Goal: Use online tool/utility: Utilize a website feature to perform a specific function

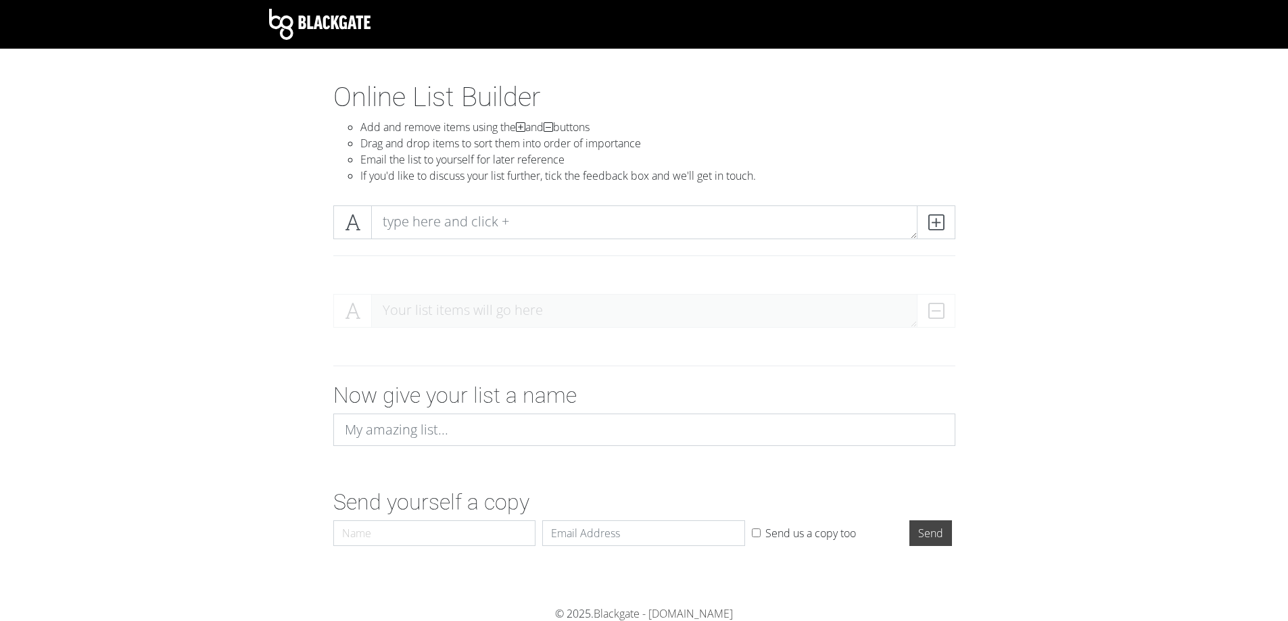
drag, startPoint x: 211, startPoint y: 280, endPoint x: 431, endPoint y: 249, distance: 222.5
click at [213, 279] on section "Online List Builder Add and remove items using the and buttons Drag and drop it…" at bounding box center [644, 343] width 1288 height 525
click at [473, 226] on textarea at bounding box center [644, 223] width 546 height 34
click at [237, 191] on section "Online List Builder Add and remove items using the and buttons Drag and drop it…" at bounding box center [644, 343] width 1288 height 525
click at [240, 231] on section "Online List Builder Add and remove items using the and buttons Drag and drop it…" at bounding box center [644, 343] width 1288 height 525
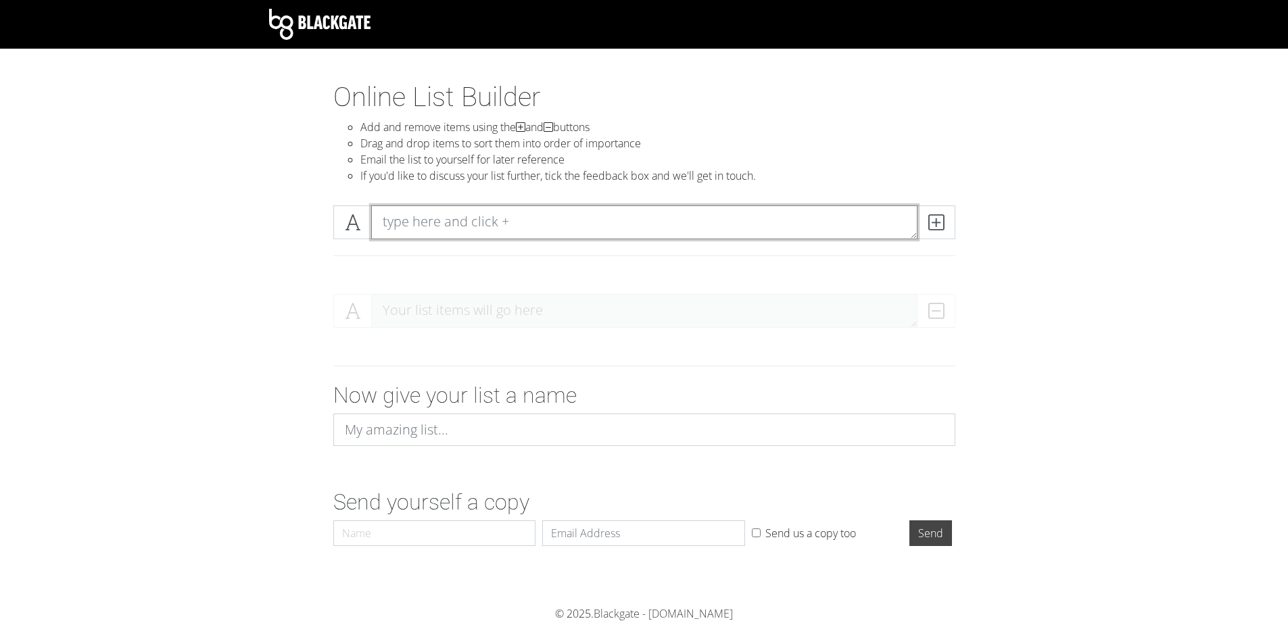
click at [450, 209] on textarea at bounding box center [644, 223] width 546 height 34
paste textarea "Online Sortable List Maker"
type textarea "Online Sortable List Maker"
click at [480, 224] on textarea at bounding box center [644, 223] width 546 height 34
paste textarea "-sketch up 3d tekenen -basiskennis marketing -brand management -content marketi…"
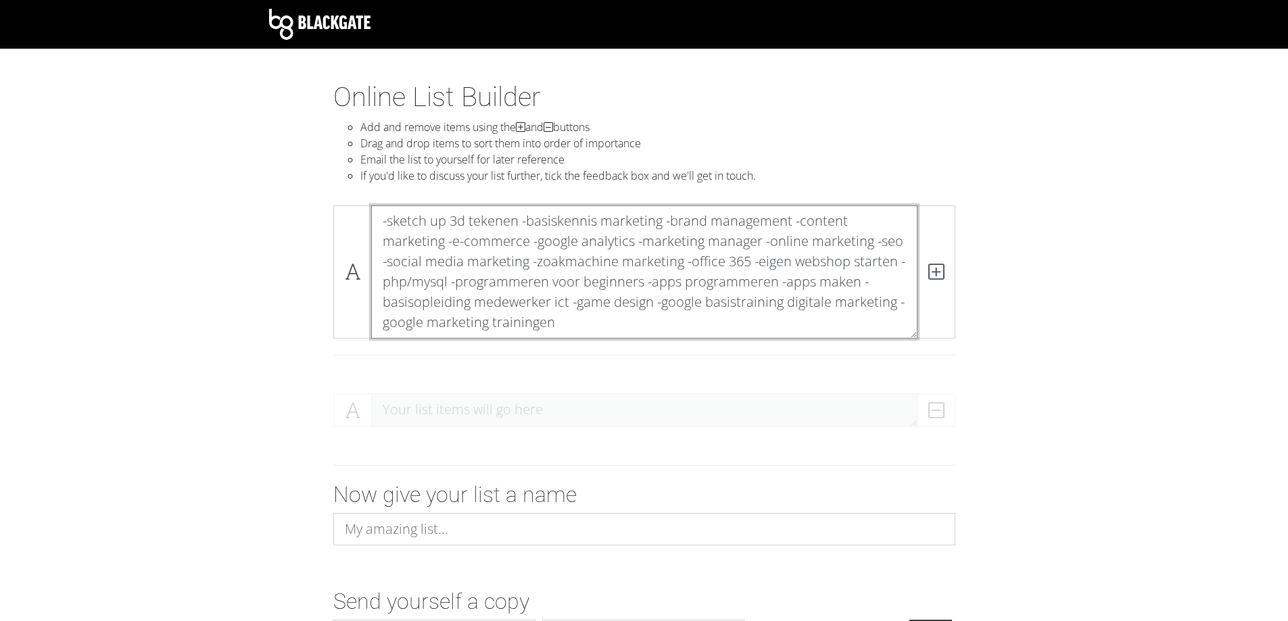
type textarea "-sketch up 3d tekenen -basiskennis marketing -brand management -content marketi…"
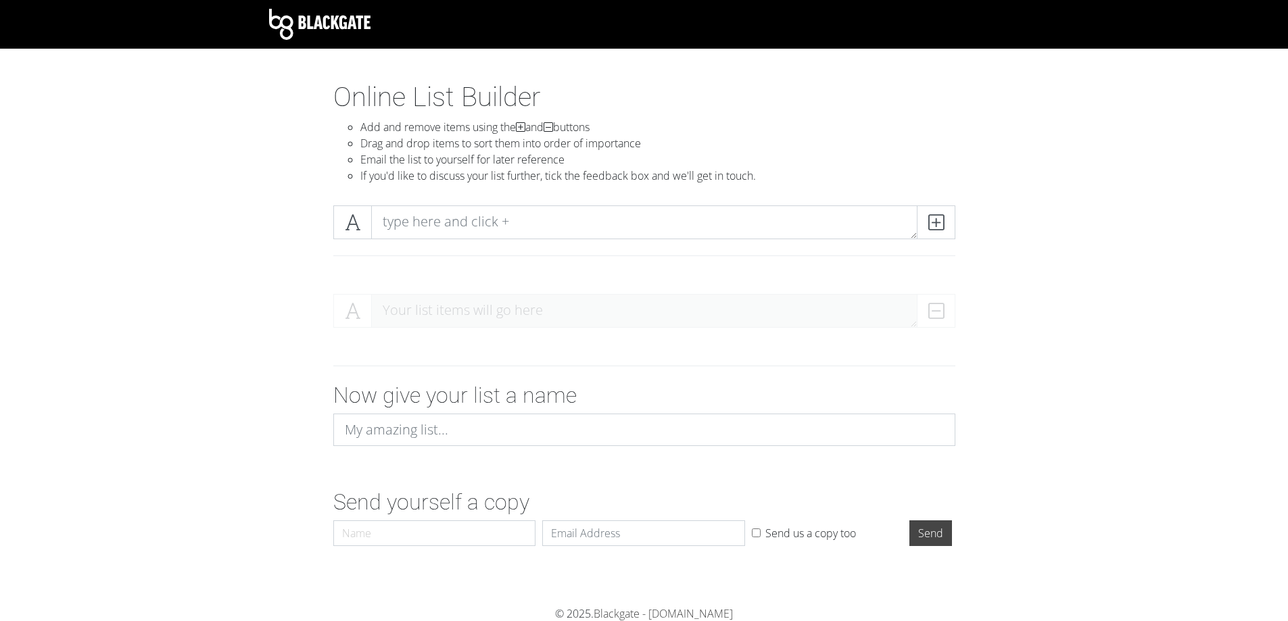
click at [295, 254] on div at bounding box center [644, 239] width 771 height 89
click at [948, 221] on span at bounding box center [936, 223] width 39 height 34
click at [945, 226] on span at bounding box center [936, 223] width 39 height 34
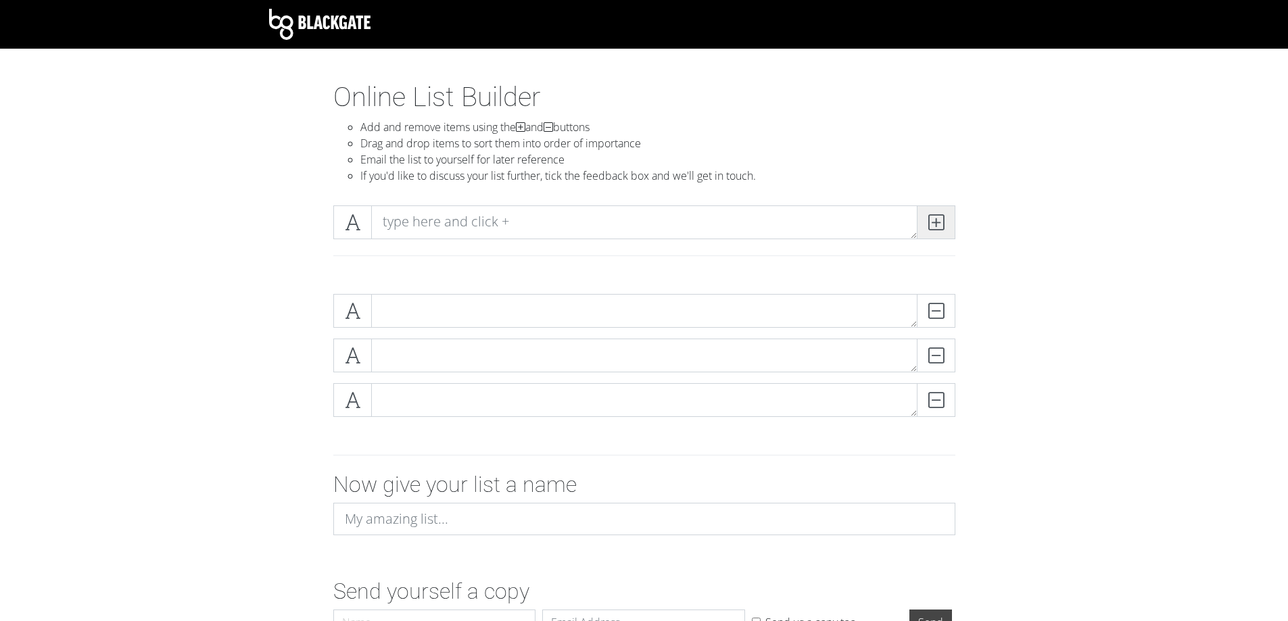
click at [945, 226] on span at bounding box center [936, 223] width 39 height 34
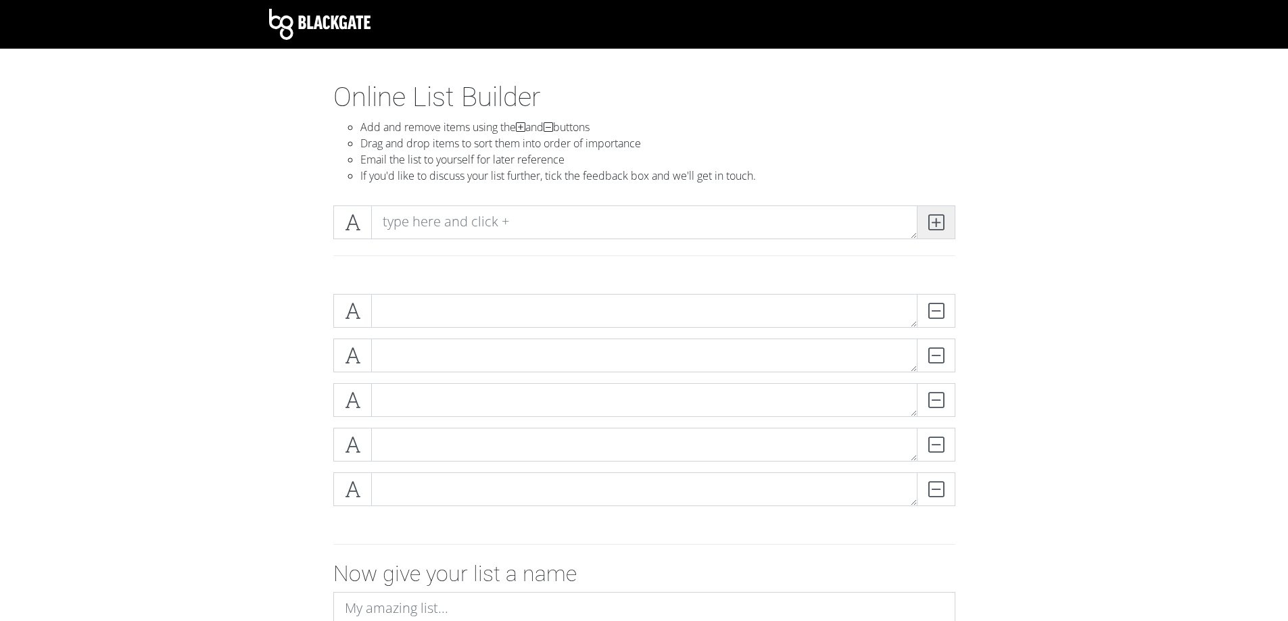
click at [945, 226] on span at bounding box center [936, 223] width 39 height 34
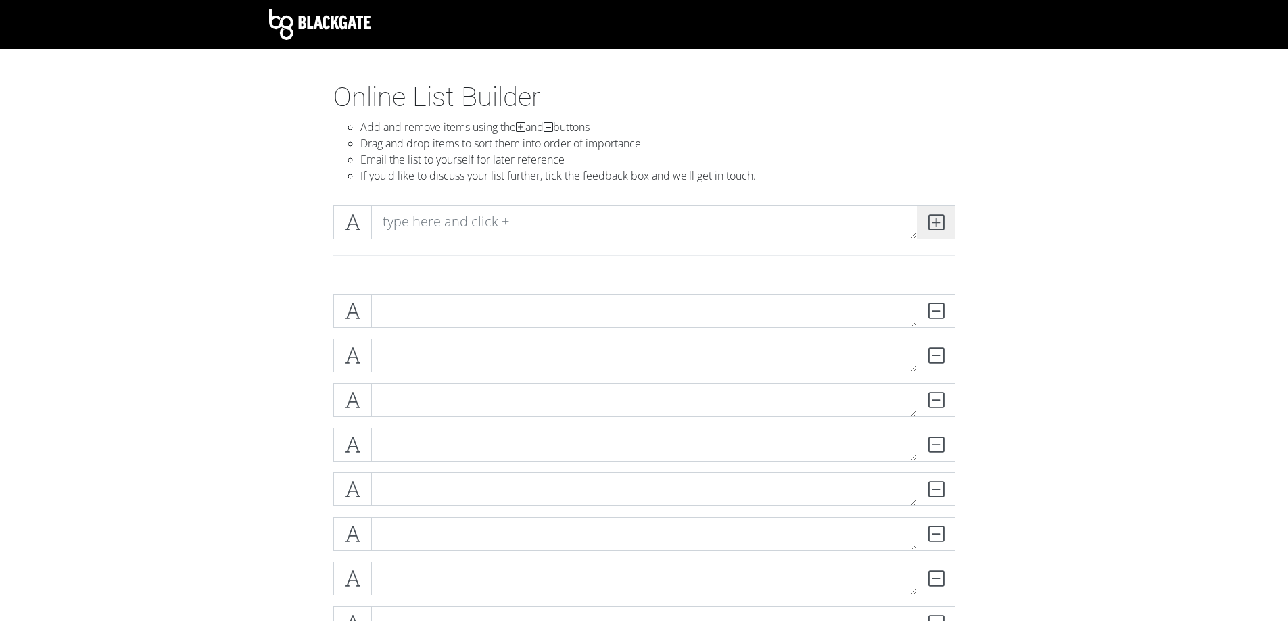
click at [945, 226] on span at bounding box center [936, 223] width 39 height 34
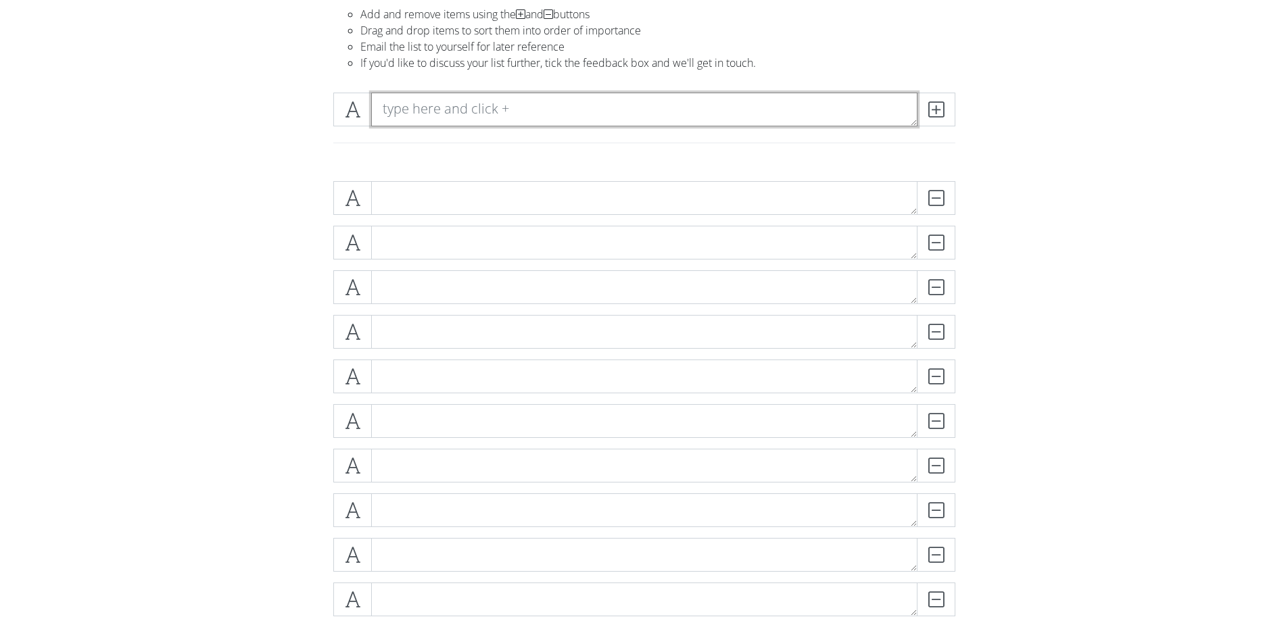
scroll to position [447, 0]
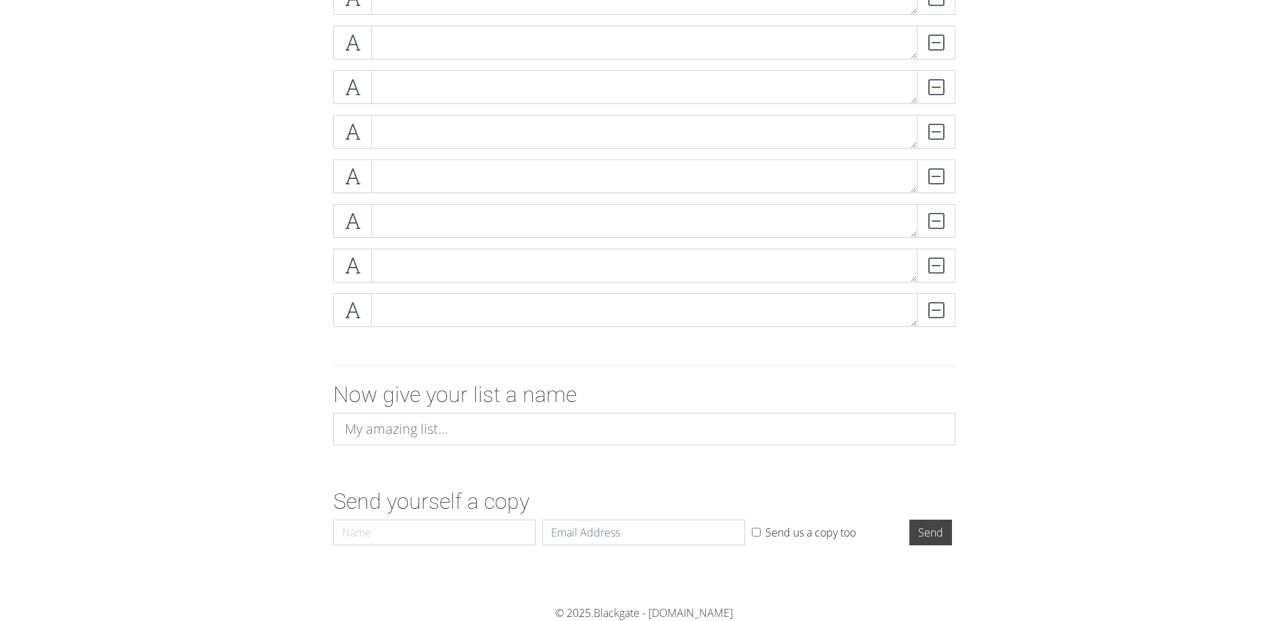
click at [258, 400] on form "DELETE DELETE DELETE DELETE DELETE DELETE DELETE" at bounding box center [644, 193] width 1288 height 715
click at [281, 424] on div "Now give your list a name" at bounding box center [644, 419] width 771 height 74
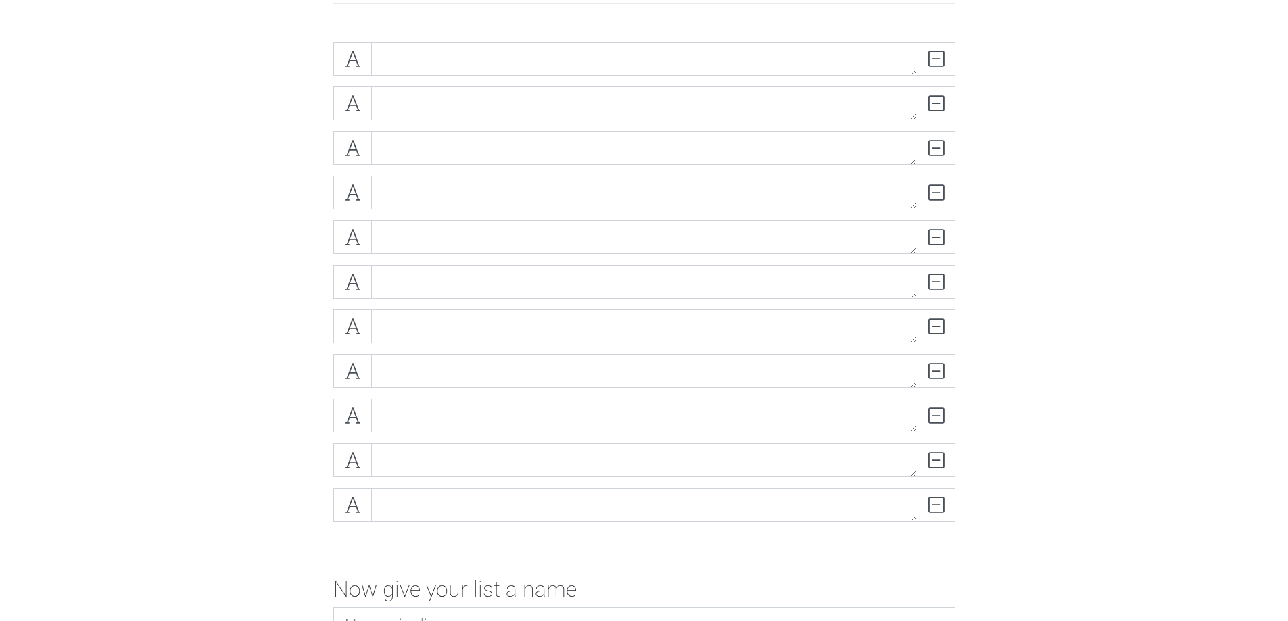
scroll to position [222, 0]
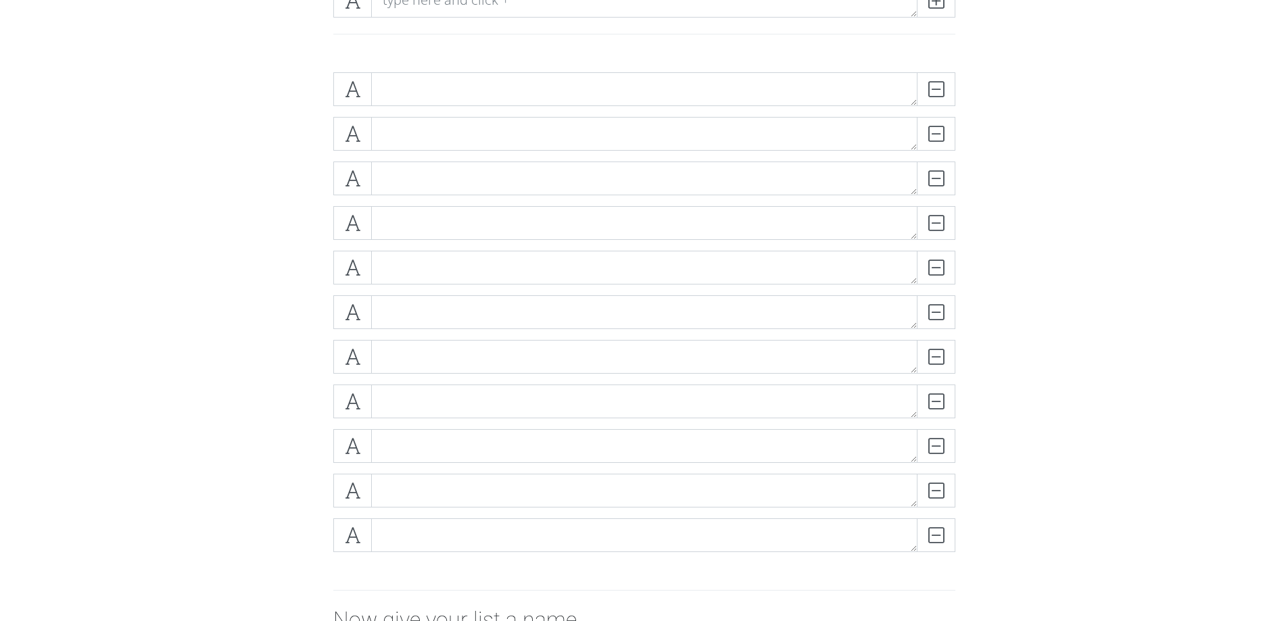
click at [268, 381] on div "DELETE DELETE DELETE DELETE DELETE DELETE DELETE DELETE" at bounding box center [644, 318] width 771 height 512
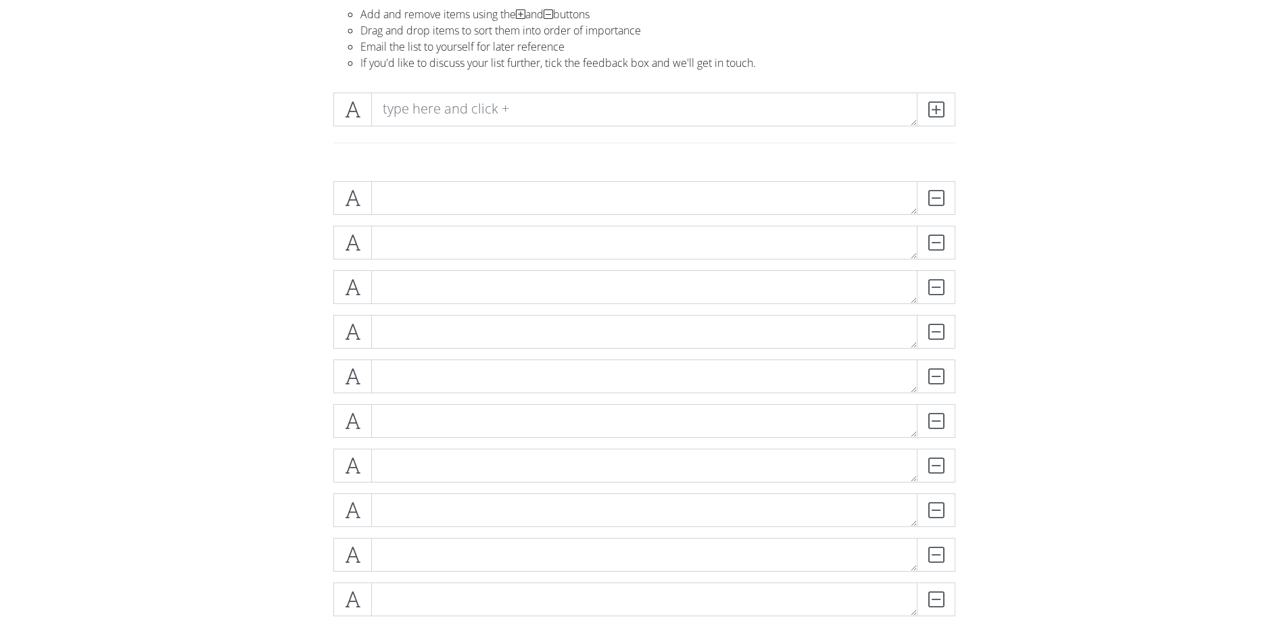
scroll to position [109, 0]
click at [934, 114] on icon at bounding box center [936, 114] width 16 height 14
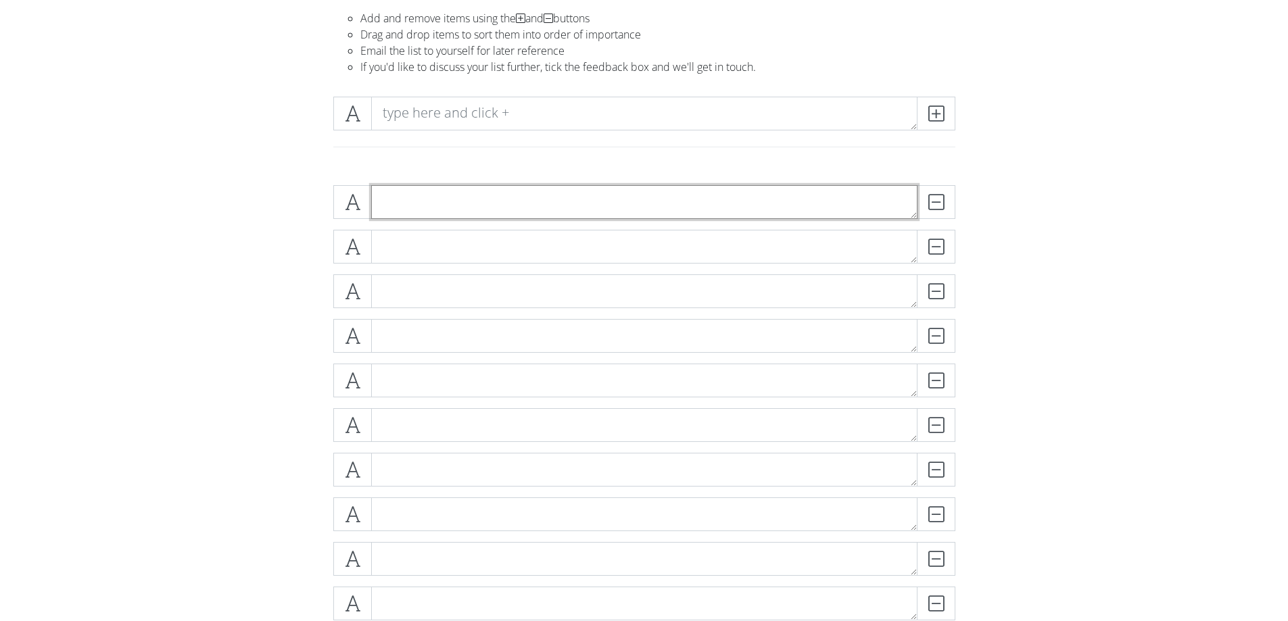
click at [471, 216] on textarea at bounding box center [644, 202] width 546 height 34
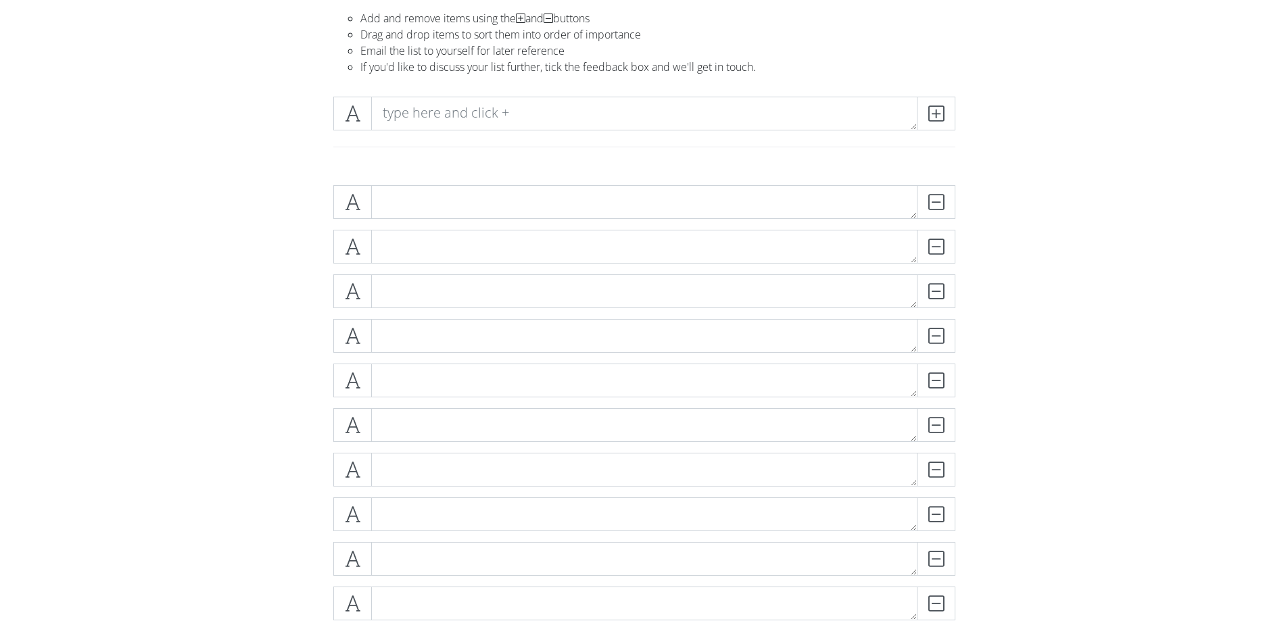
click at [443, 183] on div "DELETE DELETE DELETE DELETE DELETE DELETE DELETE DELETE" at bounding box center [644, 519] width 771 height 691
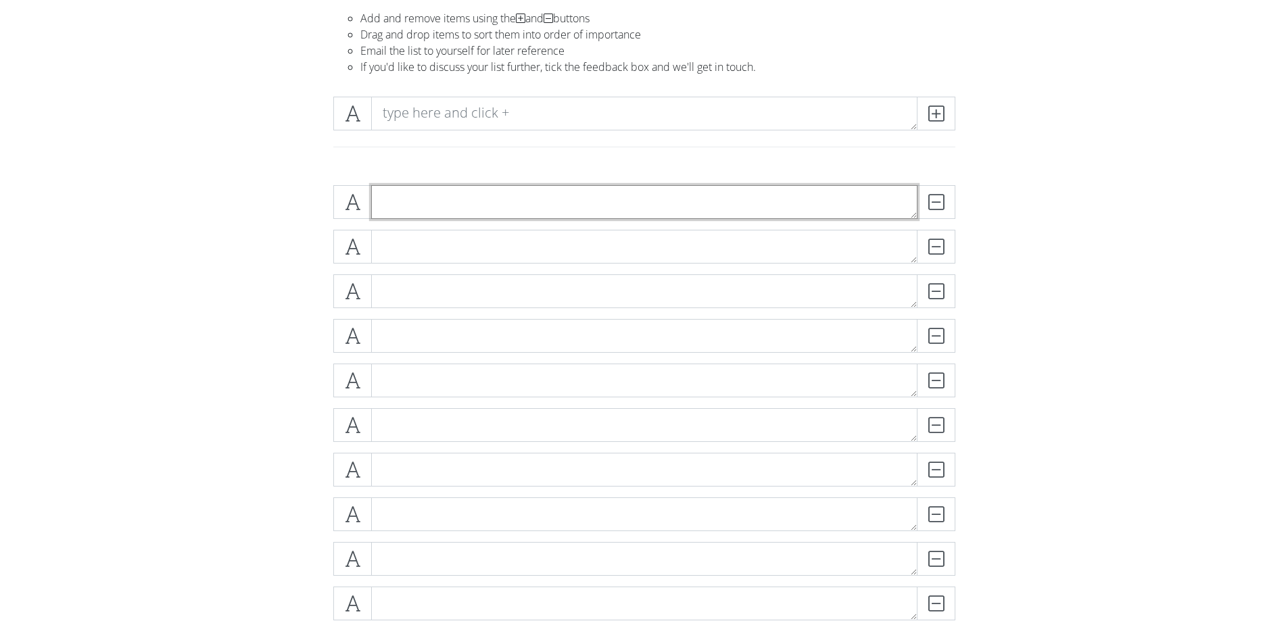
click at [430, 204] on textarea at bounding box center [644, 202] width 546 height 34
paste textarea "sketch up 3d tekenen"
type textarea "sketch up 3d tekenen"
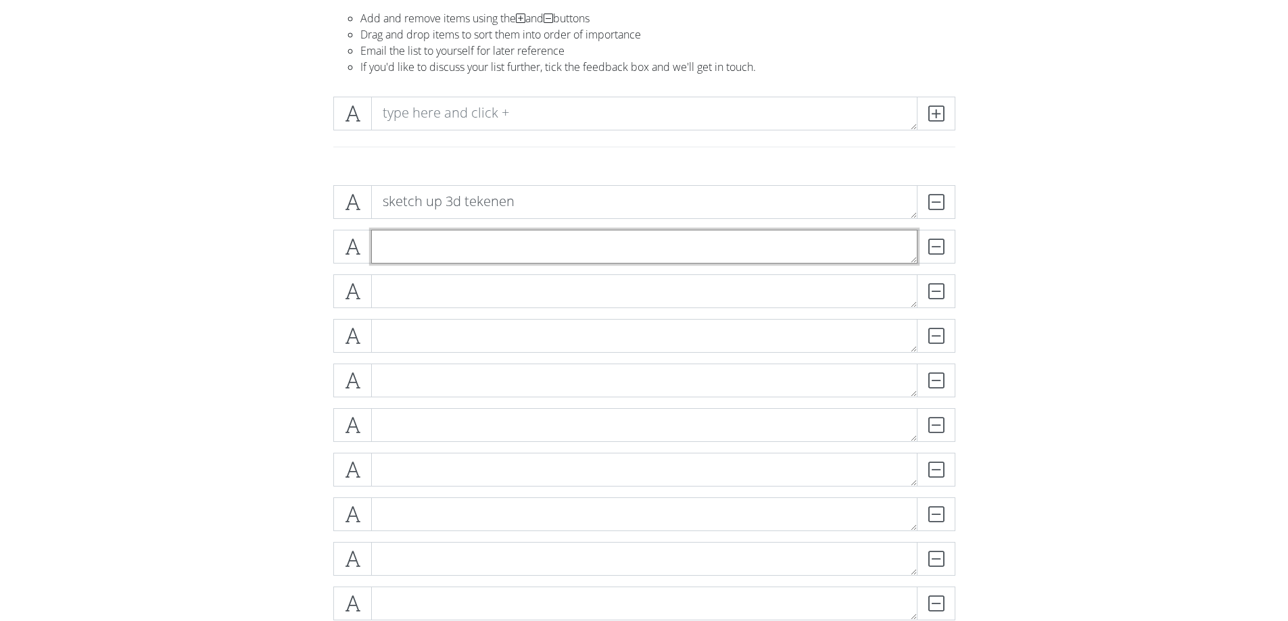
click at [457, 254] on textarea at bounding box center [644, 247] width 546 height 34
paste textarea "basiskennis marketing"
type textarea "basiskennis marketing"
click at [448, 300] on textarea at bounding box center [644, 292] width 546 height 34
paste textarea "brand management"
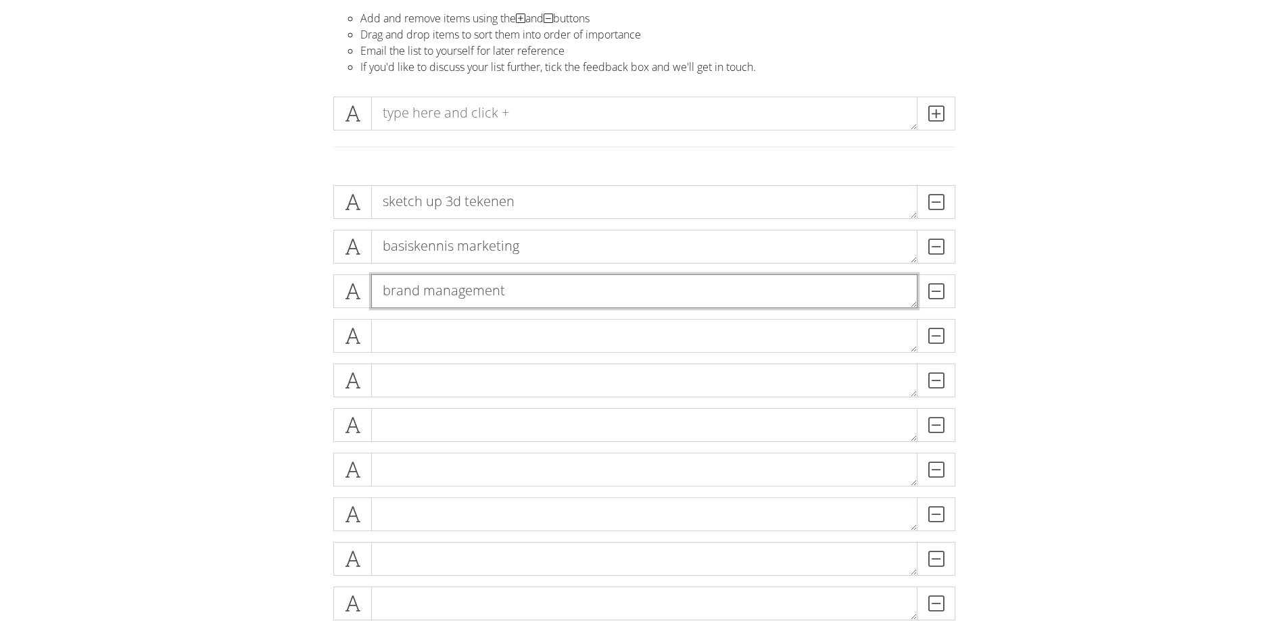
type textarea "brand management"
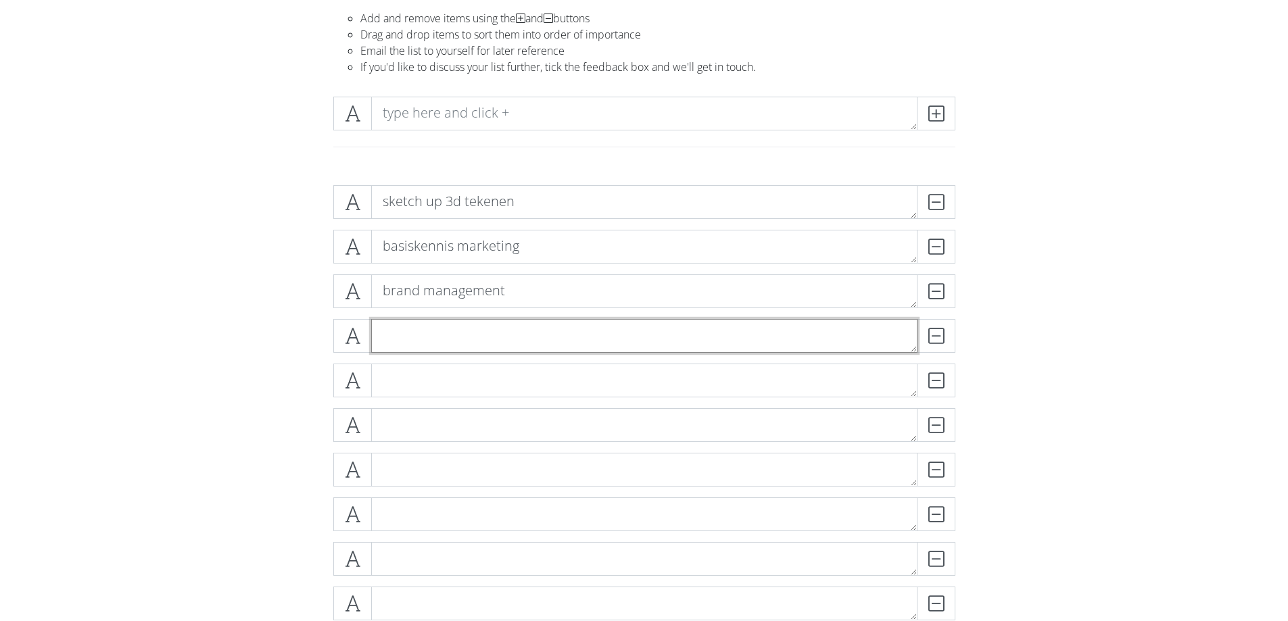
click at [462, 335] on textarea at bounding box center [644, 336] width 546 height 34
paste textarea "content marketing"
type textarea "content marketing"
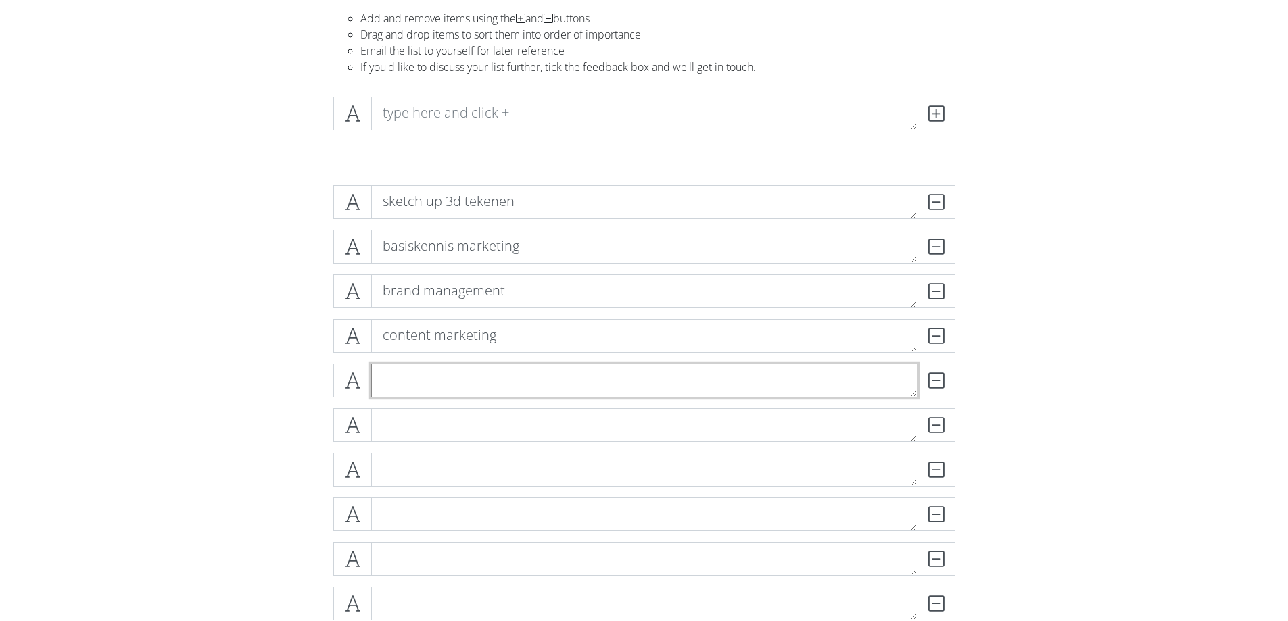
click at [464, 382] on textarea at bounding box center [644, 381] width 546 height 34
paste textarea "e-commerce"
type textarea "e-commerce"
click at [466, 417] on textarea at bounding box center [644, 425] width 546 height 34
paste textarea "google analytics"
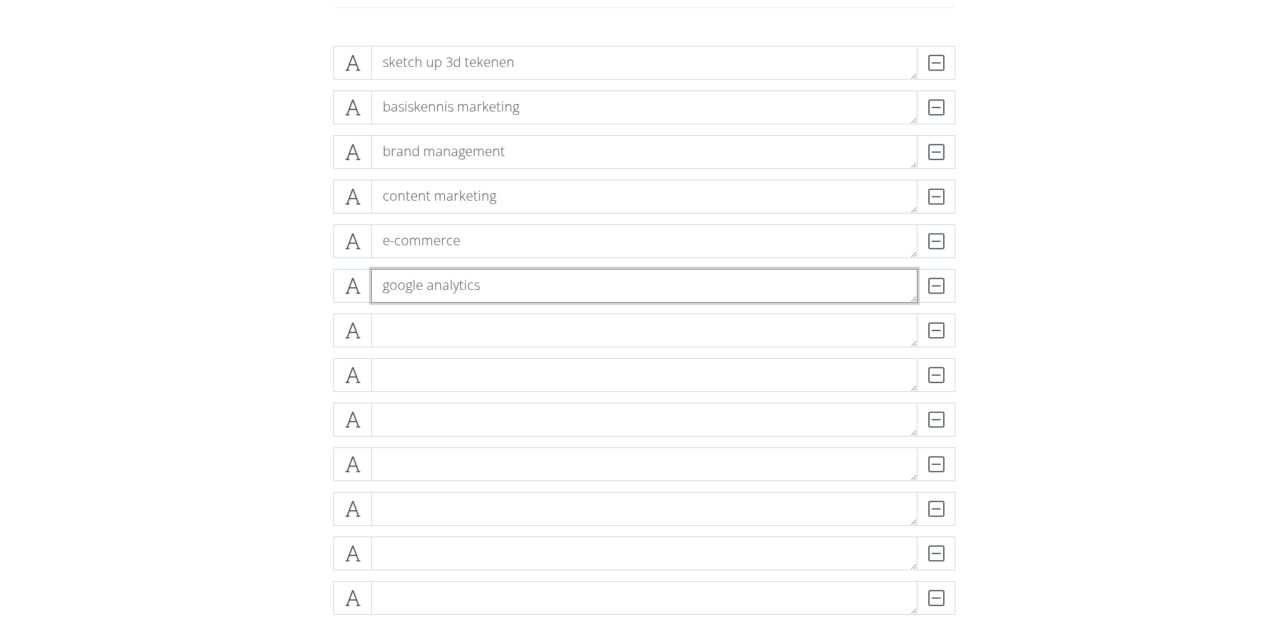
scroll to position [338, 0]
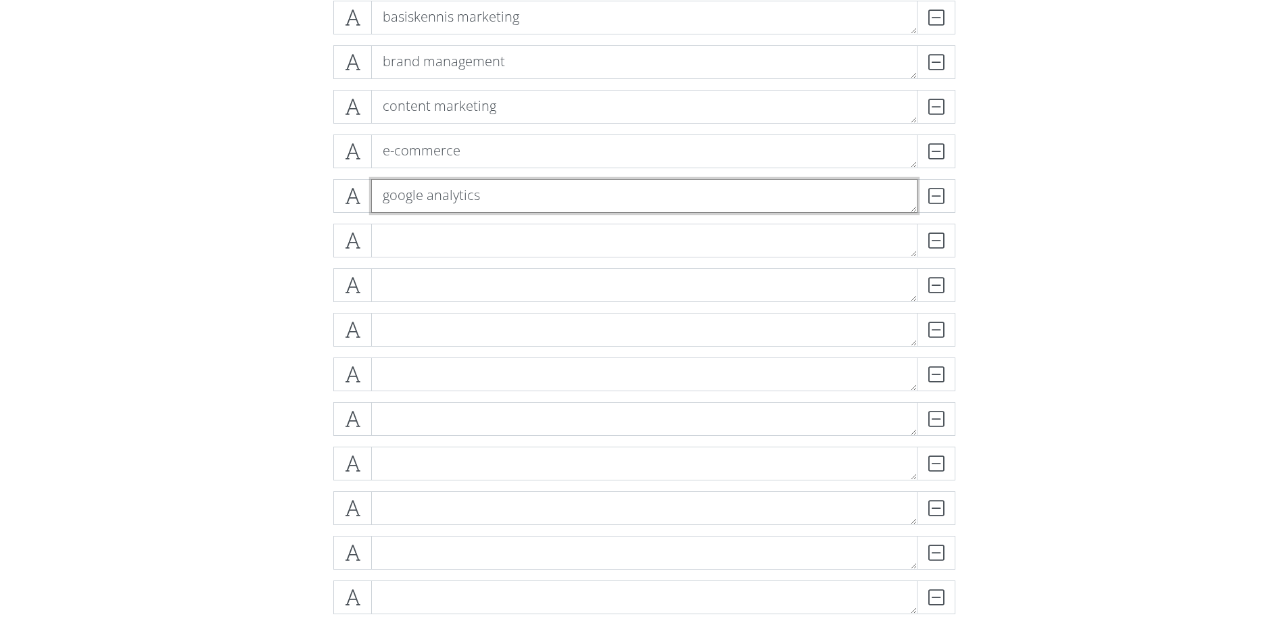
type textarea "google analytics"
click at [420, 259] on div "DELETE" at bounding box center [644, 246] width 629 height 45
click at [433, 250] on textarea at bounding box center [644, 241] width 546 height 34
paste textarea "marketing manager"
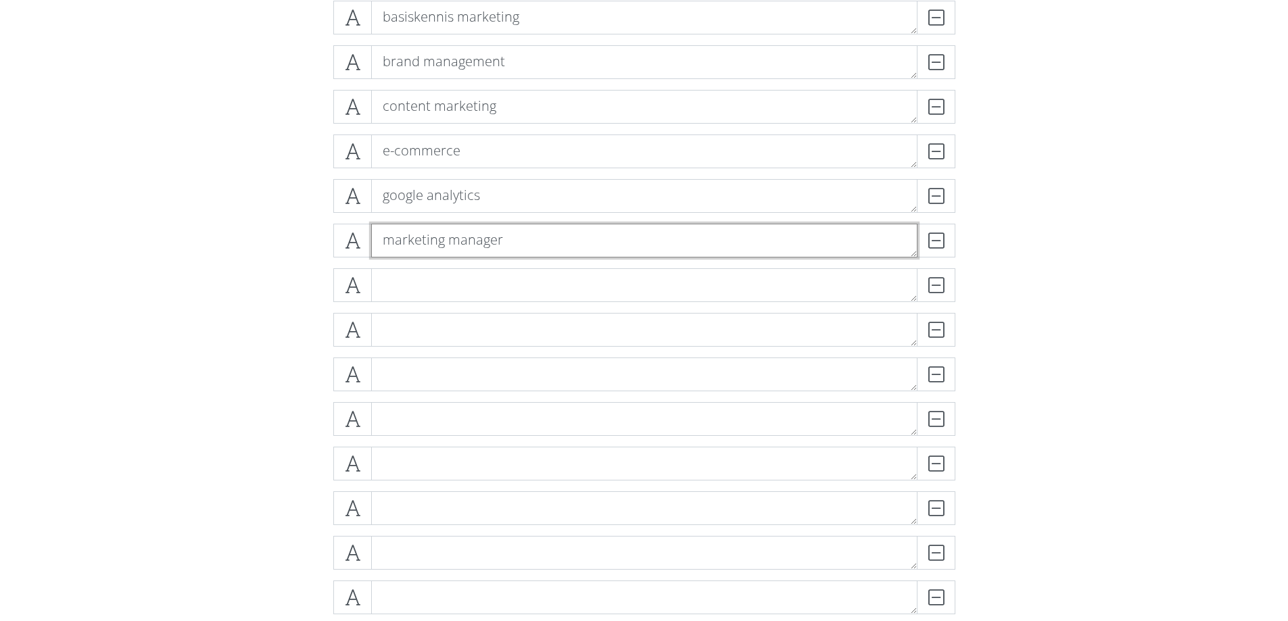
type textarea "marketing manager"
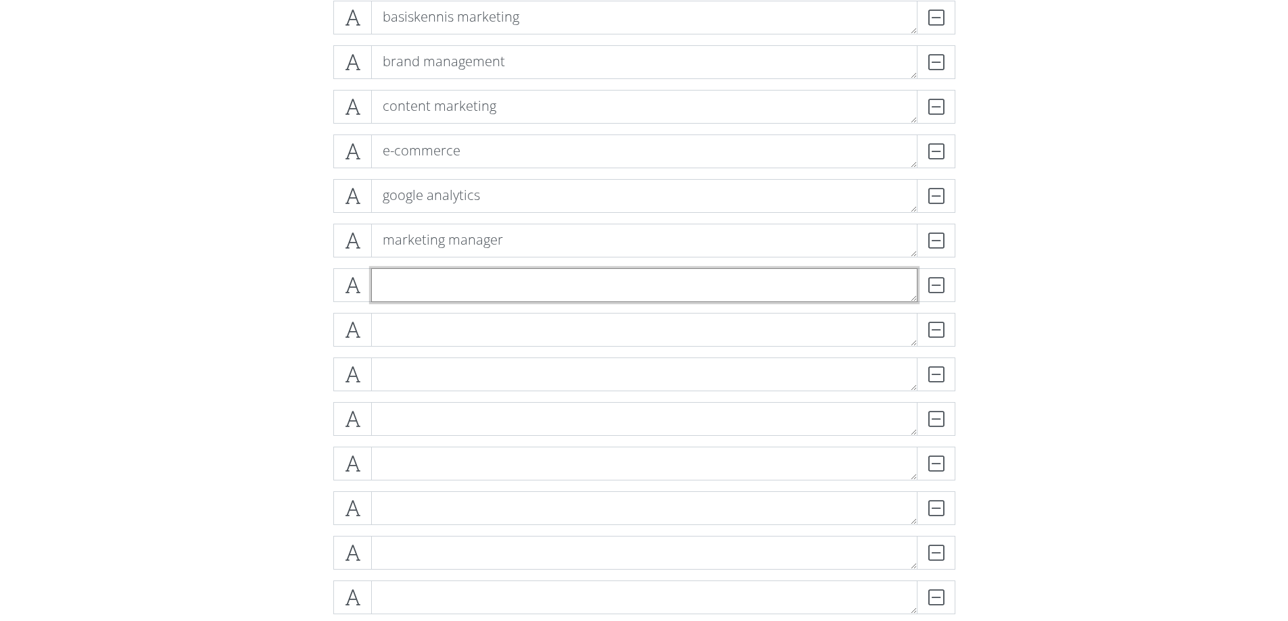
click at [453, 293] on textarea at bounding box center [644, 285] width 546 height 34
paste textarea "online marketing"
type textarea "online marketing"
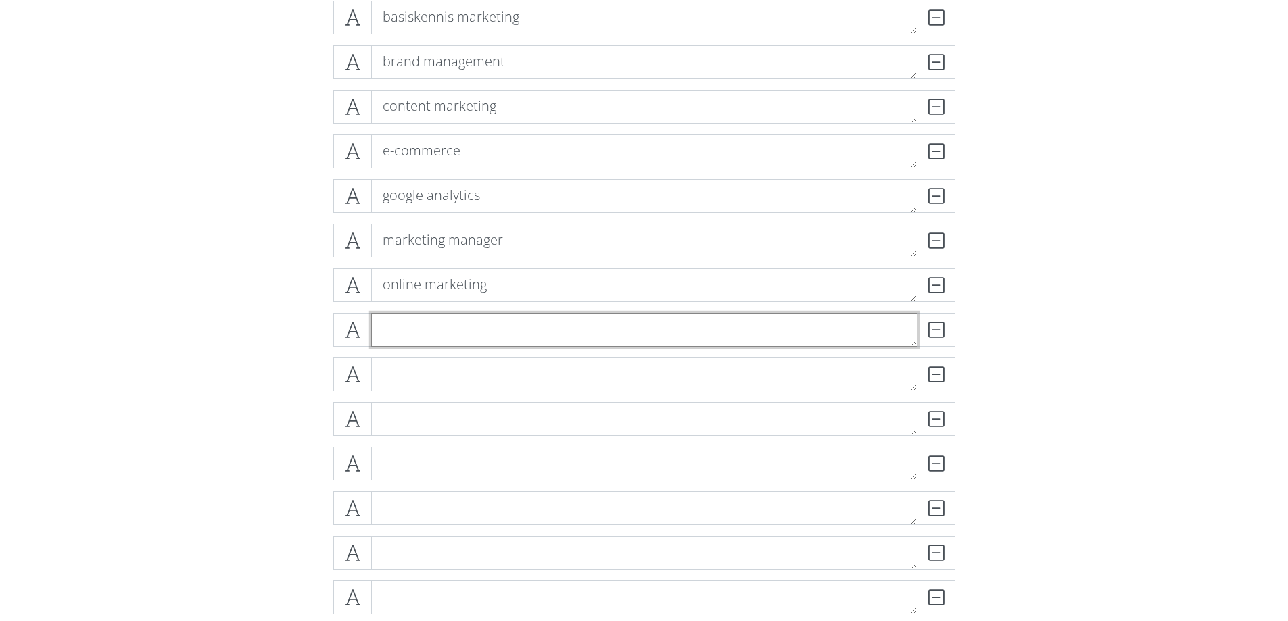
click at [420, 327] on textarea at bounding box center [644, 330] width 546 height 34
type textarea "seo"
click at [412, 385] on textarea at bounding box center [644, 375] width 546 height 34
paste textarea "ocial media marketing"
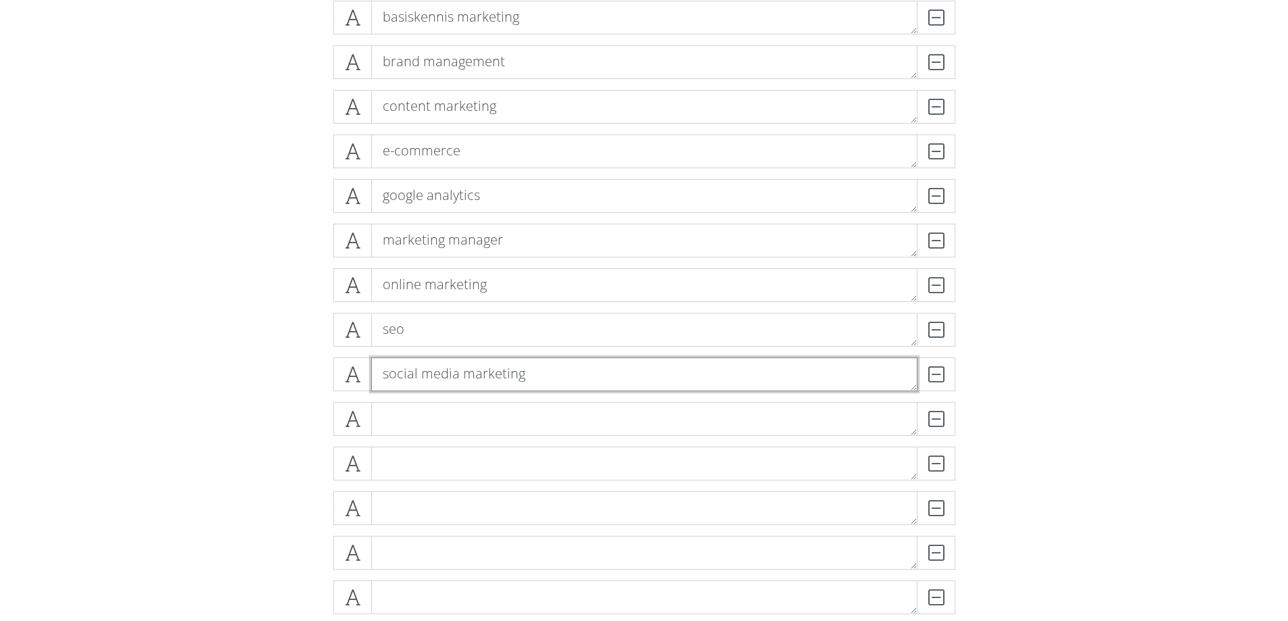
type textarea "social media marketing"
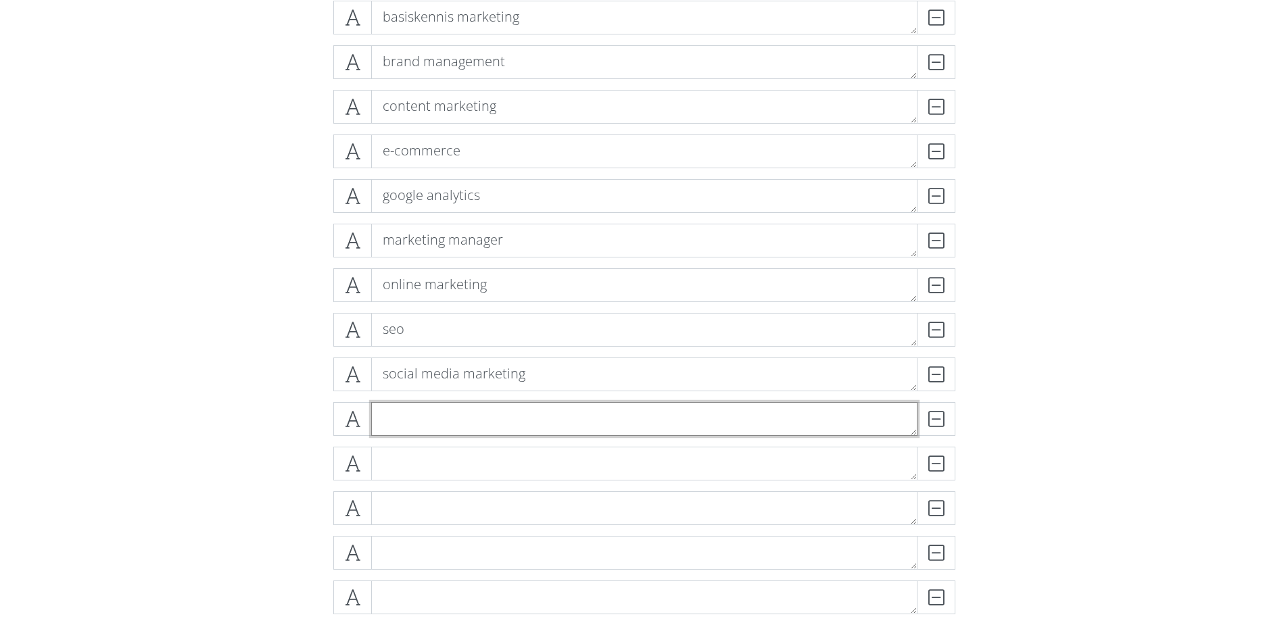
click at [417, 420] on textarea at bounding box center [644, 419] width 546 height 34
paste textarea "ocial media marketing"
click at [420, 410] on textarea "z" at bounding box center [644, 419] width 546 height 34
paste textarea "oakmachine marketing"
click at [404, 419] on textarea "zoakmachine marketing" at bounding box center [644, 419] width 546 height 34
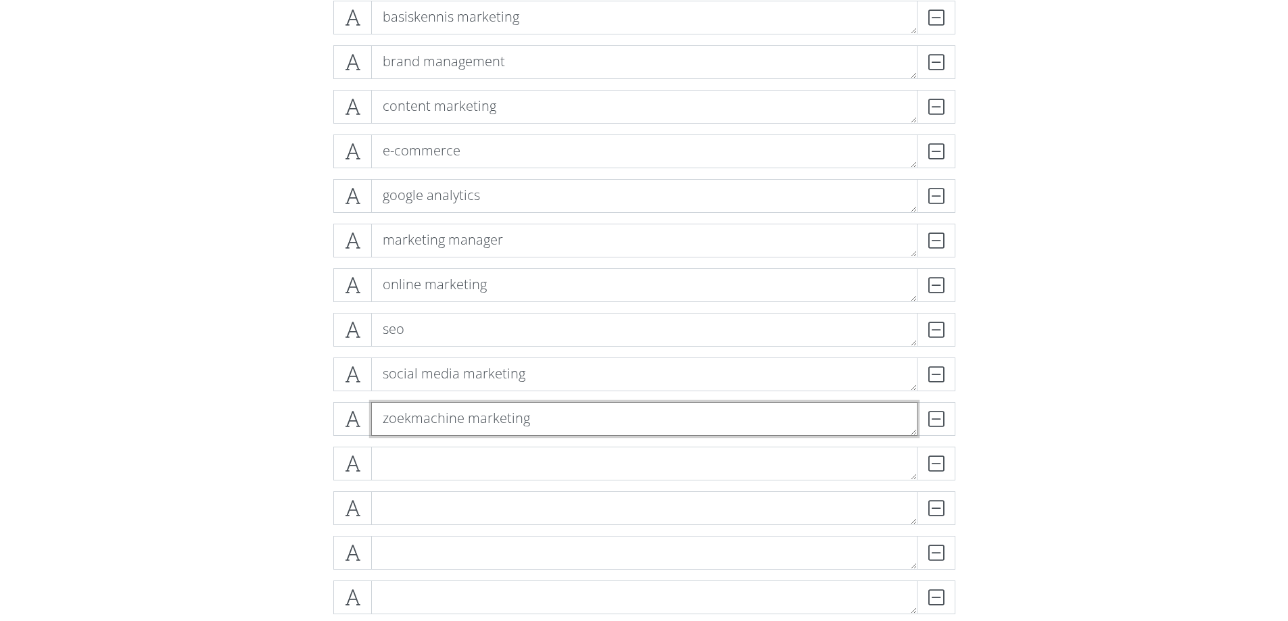
type textarea "zoekmachine marketing"
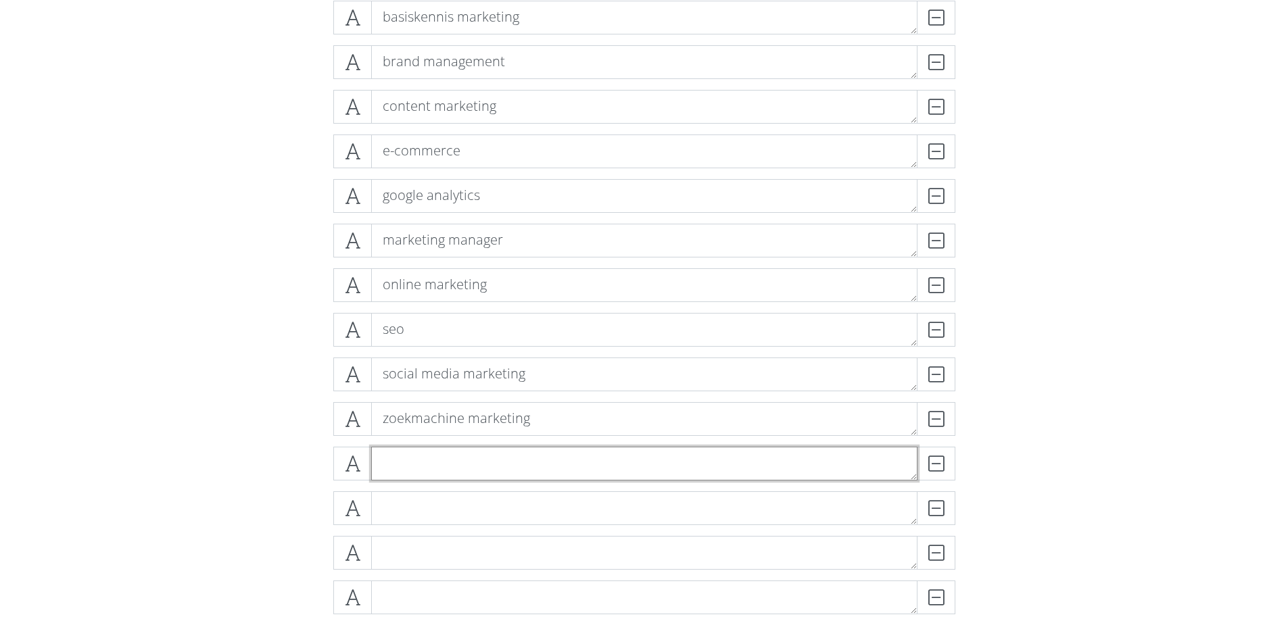
click at [417, 460] on textarea at bounding box center [644, 464] width 546 height 34
paste textarea "office 365"
type textarea "office 365"
click at [429, 500] on textarea at bounding box center [644, 509] width 546 height 34
paste textarea "eigen webshop starten"
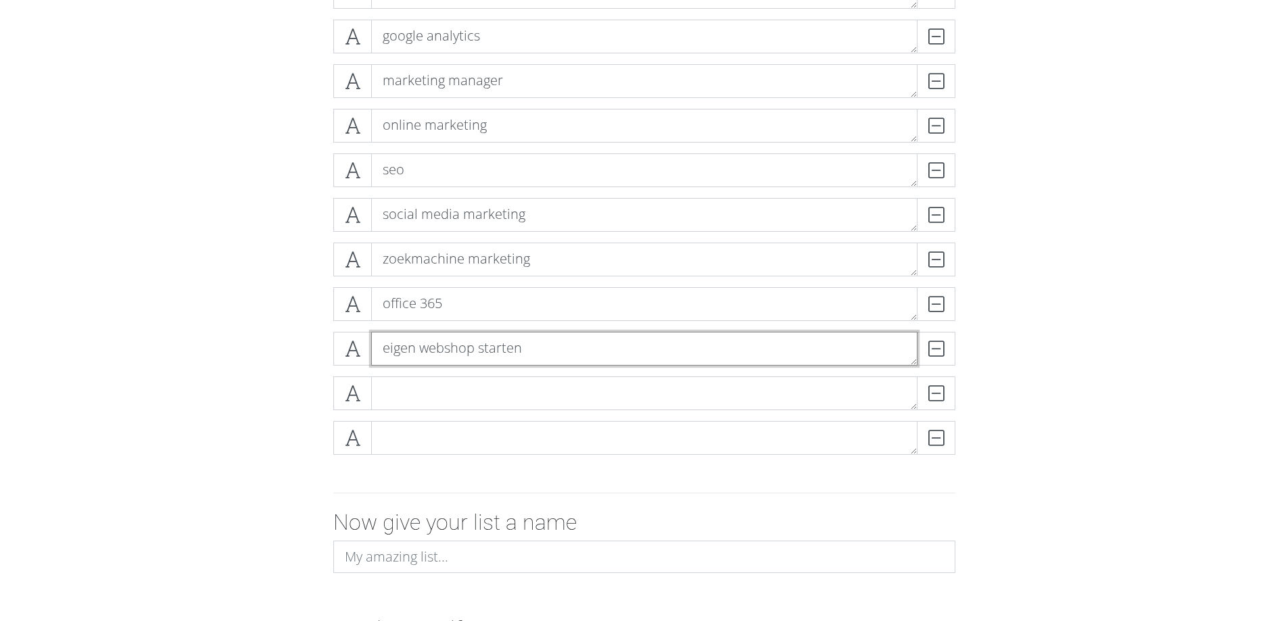
scroll to position [174, 0]
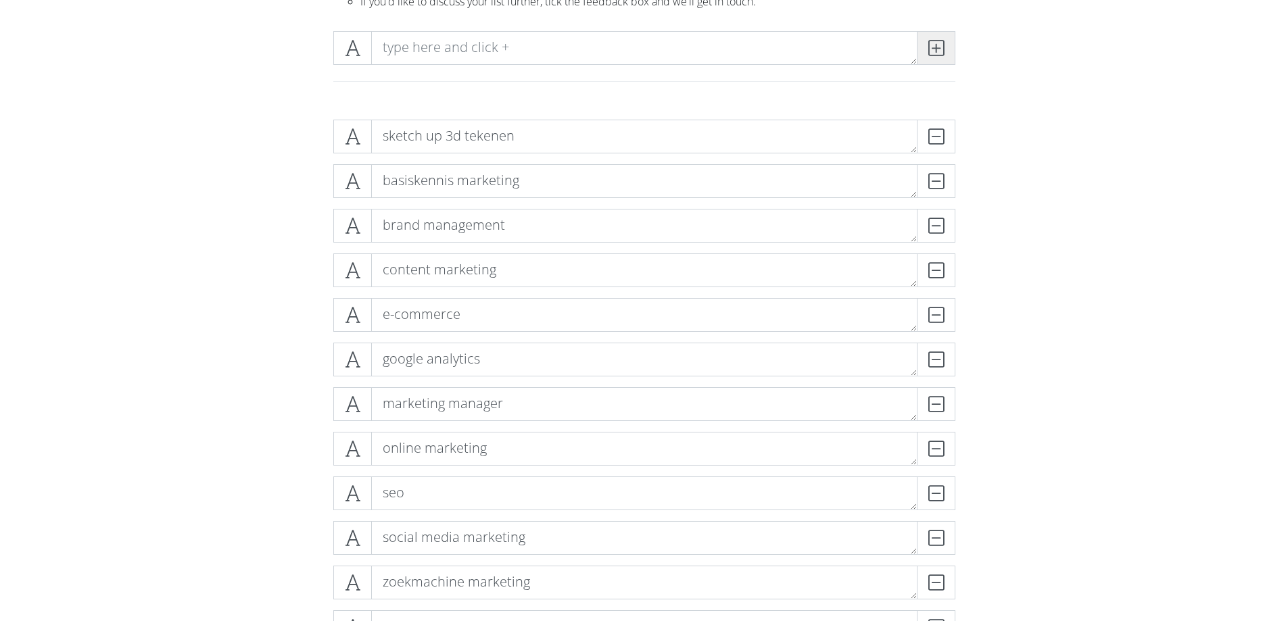
type textarea "eigen webshop starten"
click at [953, 53] on div at bounding box center [644, 48] width 629 height 34
click at [945, 54] on span at bounding box center [936, 48] width 39 height 34
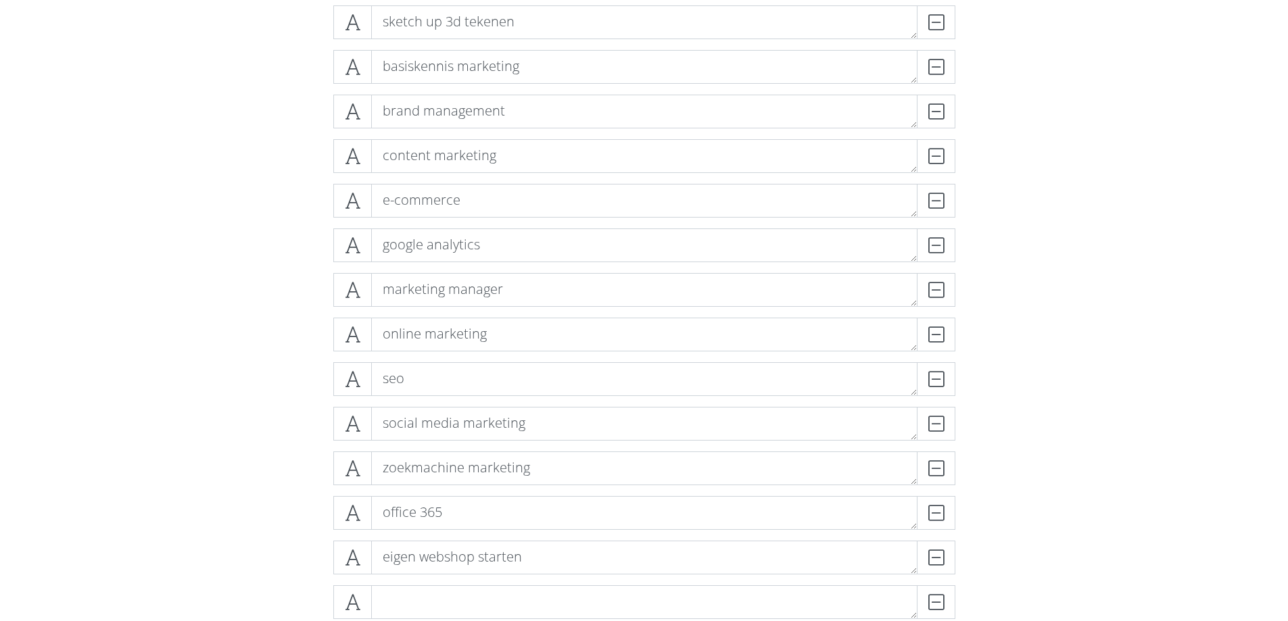
scroll to position [670, 0]
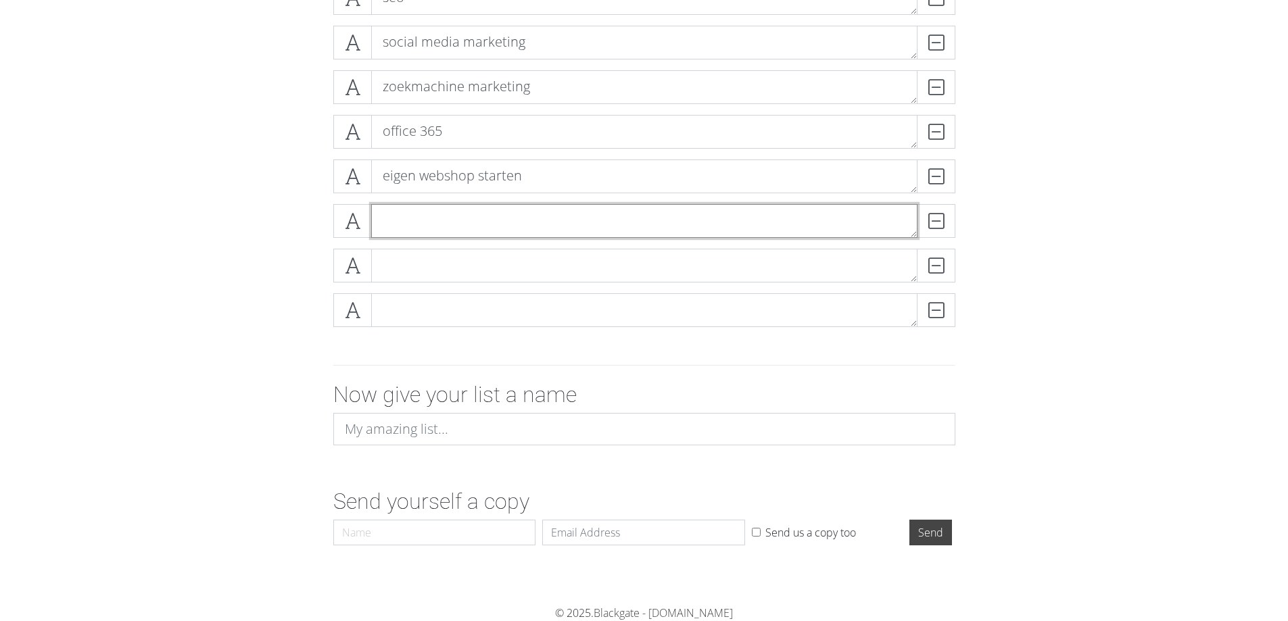
click at [419, 236] on textarea at bounding box center [644, 221] width 546 height 34
paste textarea "php/mysql"
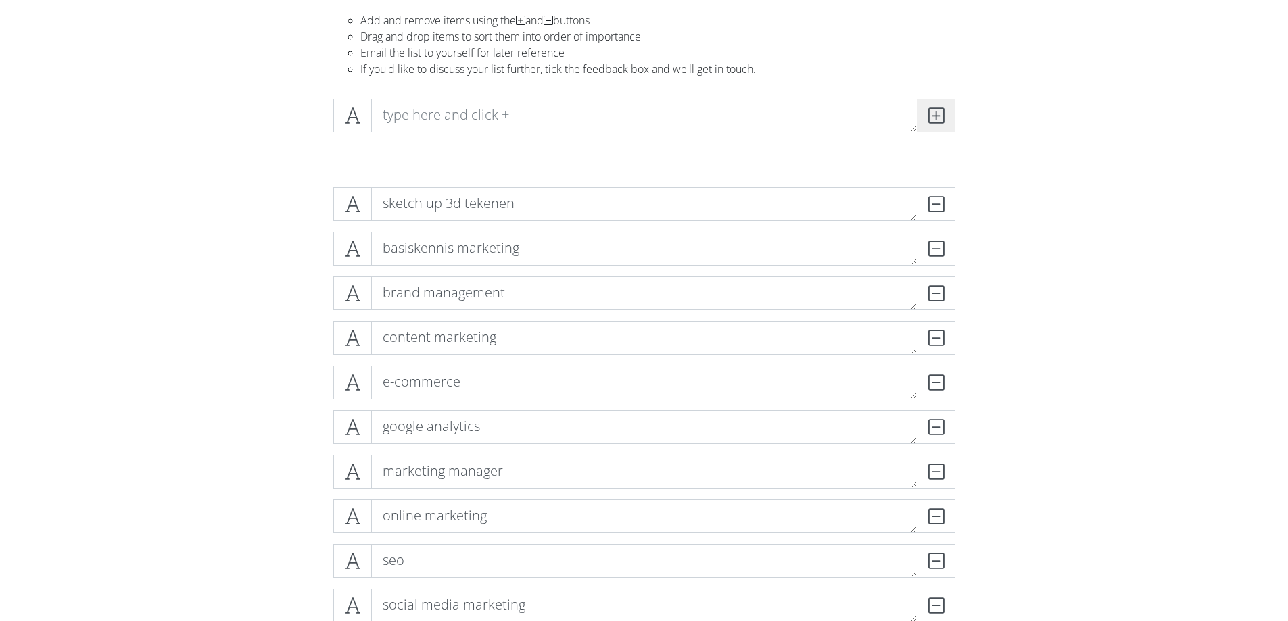
type textarea "php/mysql"
click at [945, 124] on span at bounding box center [936, 116] width 39 height 34
drag, startPoint x: 945, startPoint y: 124, endPoint x: 957, endPoint y: 141, distance: 20.8
click at [945, 124] on span at bounding box center [936, 116] width 39 height 34
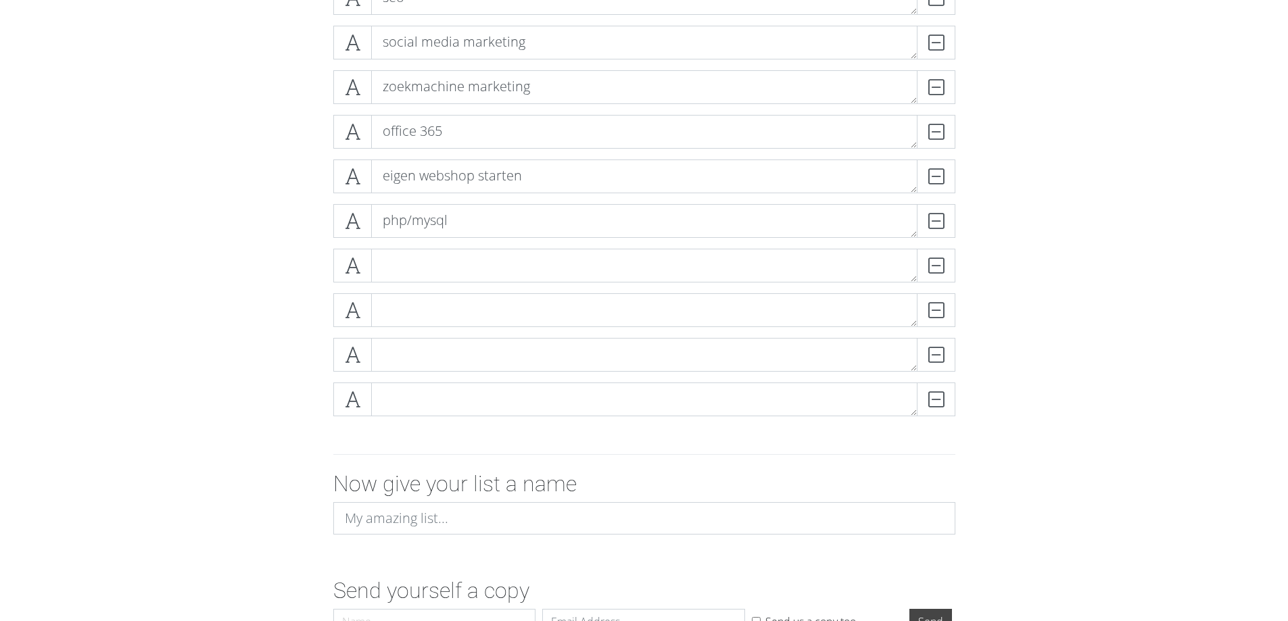
click at [229, 325] on form "sketch up 3d tekenen DELETE basiskennis marketing DELETE brand management DELET…" at bounding box center [644, 127] width 1288 height 1028
click at [466, 278] on textarea at bounding box center [644, 266] width 546 height 34
paste textarea "programmeren voor beginners"
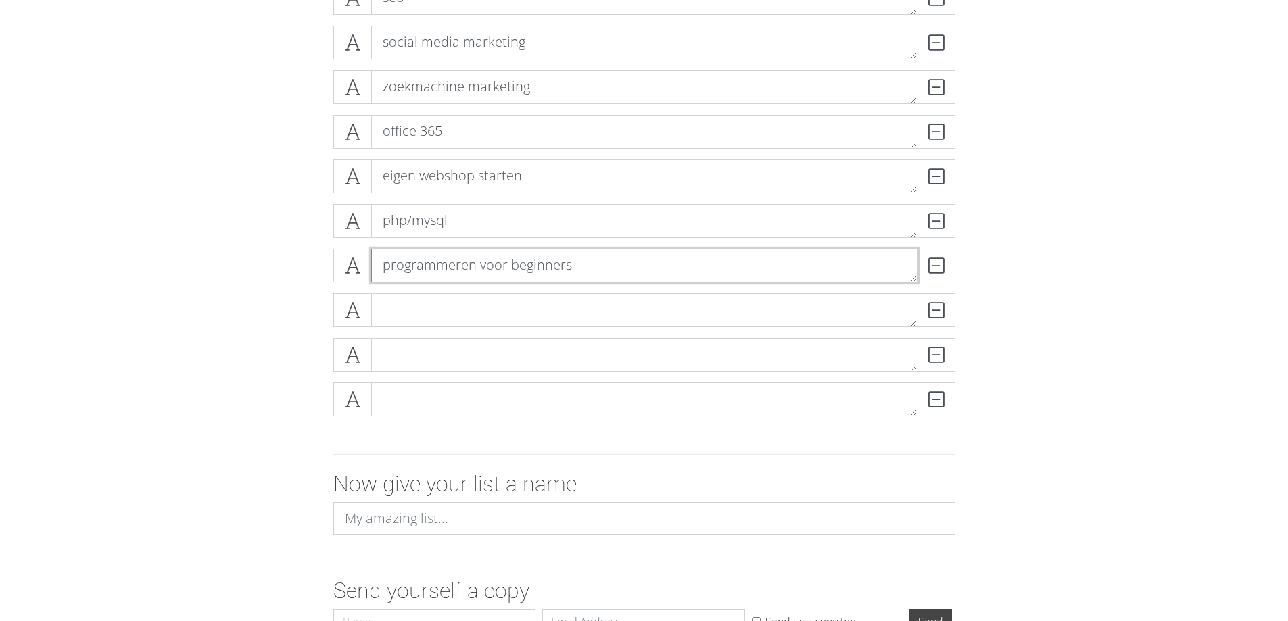
type textarea "programmeren voor beginners"
click at [453, 308] on textarea at bounding box center [644, 310] width 546 height 34
paste textarea "apps programmeren"
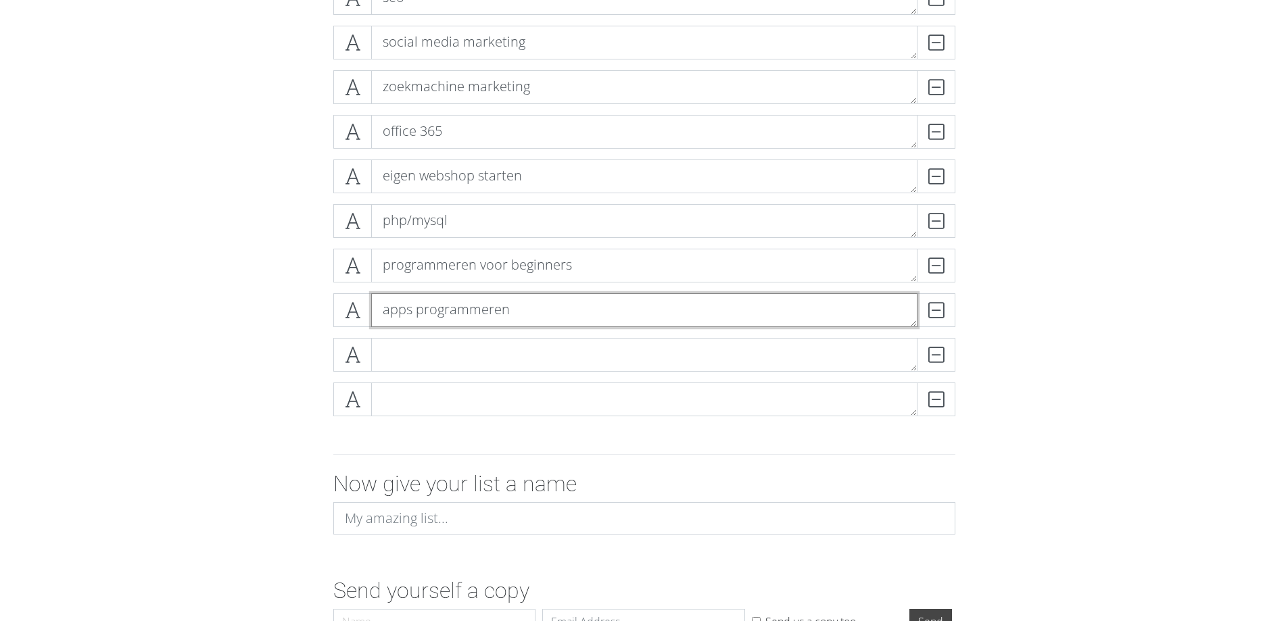
type textarea "apps programmeren"
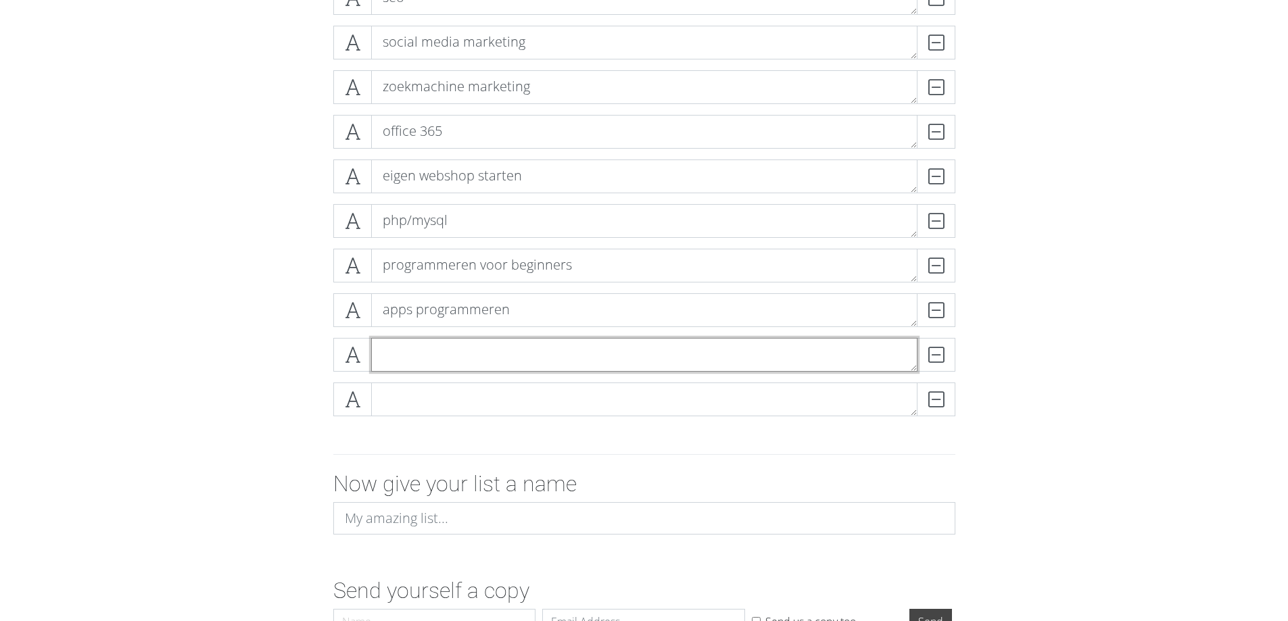
click at [422, 356] on textarea at bounding box center [644, 355] width 546 height 34
paste textarea "apps maken"
type textarea "apps maken"
click at [435, 398] on textarea at bounding box center [644, 400] width 546 height 34
paste textarea "basisopleiding medewerker ict"
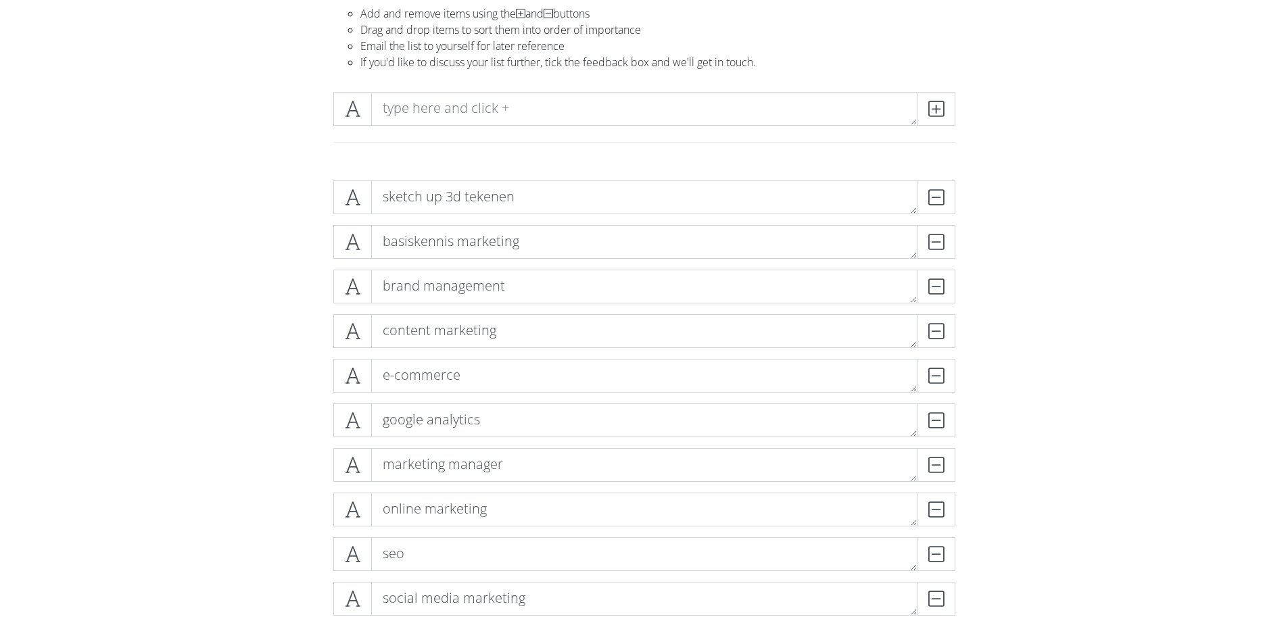
scroll to position [107, 0]
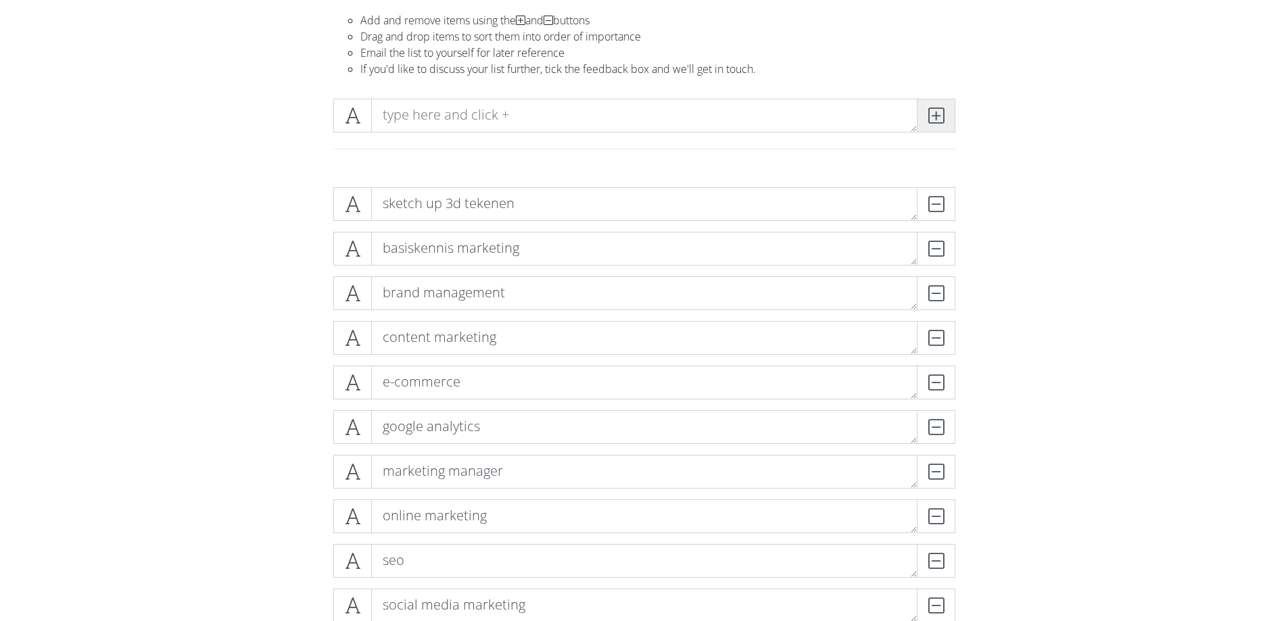
type textarea "basisopleiding medewerker ict"
click at [948, 112] on span at bounding box center [936, 116] width 39 height 34
click at [946, 94] on div at bounding box center [644, 132] width 771 height 89
click at [941, 114] on icon at bounding box center [936, 116] width 16 height 14
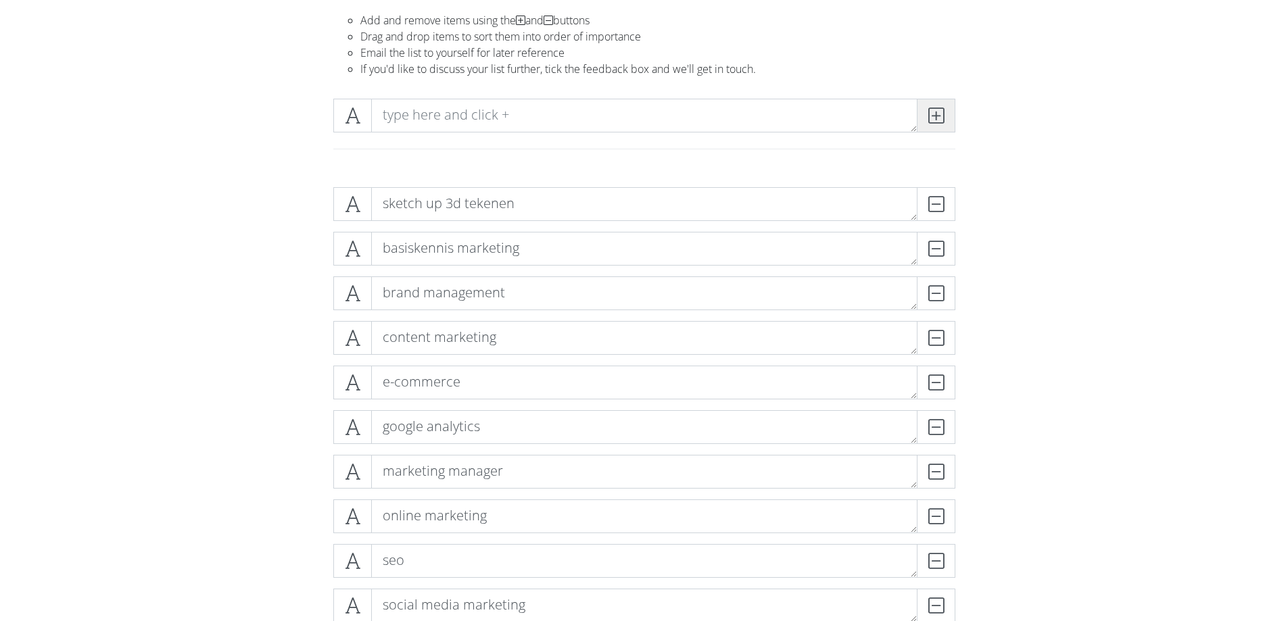
click at [941, 113] on icon at bounding box center [936, 116] width 16 height 14
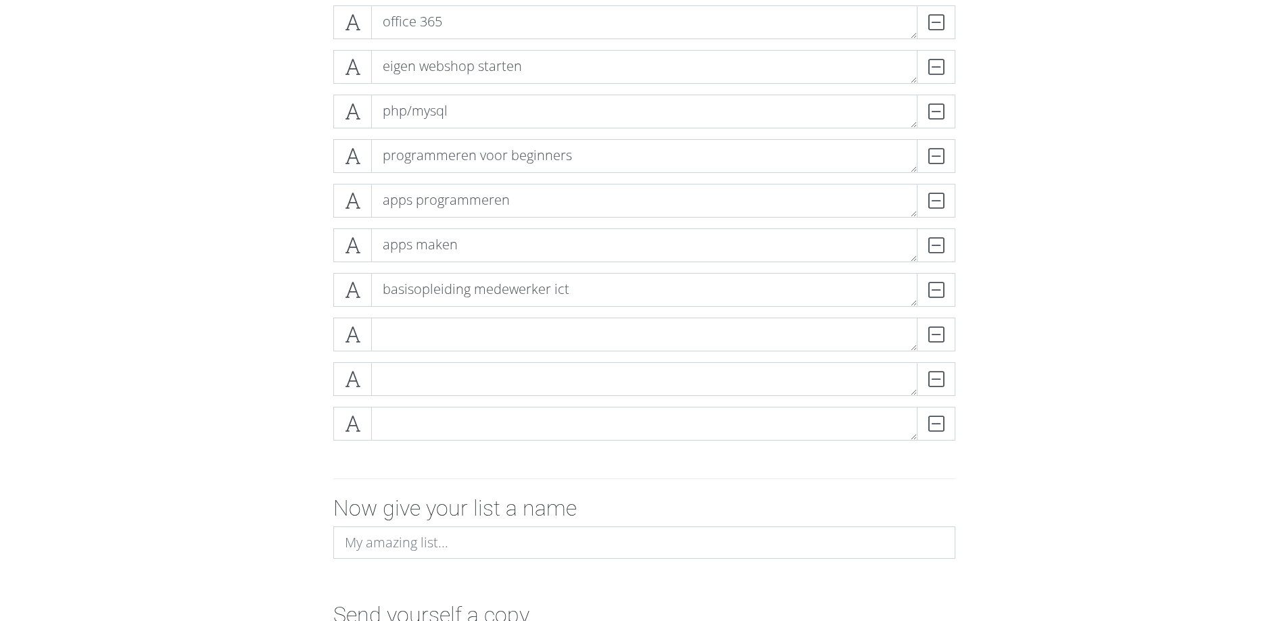
scroll to position [783, 0]
click at [425, 336] on textarea at bounding box center [644, 331] width 546 height 34
paste textarea "game design"
type textarea "game design"
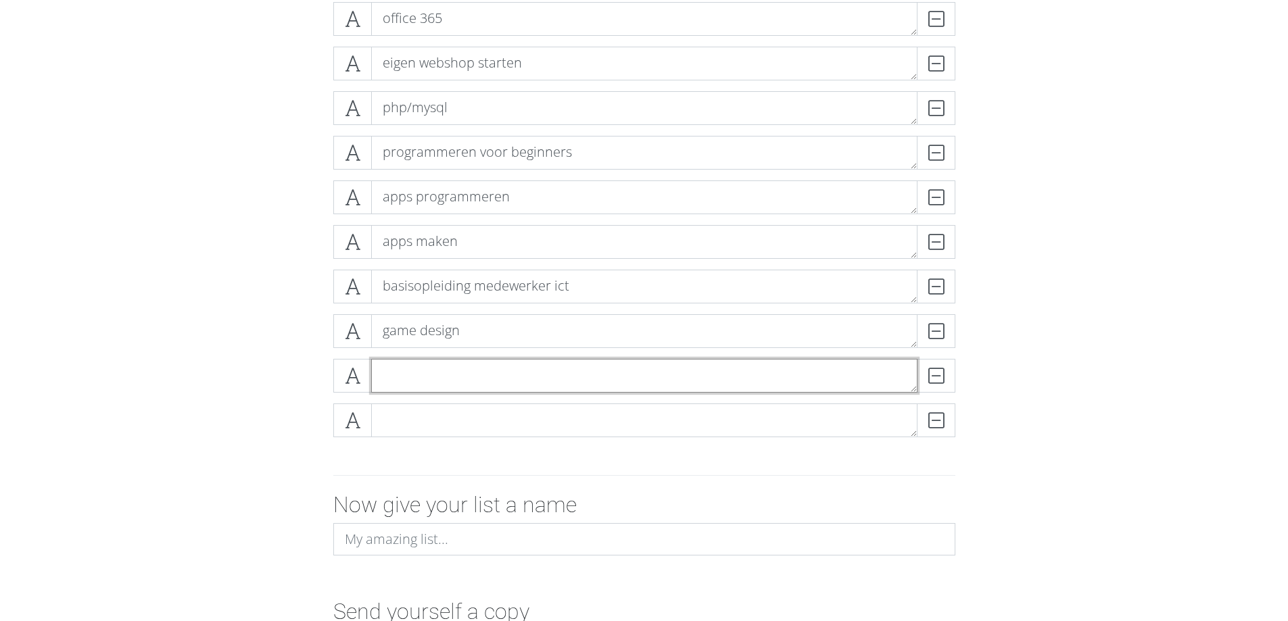
click at [467, 375] on textarea at bounding box center [644, 376] width 546 height 34
paste textarea "google basistraining digitale marketing"
type textarea "google basistraining digitale marketing"
click at [168, 375] on form "sketch up 3d tekenen DELETE basiskennis marketing DELETE brand management DELET…" at bounding box center [644, 81] width 1288 height 1162
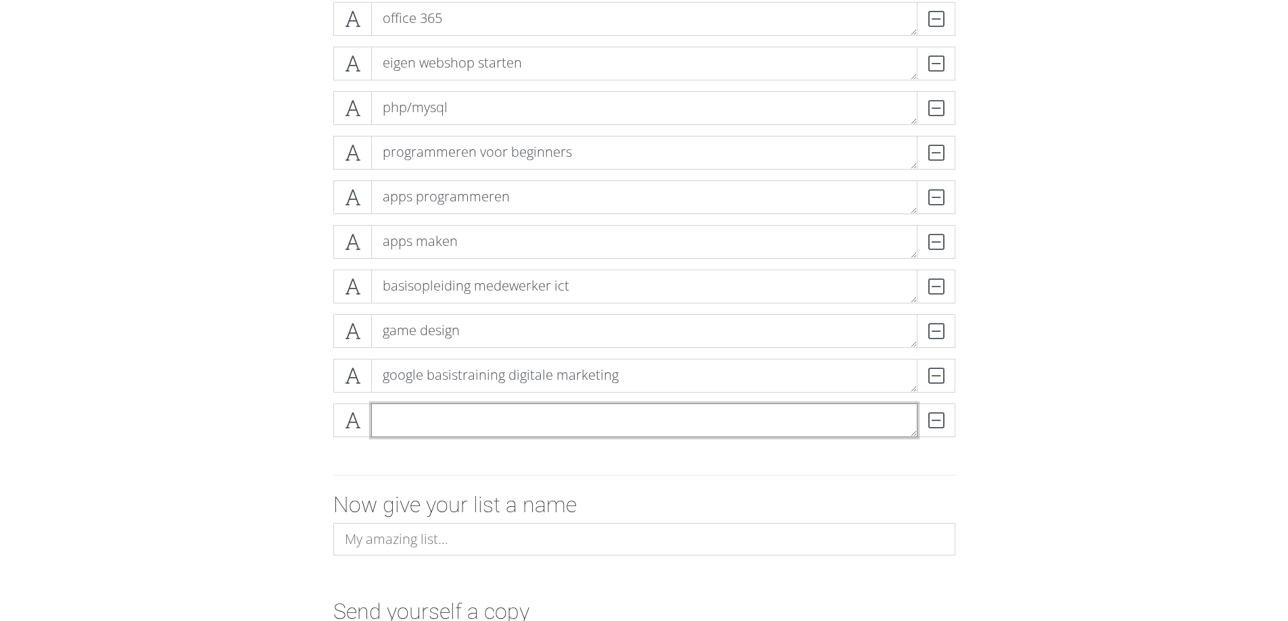
click at [515, 404] on textarea at bounding box center [644, 421] width 546 height 34
paste textarea "google marketing trainingen"
type textarea "google marketing trainingen"
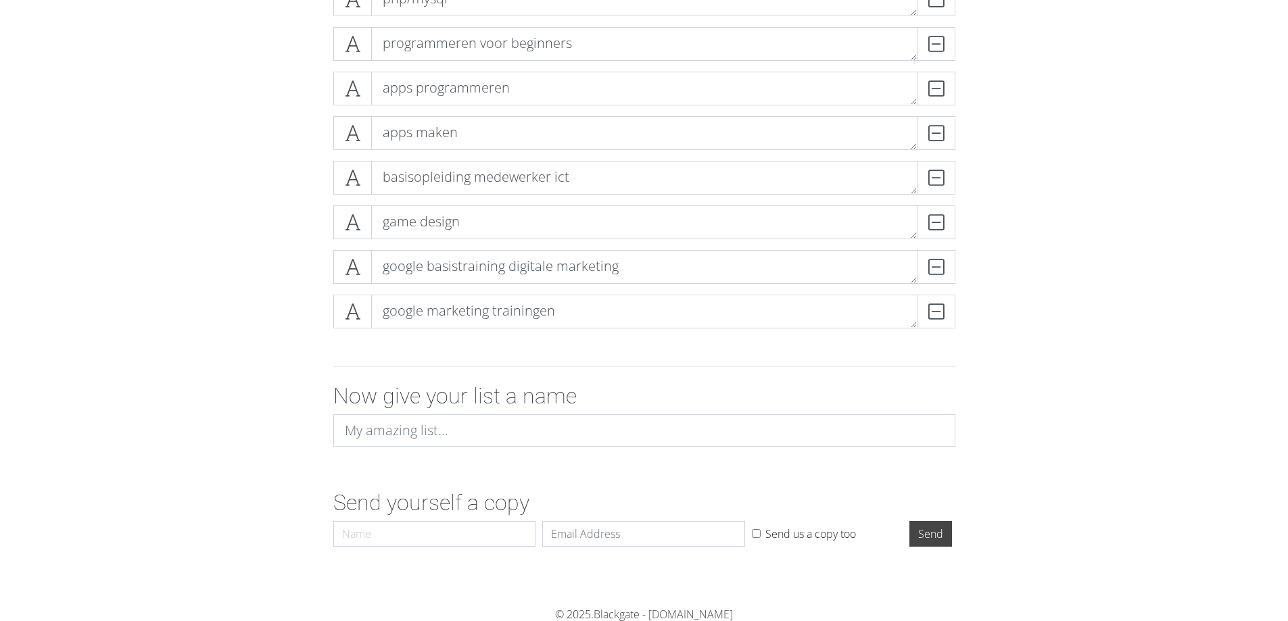
scroll to position [893, 0]
click at [400, 440] on input at bounding box center [644, 429] width 622 height 32
click at [297, 428] on div "Now give your list a name Nha (en google) cursussen" at bounding box center [644, 419] width 771 height 74
click at [552, 448] on div "Now give your list a name Nha (en google) cursussen" at bounding box center [644, 419] width 642 height 74
click at [540, 425] on input "Nha (en google) cursussen" at bounding box center [644, 429] width 622 height 32
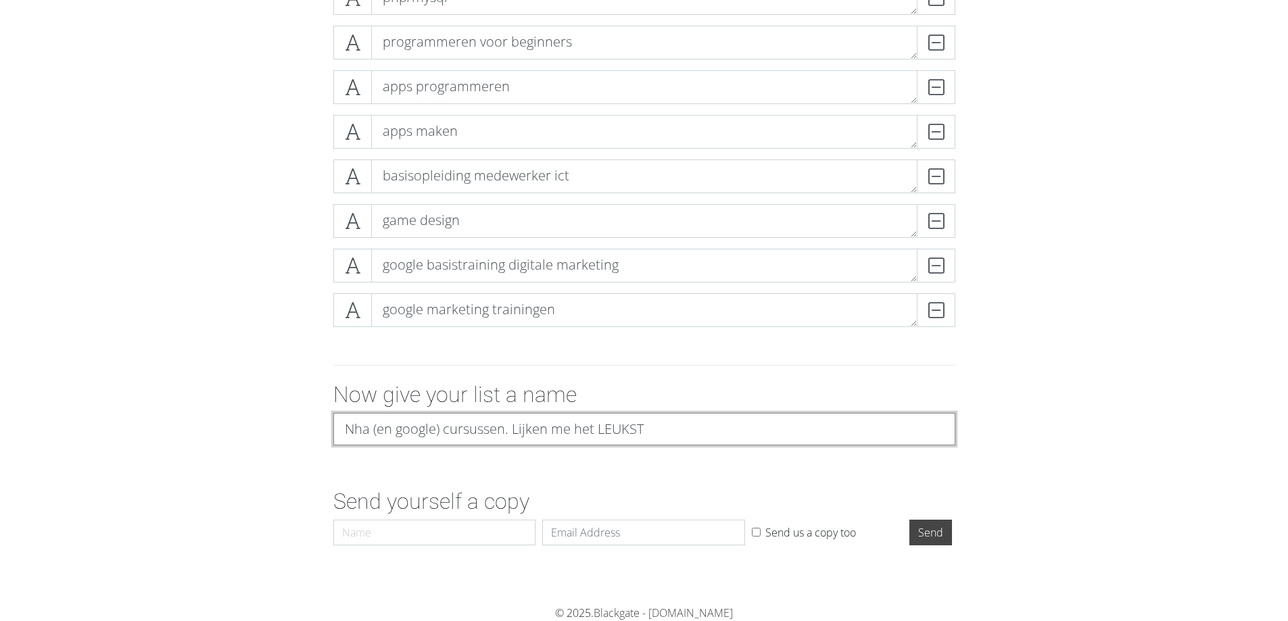
type input "Nha (en google) cursussen. Lijken me het LEUKST"
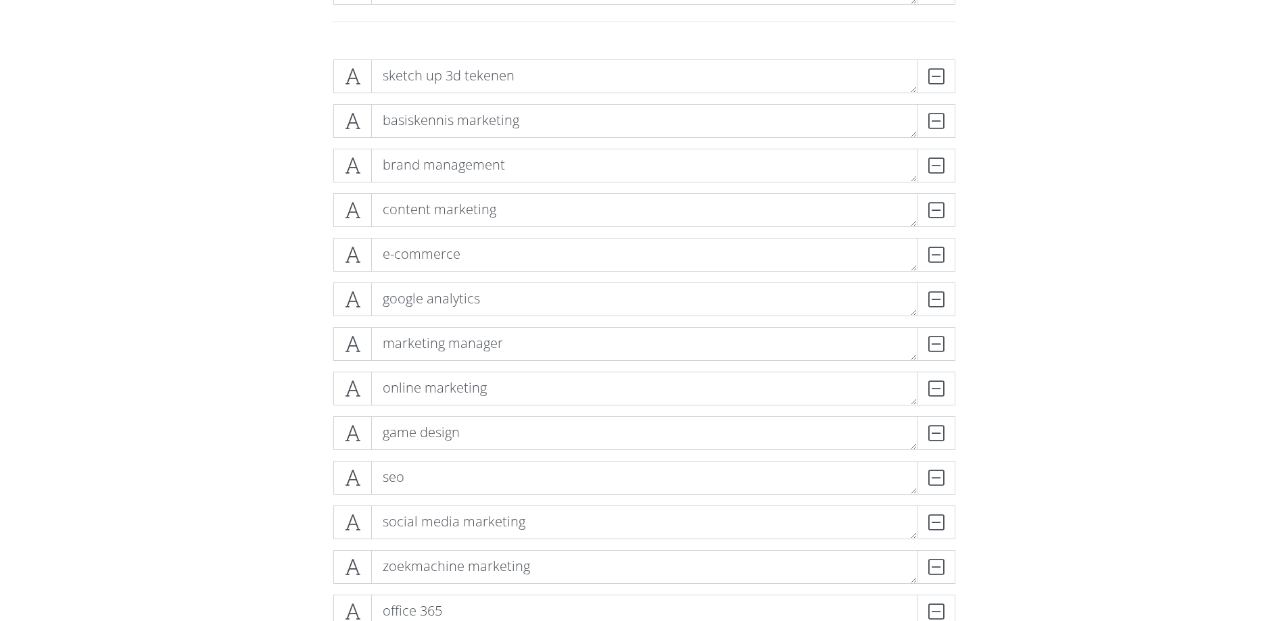
scroll to position [217, 0]
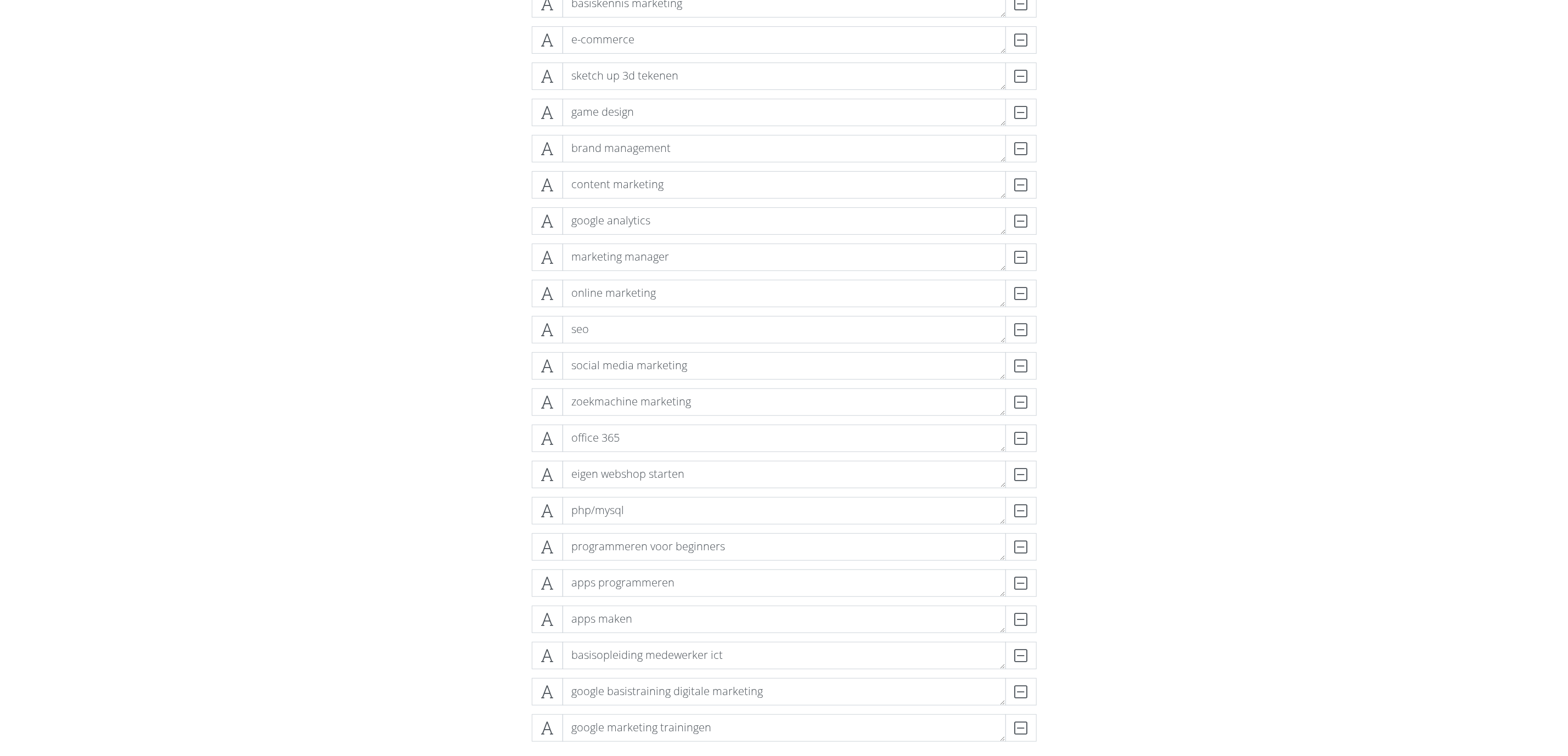
drag, startPoint x: 294, startPoint y: 284, endPoint x: 355, endPoint y: 317, distance: 69.4
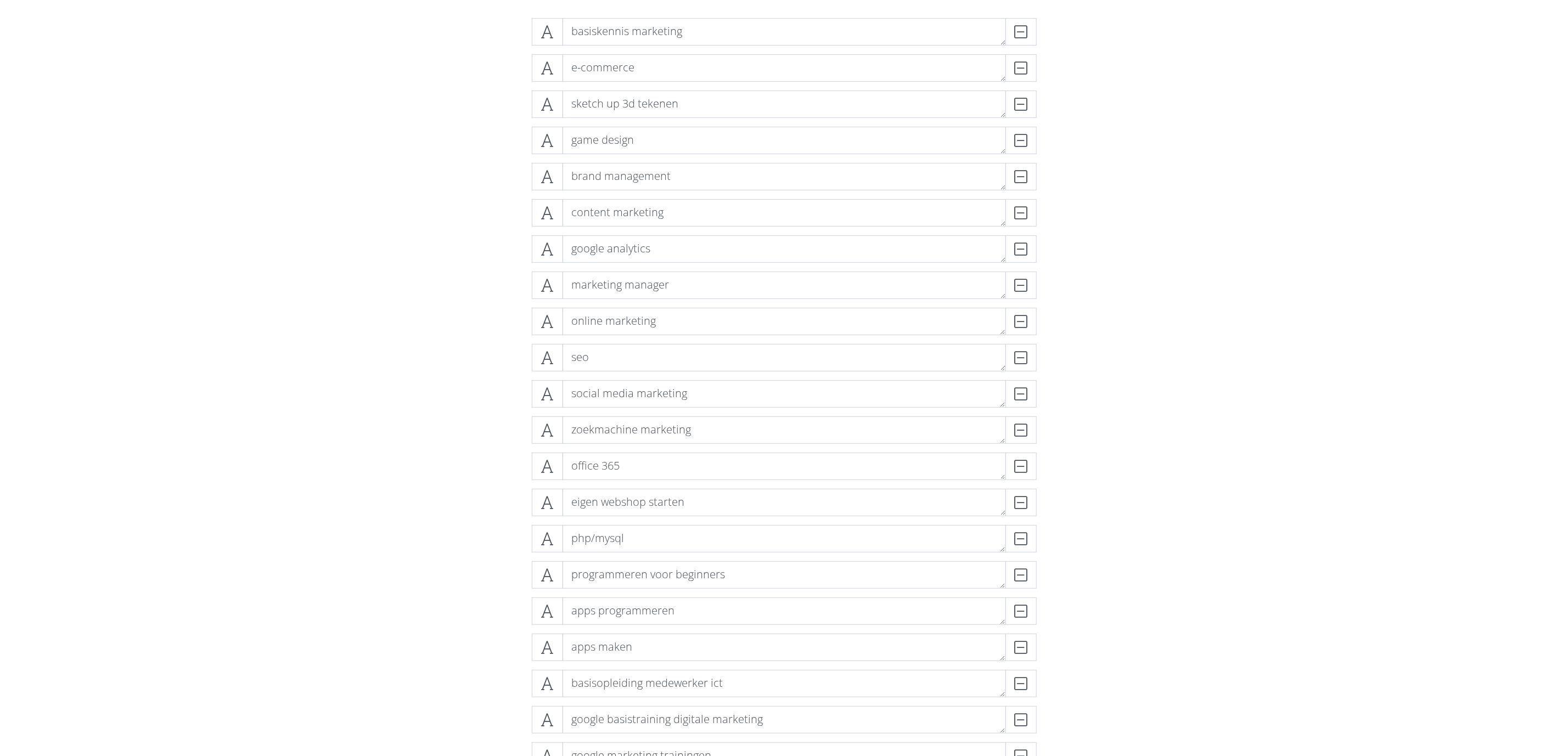
drag, startPoint x: 357, startPoint y: 319, endPoint x: 359, endPoint y: 294, distance: 25.1
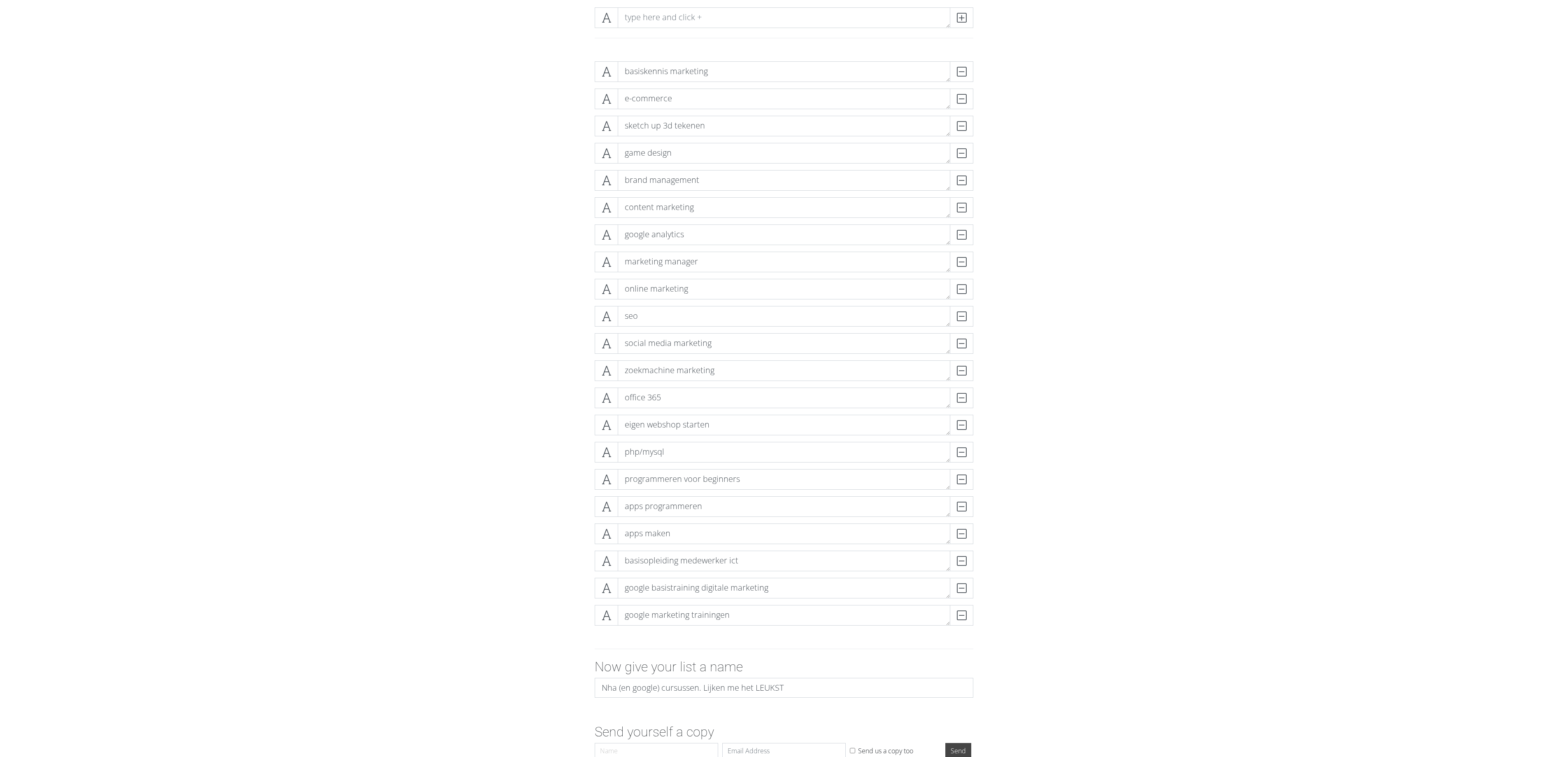
scroll to position [110, 0]
drag, startPoint x: 454, startPoint y: 414, endPoint x: 455, endPoint y: 390, distance: 24.0
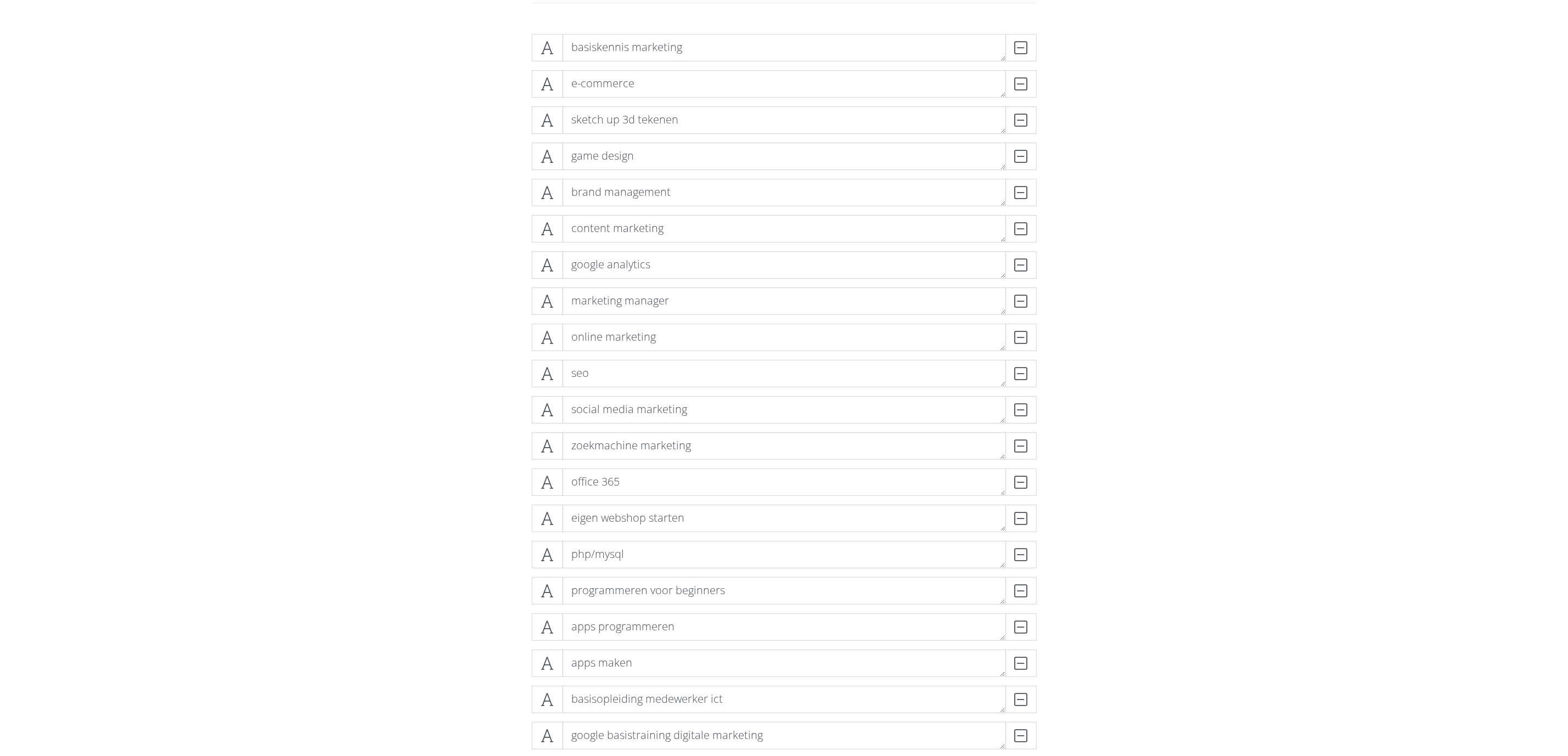
scroll to position [273, 0]
drag, startPoint x: 1311, startPoint y: 376, endPoint x: 1303, endPoint y: 354, distance: 23.4
click at [360, 292] on form "basiskennis marketing DELETE e-commerce DELETE sketch up 3d tekenen DELETE game…" at bounding box center [784, 458] width 1568 height 943
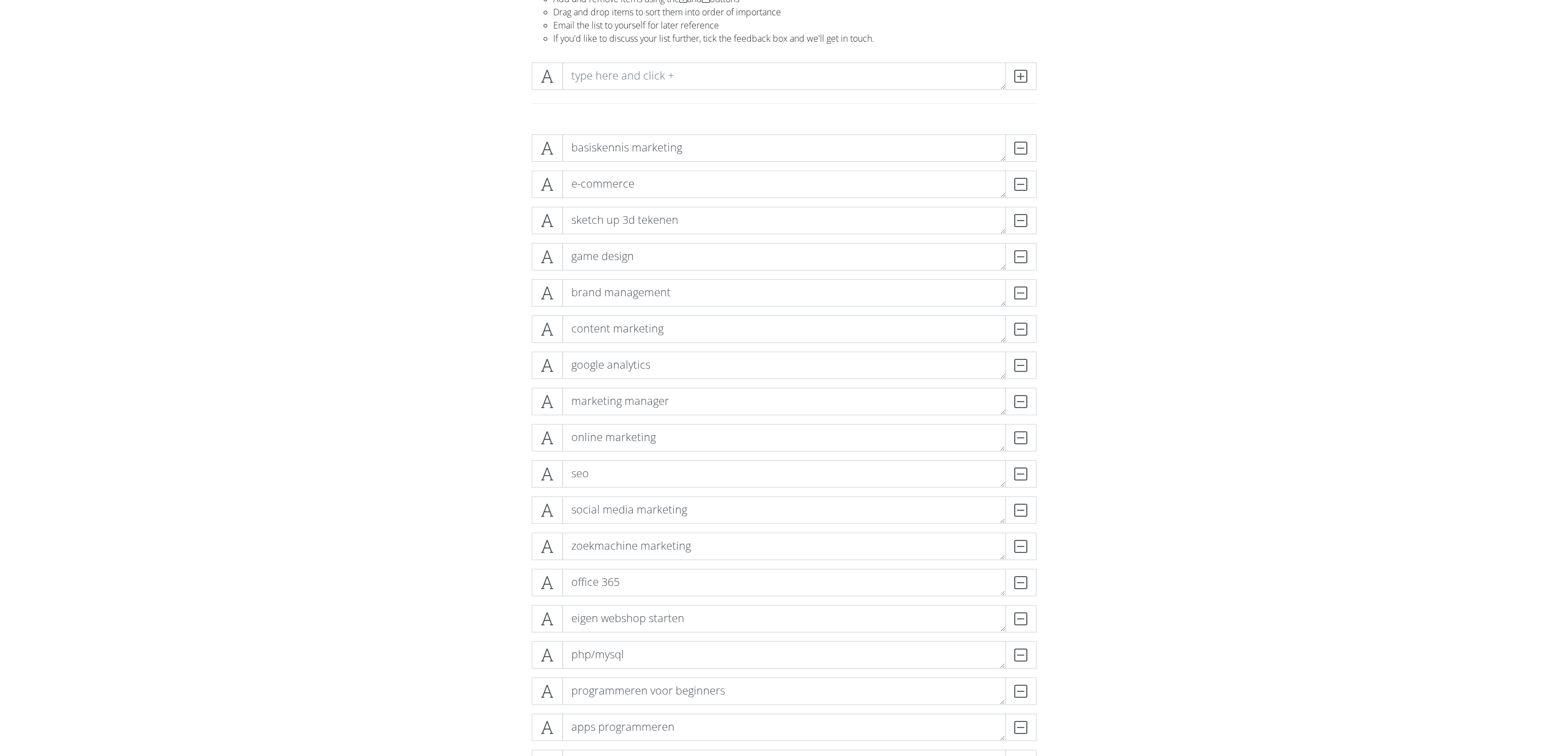
drag, startPoint x: 377, startPoint y: 339, endPoint x: 387, endPoint y: 288, distance: 52.0
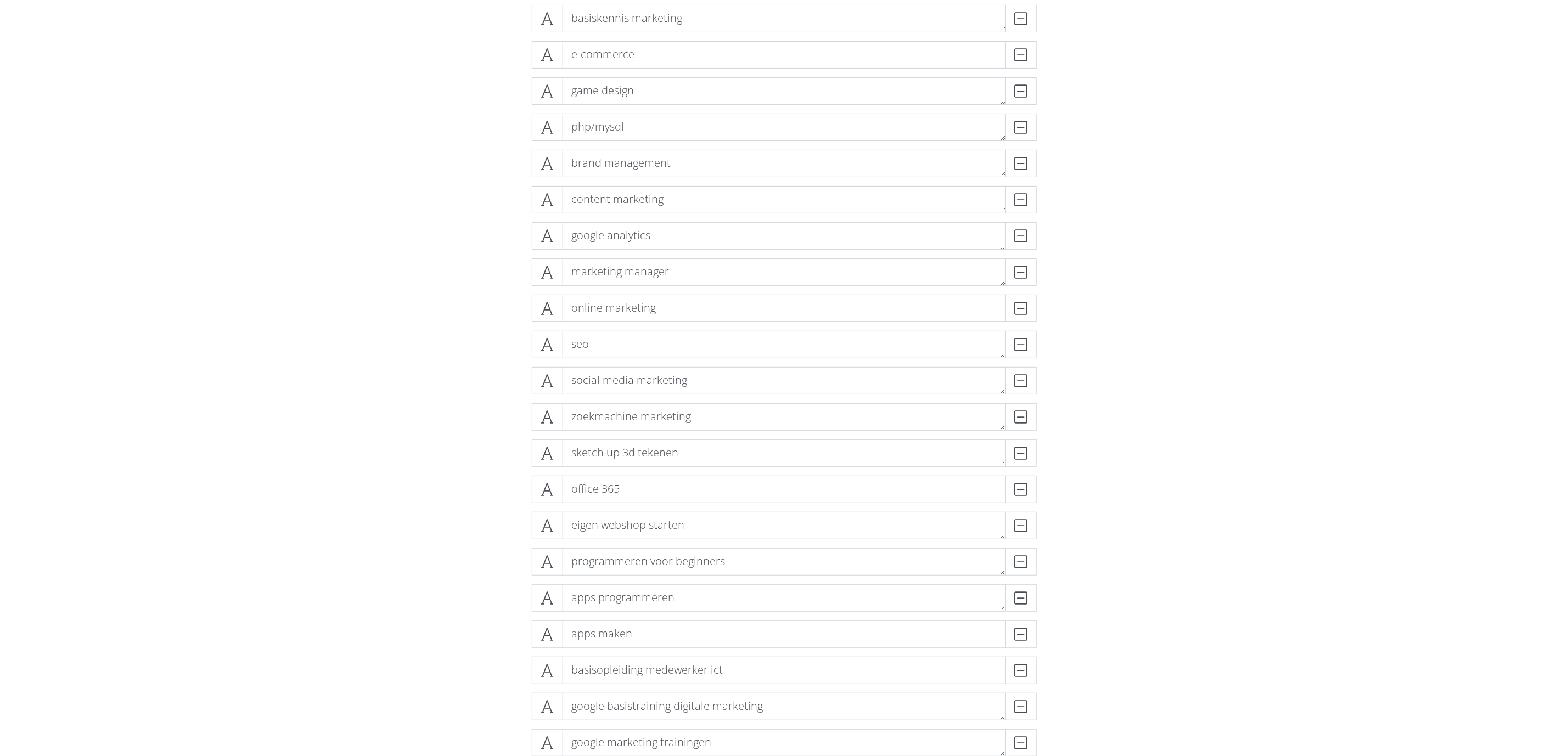
scroll to position [238, 0]
click at [472, 278] on div "basiskennis marketing DELETE e-commerce DELETE game design DELETE php/mysql DEL…" at bounding box center [784, 381] width 626 height 778
click at [545, 272] on icon at bounding box center [548, 268] width 13 height 11
click at [427, 300] on form "basiskennis marketing DELETE e-commerce DELETE game design DELETE php/mysql DEL…" at bounding box center [784, 464] width 1568 height 943
click at [558, 265] on span at bounding box center [547, 268] width 32 height 28
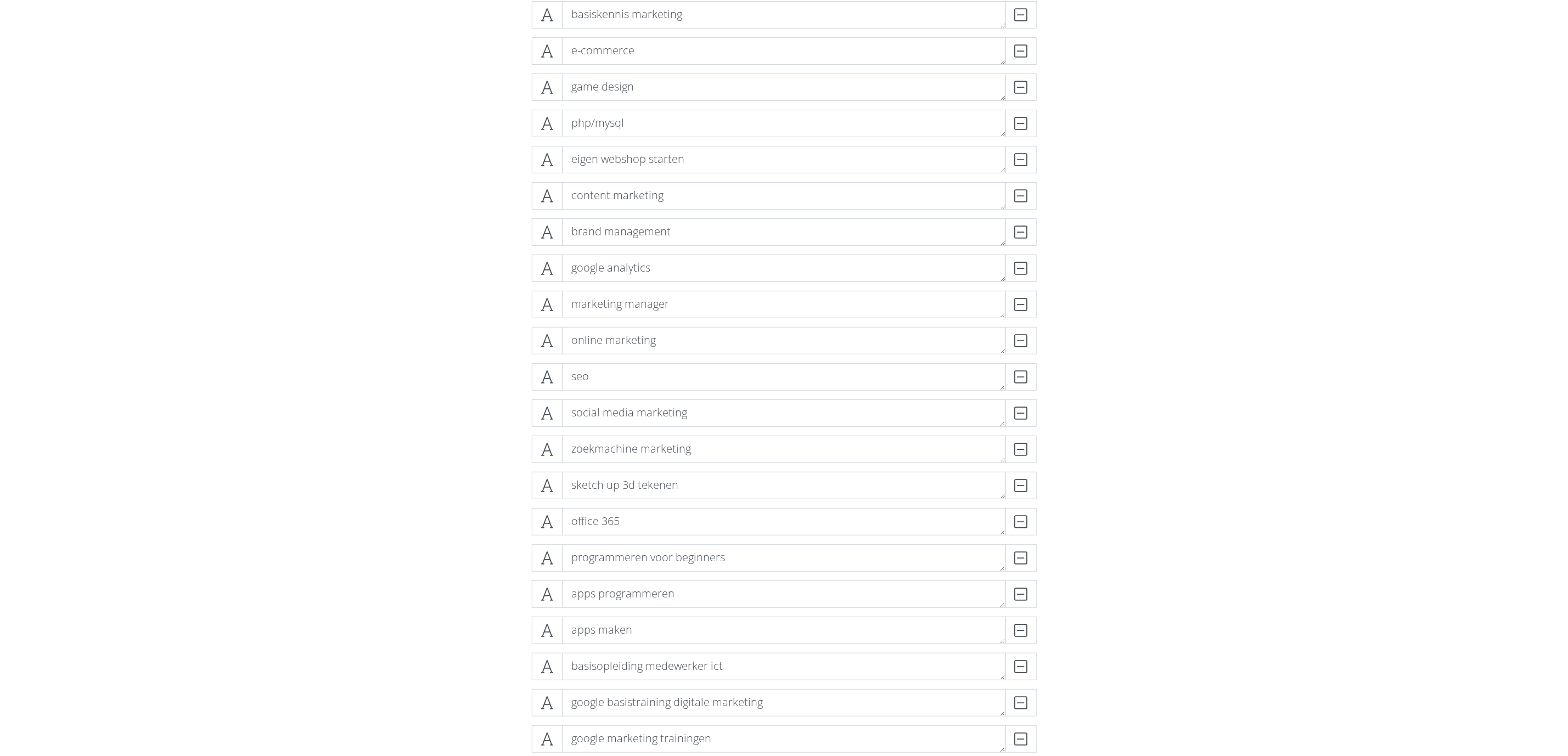
drag, startPoint x: 440, startPoint y: 277, endPoint x: 524, endPoint y: 265, distance: 84.9
click at [442, 277] on form "basiskennis marketing DELETE e-commerce DELETE game design DELETE php/mysql DEL…" at bounding box center [784, 464] width 1568 height 943
click at [545, 263] on icon at bounding box center [548, 268] width 13 height 11
click at [544, 273] on icon at bounding box center [548, 268] width 13 height 11
click at [494, 303] on div "basiskennis marketing DELETE e-commerce DELETE game design DELETE php/mysql DEL…" at bounding box center [784, 381] width 626 height 778
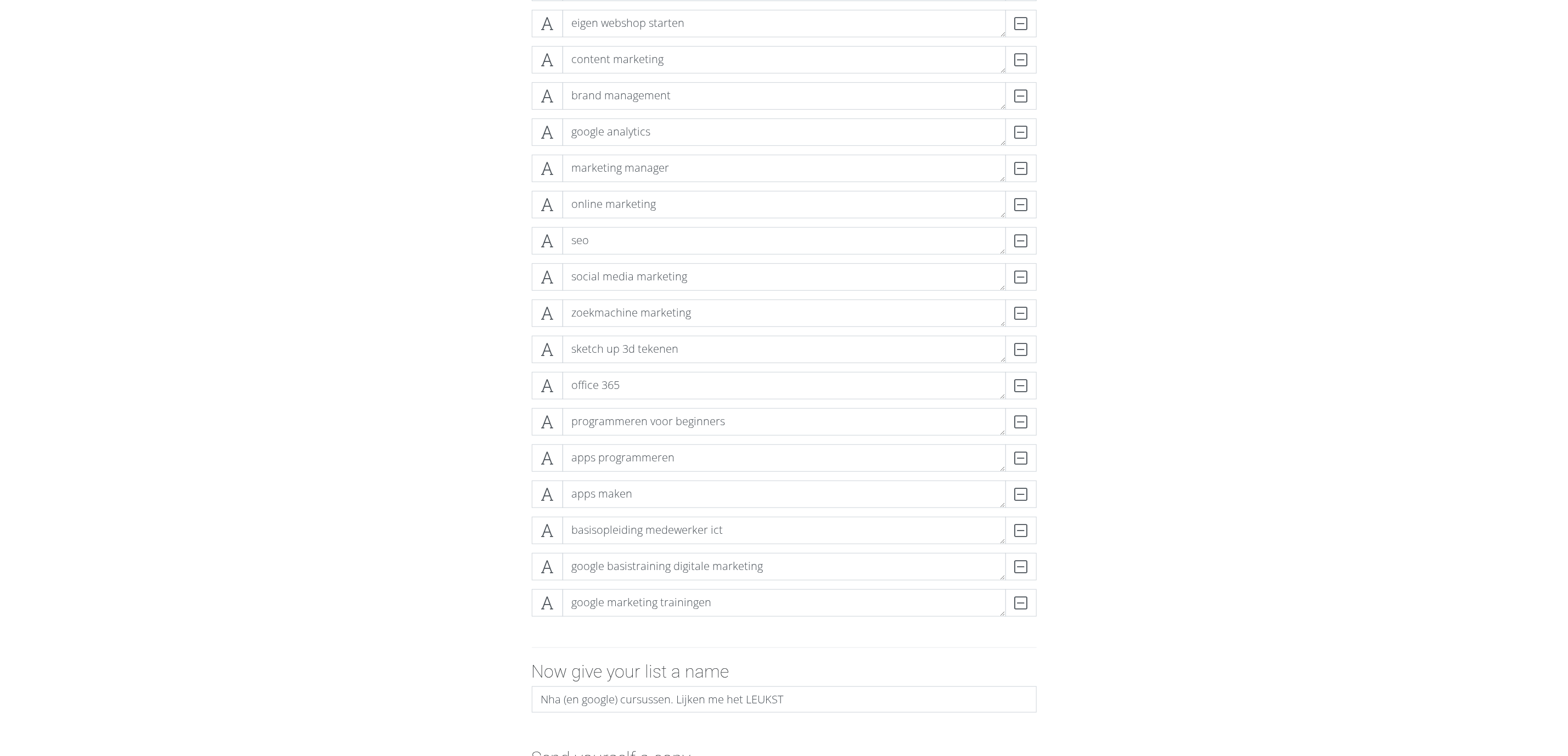
scroll to position [375, 0]
click at [443, 504] on form "basiskennis marketing DELETE e-commerce DELETE game design DELETE php/mysql DEL…" at bounding box center [784, 326] width 1568 height 943
click at [1018, 384] on div "DELETE" at bounding box center [1014, 384] width 44 height 28
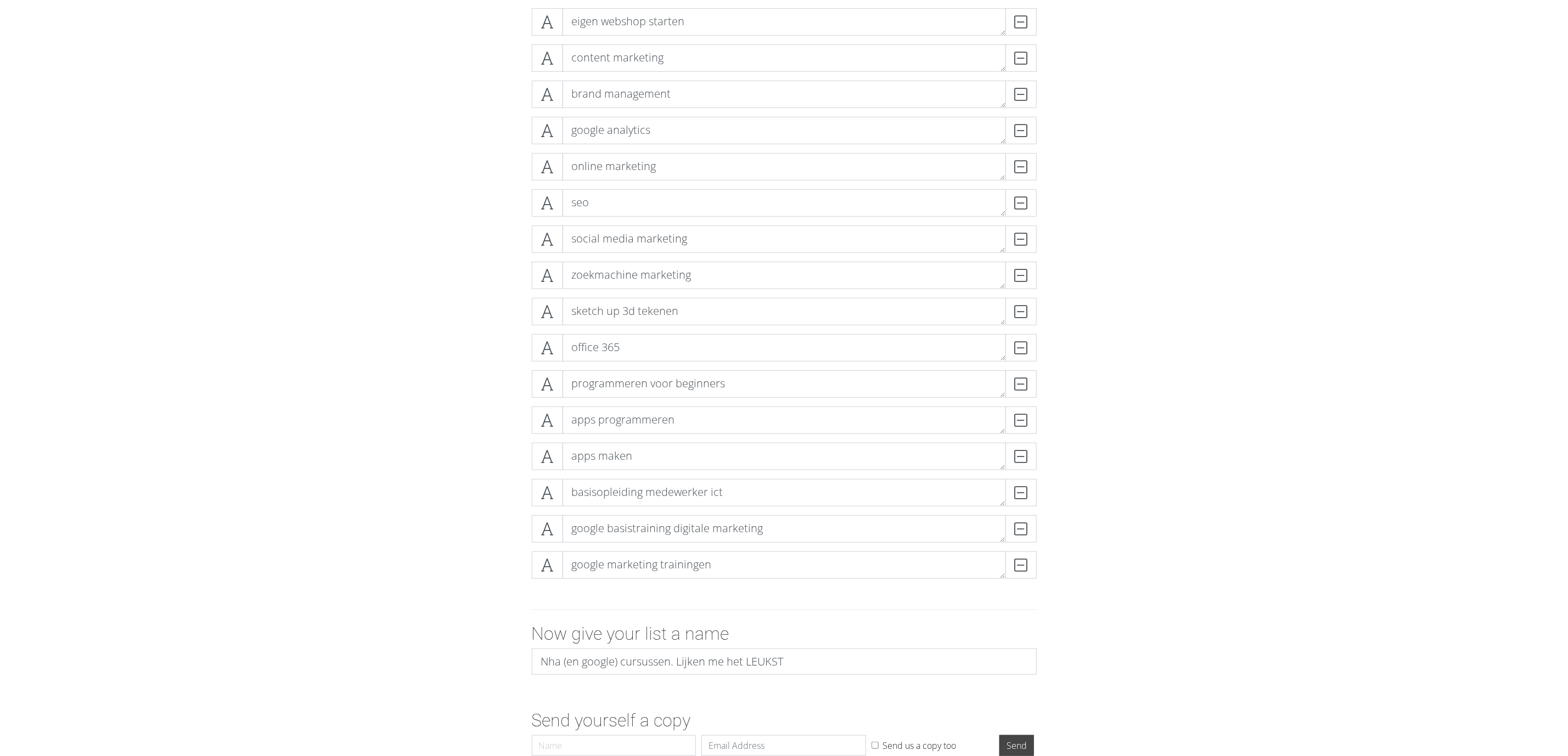
click at [1045, 504] on form "basiskennis marketing DELETE e-commerce DELETE game design DELETE php/mysql DEL…" at bounding box center [784, 307] width 1568 height 906
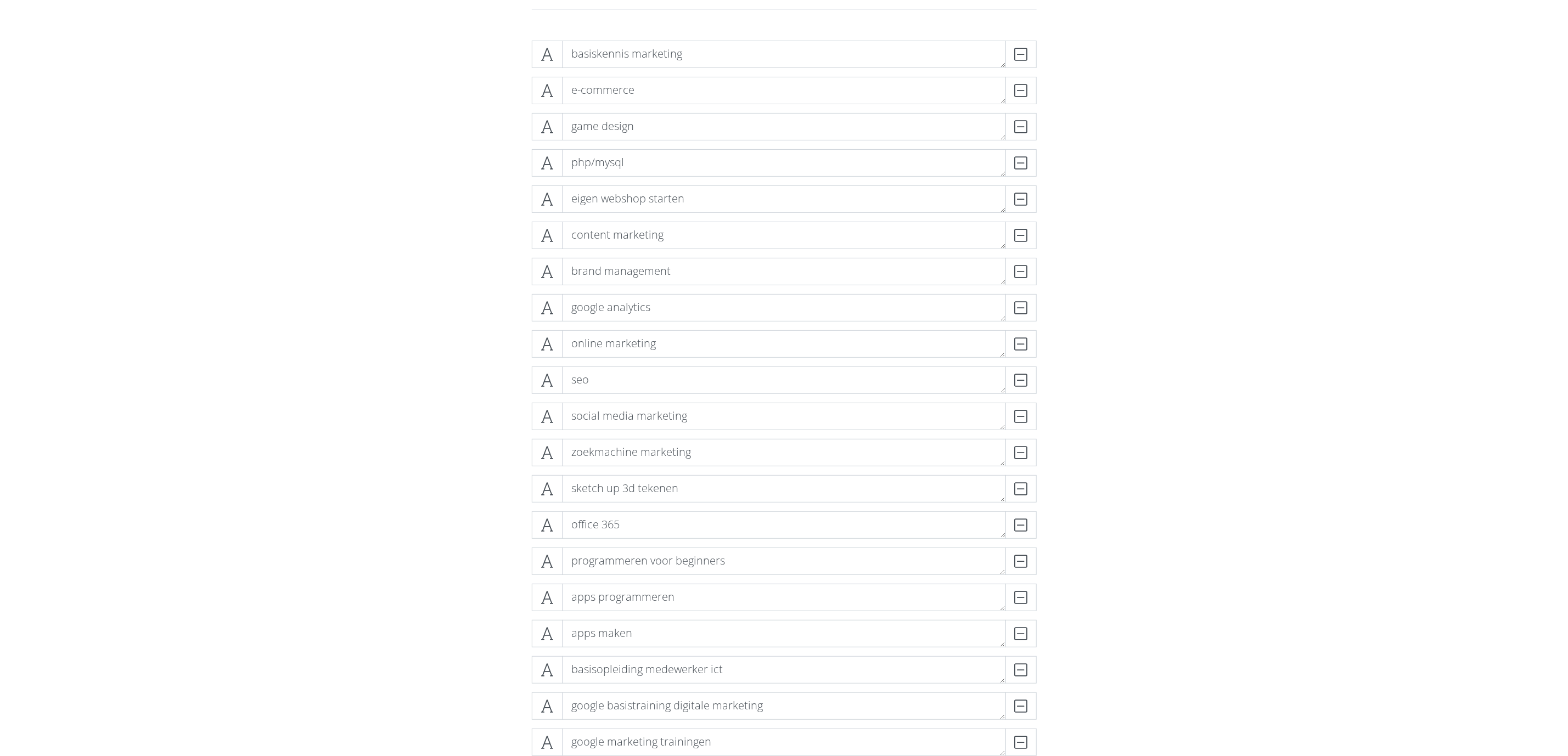
scroll to position [219, 0]
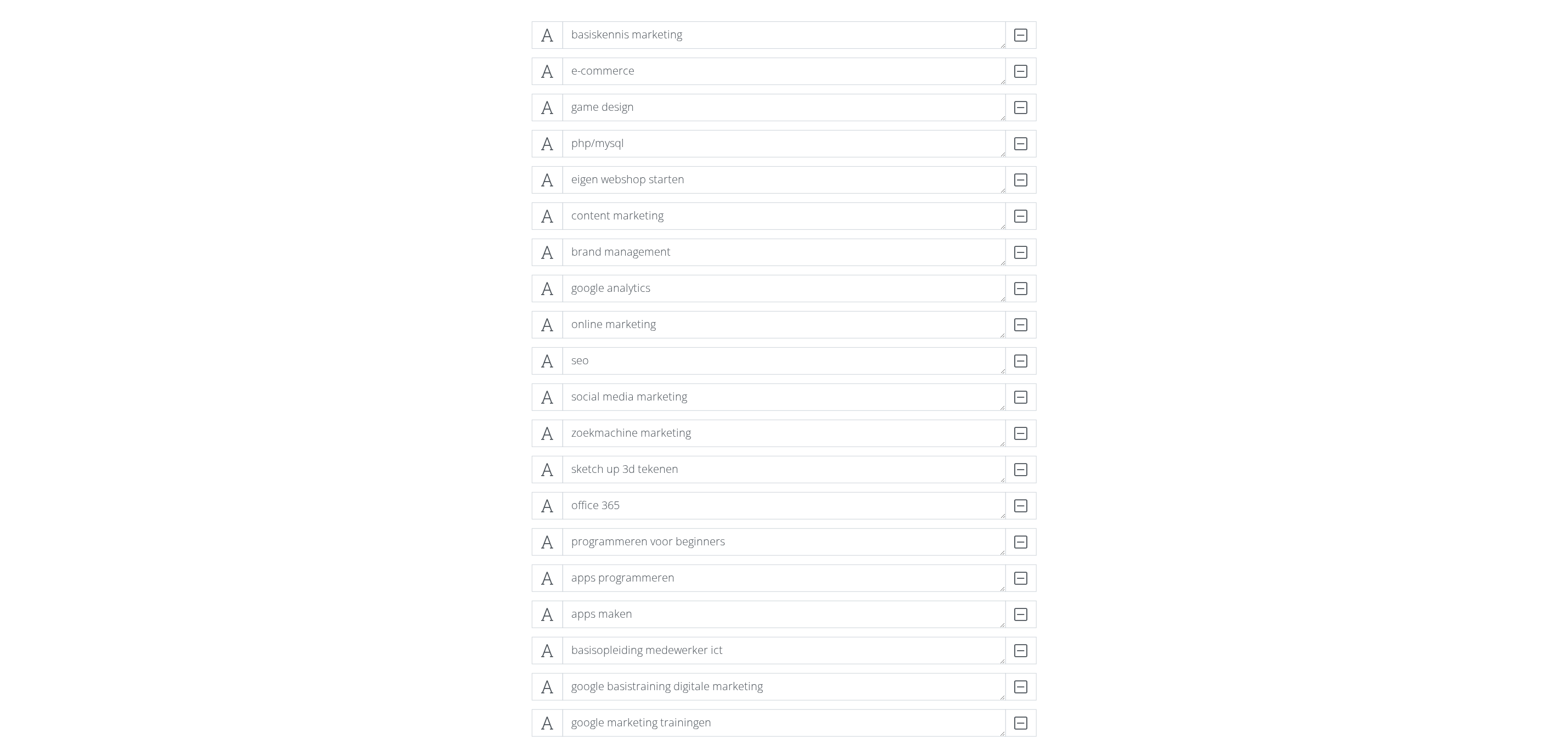
drag, startPoint x: 1190, startPoint y: 482, endPoint x: 1199, endPoint y: 512, distance: 31.3
click at [430, 504] on form "basiskennis marketing DELETE e-commerce DELETE game design DELETE php/mysql DEL…" at bounding box center [784, 464] width 1568 height 906
click at [477, 277] on div "basiskennis marketing DELETE e-commerce DELETE game design DELETE php/mysql DEL…" at bounding box center [784, 382] width 626 height 741
click at [466, 138] on form "basiskennis marketing DELETE e-commerce DELETE eigen webshop starten DELETE gam…" at bounding box center [784, 464] width 1568 height 906
click at [472, 217] on div "basiskennis marketing DELETE e-commerce DELETE eigen webshop starten DELETE gam…" at bounding box center [784, 382] width 626 height 741
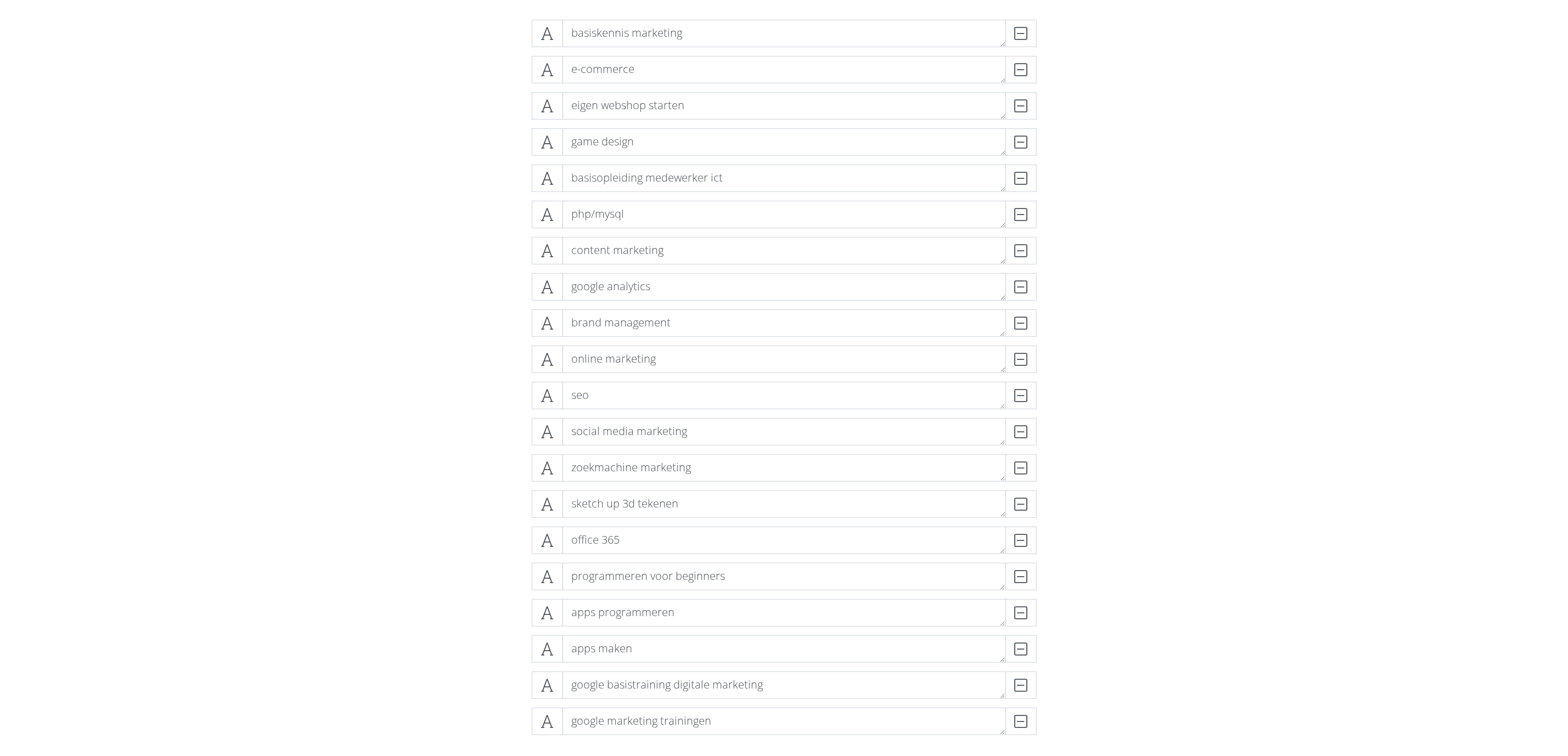
click at [468, 287] on form "basiskennis marketing DELETE e-commerce DELETE eigen webshop starten DELETE gam…" at bounding box center [784, 464] width 1568 height 906
click at [468, 363] on form "basiskennis marketing DELETE e-commerce DELETE eigen webshop starten DELETE gam…" at bounding box center [784, 464] width 1568 height 906
click at [470, 504] on form "basiskennis marketing DELETE e-commerce DELETE eigen webshop starten DELETE gam…" at bounding box center [784, 464] width 1568 height 906
click at [390, 477] on form "basiskennis marketing DELETE e-commerce DELETE eigen webshop starten DELETE gam…" at bounding box center [784, 464] width 1568 height 906
click at [1023, 432] on div "DELETE" at bounding box center [1014, 432] width 44 height 28
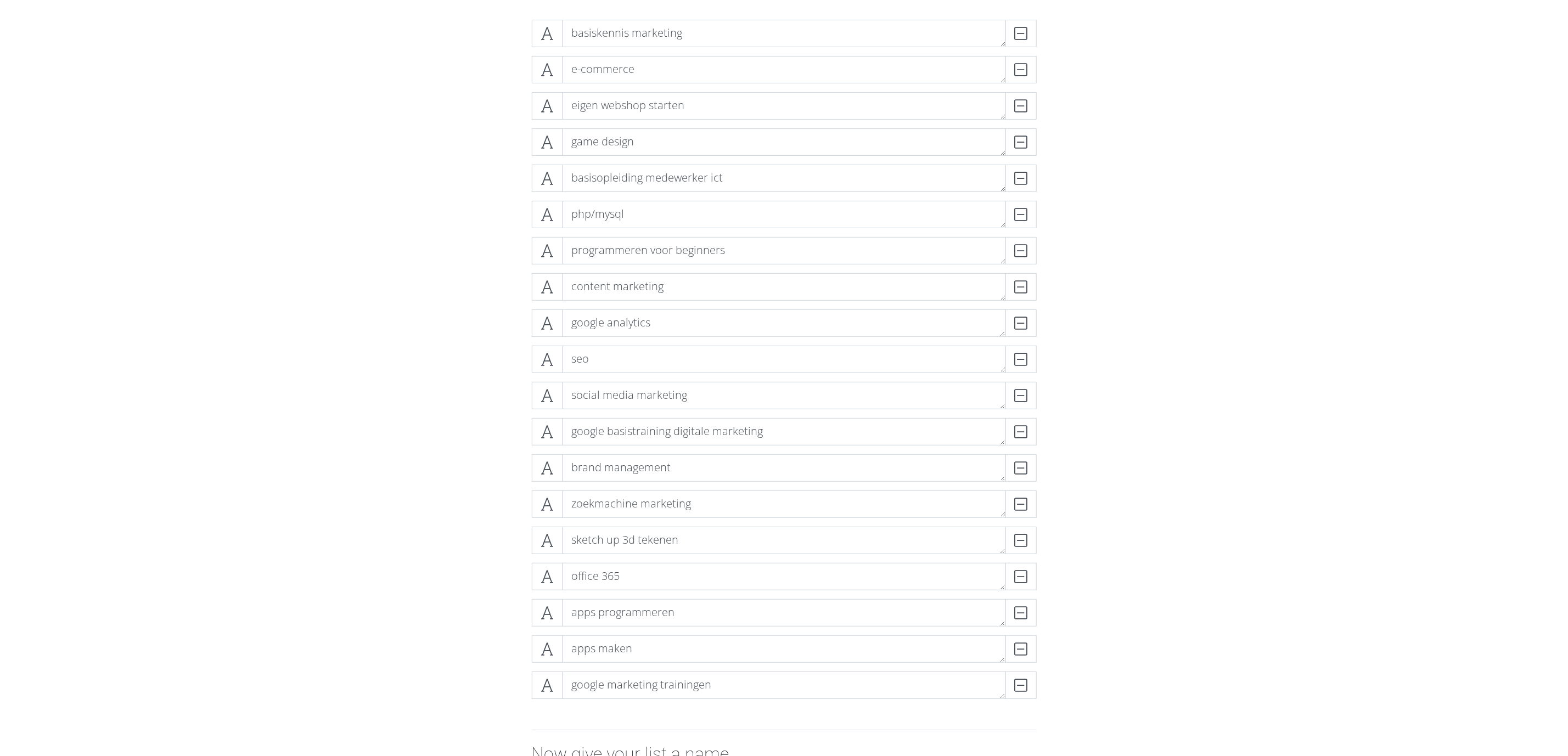
click at [442, 430] on form "basiskennis marketing DELETE e-commerce DELETE eigen webshop starten DELETE gam…" at bounding box center [784, 446] width 1568 height 870
click at [466, 473] on form "basiskennis marketing DELETE e-commerce DELETE eigen webshop starten DELETE gam…" at bounding box center [784, 446] width 1568 height 870
click at [1023, 278] on div "DELETE" at bounding box center [1014, 287] width 44 height 28
click at [467, 89] on form "basiskennis marketing DELETE e-commerce DELETE eigen webshop starten DELETE gam…" at bounding box center [784, 428] width 1568 height 834
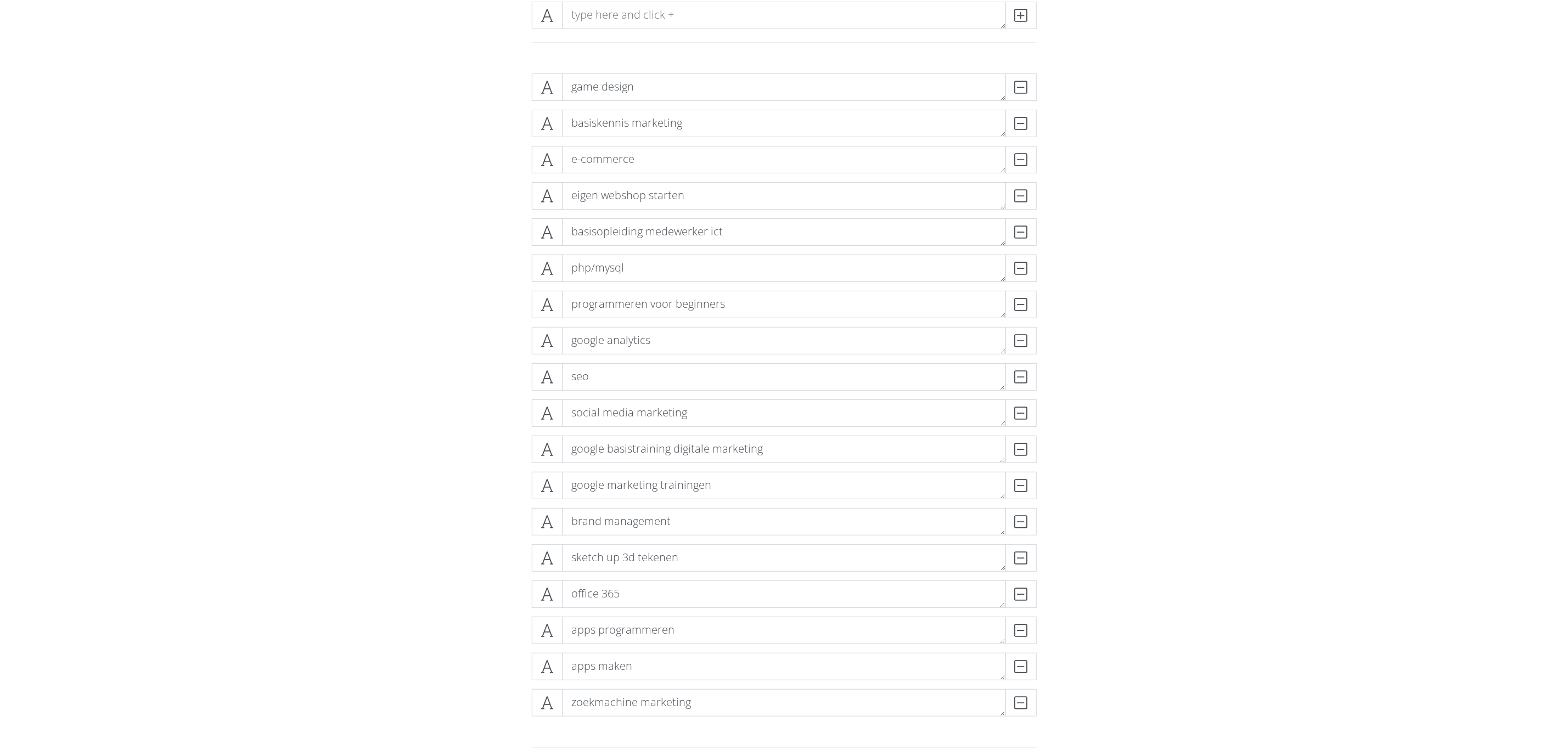
scroll to position [148, 0]
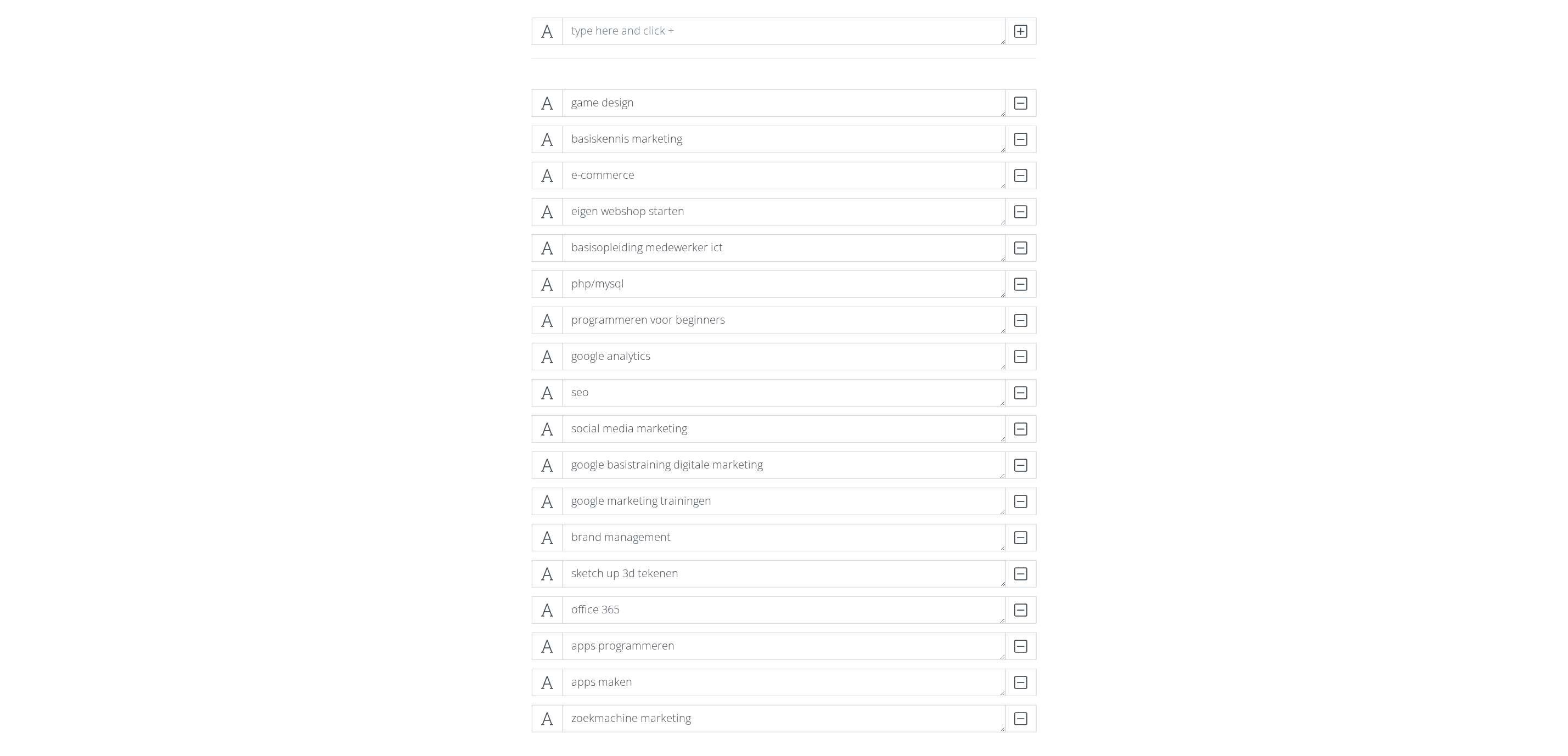
drag, startPoint x: 494, startPoint y: 228, endPoint x: 496, endPoint y: 200, distance: 28.1
click at [443, 483] on form "game design DELETE basiskennis marketing DELETE e-commerce DELETE eigen webshop…" at bounding box center [784, 498] width 1568 height 834
click at [387, 423] on form "game design DELETE basiskennis marketing DELETE e-commerce DELETE eigen webshop…" at bounding box center [784, 498] width 1568 height 834
click at [725, 323] on textarea "programmeren voor beginners" at bounding box center [784, 321] width 443 height 28
click at [763, 320] on textarea "programmeren voor beginners" at bounding box center [784, 321] width 443 height 28
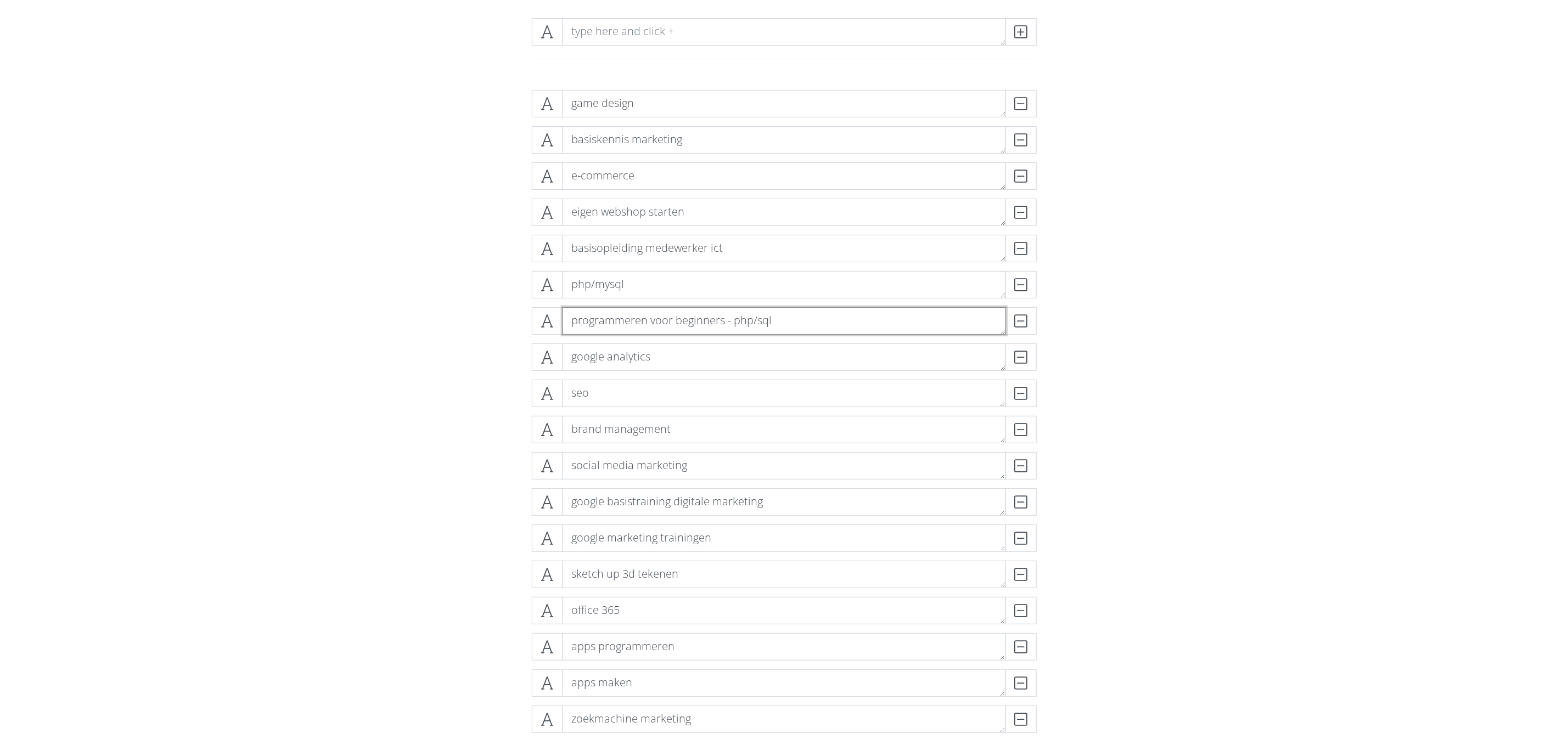
type textarea "programmeren voor beginners - php/sql"
click at [1045, 331] on form "game design DELETE basiskennis marketing DELETE e-commerce DELETE eigen webshop…" at bounding box center [784, 498] width 1568 height 834
click at [1023, 281] on div "DELETE" at bounding box center [1014, 285] width 44 height 28
click at [1045, 281] on div "game design DELETE basiskennis marketing DELETE e-commerce DELETE eigen webshop…" at bounding box center [784, 397] width 626 height 633
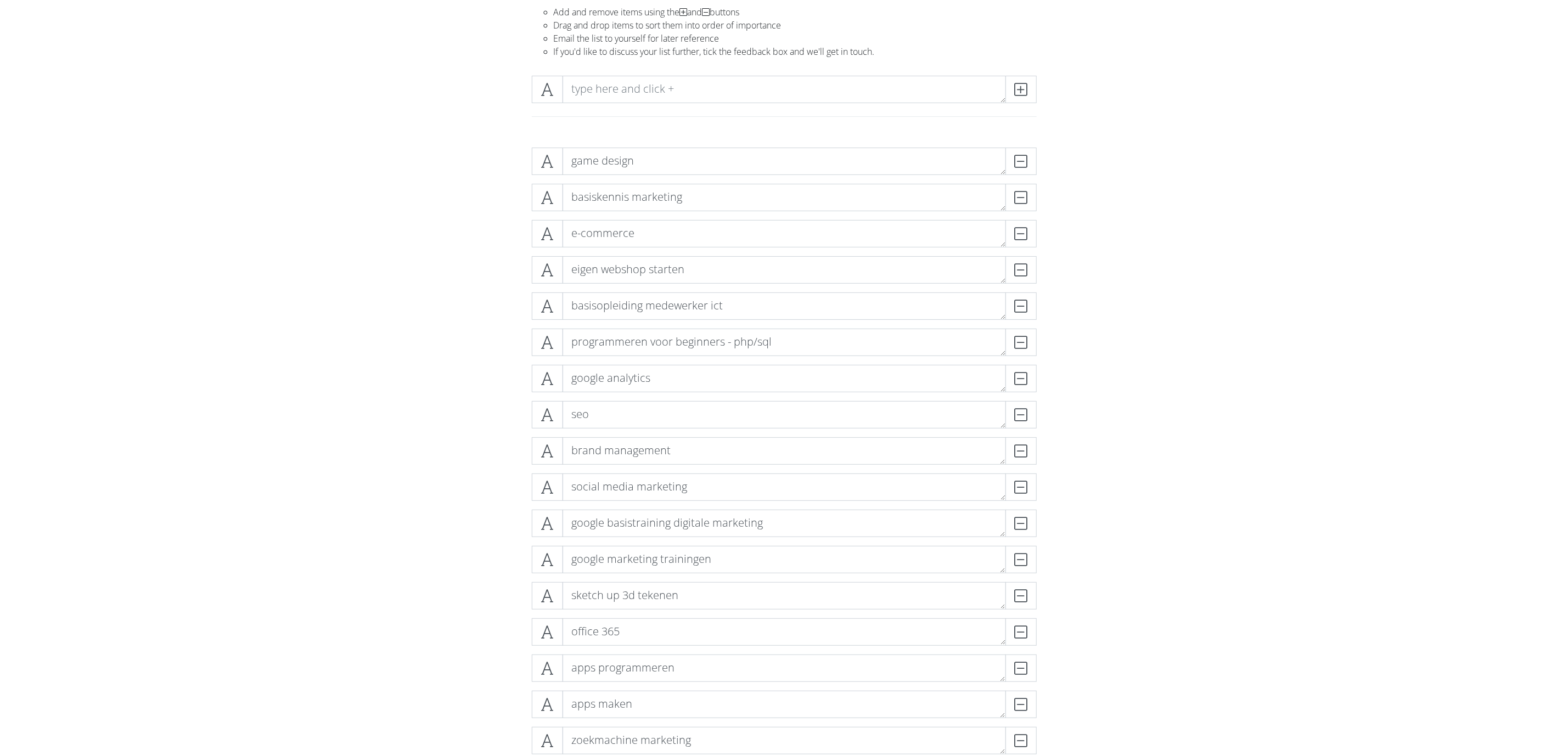
drag, startPoint x: 373, startPoint y: 459, endPoint x: 377, endPoint y: 421, distance: 38.2
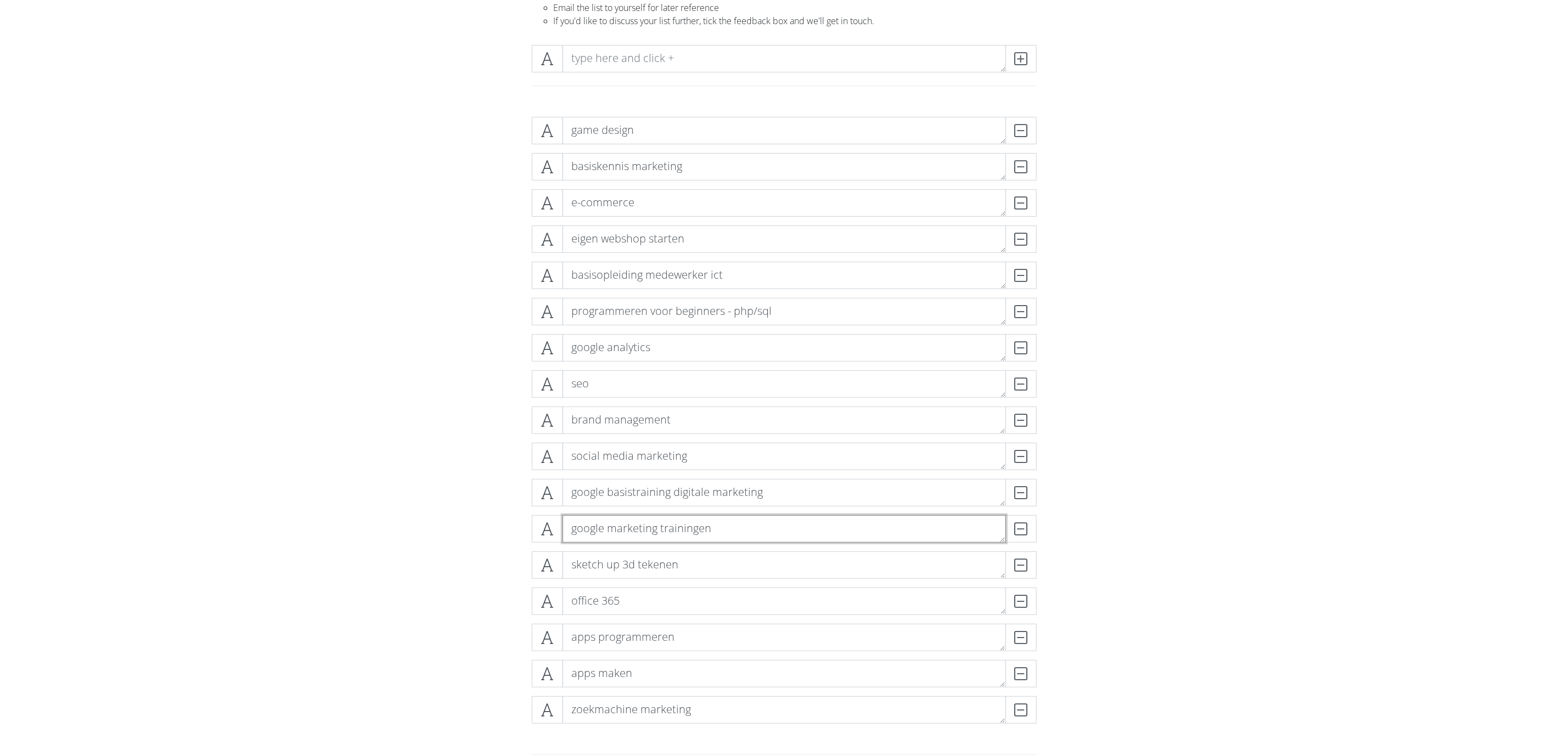
click at [640, 504] on textarea "google marketing trainingen" at bounding box center [784, 529] width 443 height 28
click at [757, 480] on textarea "google basistraining digitale marketing" at bounding box center [784, 492] width 443 height 28
click at [789, 488] on textarea "google basistraining digitale marketing" at bounding box center [784, 492] width 443 height 28
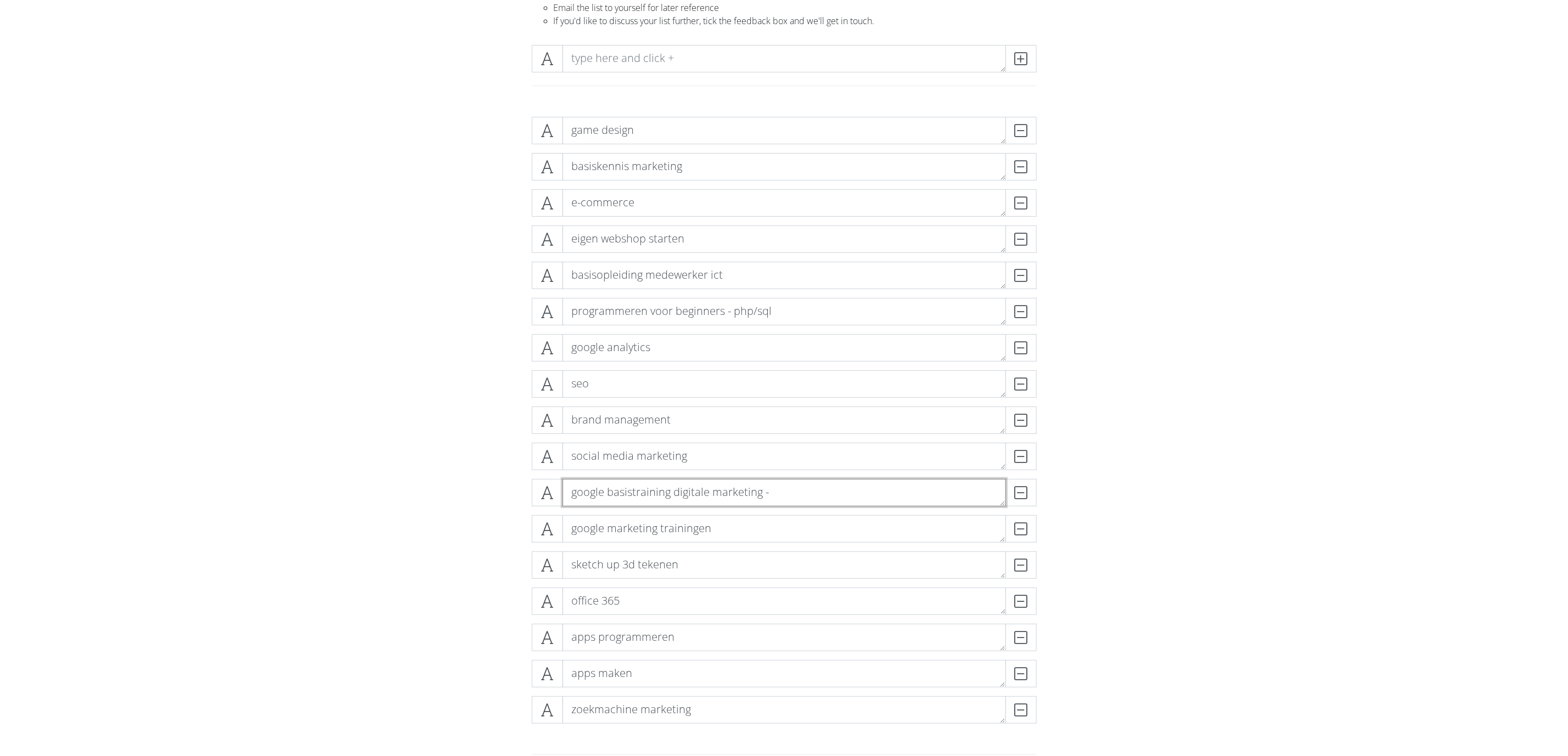
paste textarea "google marketing trainingen"
type textarea "google basistraining digitale marketing - google marketing trainingen"
click at [1045, 504] on div "game design DELETE basiskennis marketing DELETE e-commerce DELETE eigen webshop…" at bounding box center [784, 424] width 626 height 633
click at [1019, 504] on div "DELETE" at bounding box center [1014, 529] width 44 height 28
click at [420, 497] on form "game design DELETE basiskennis marketing DELETE e-commerce DELETE eigen webshop…" at bounding box center [784, 488] width 1568 height 761
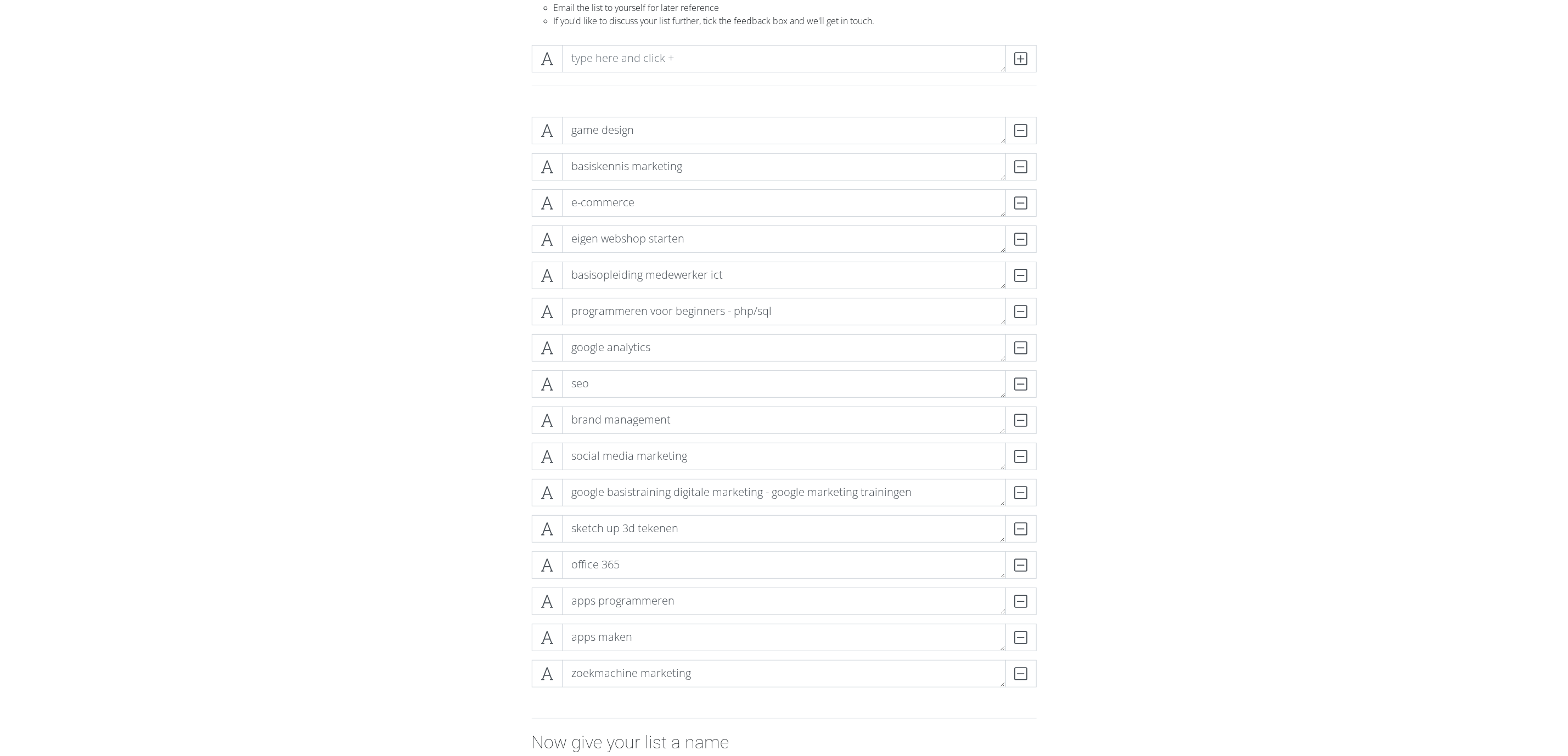
click at [502, 504] on div "game design DELETE basiskennis marketing DELETE e-commerce DELETE eigen webshop…" at bounding box center [784, 406] width 626 height 597
click at [501, 504] on div "game design DELETE basiskennis marketing DELETE e-commerce DELETE eigen webshop…" at bounding box center [784, 406] width 626 height 597
click at [504, 504] on div "game design DELETE basiskennis marketing DELETE e-commerce DELETE eigen webshop…" at bounding box center [784, 406] width 626 height 597
click at [461, 504] on form "game design DELETE basiskennis marketing DELETE e-commerce DELETE eigen webshop…" at bounding box center [784, 488] width 1568 height 761
click at [429, 436] on form "game design DELETE basiskennis marketing DELETE e-commerce DELETE eigen webshop…" at bounding box center [784, 488] width 1568 height 761
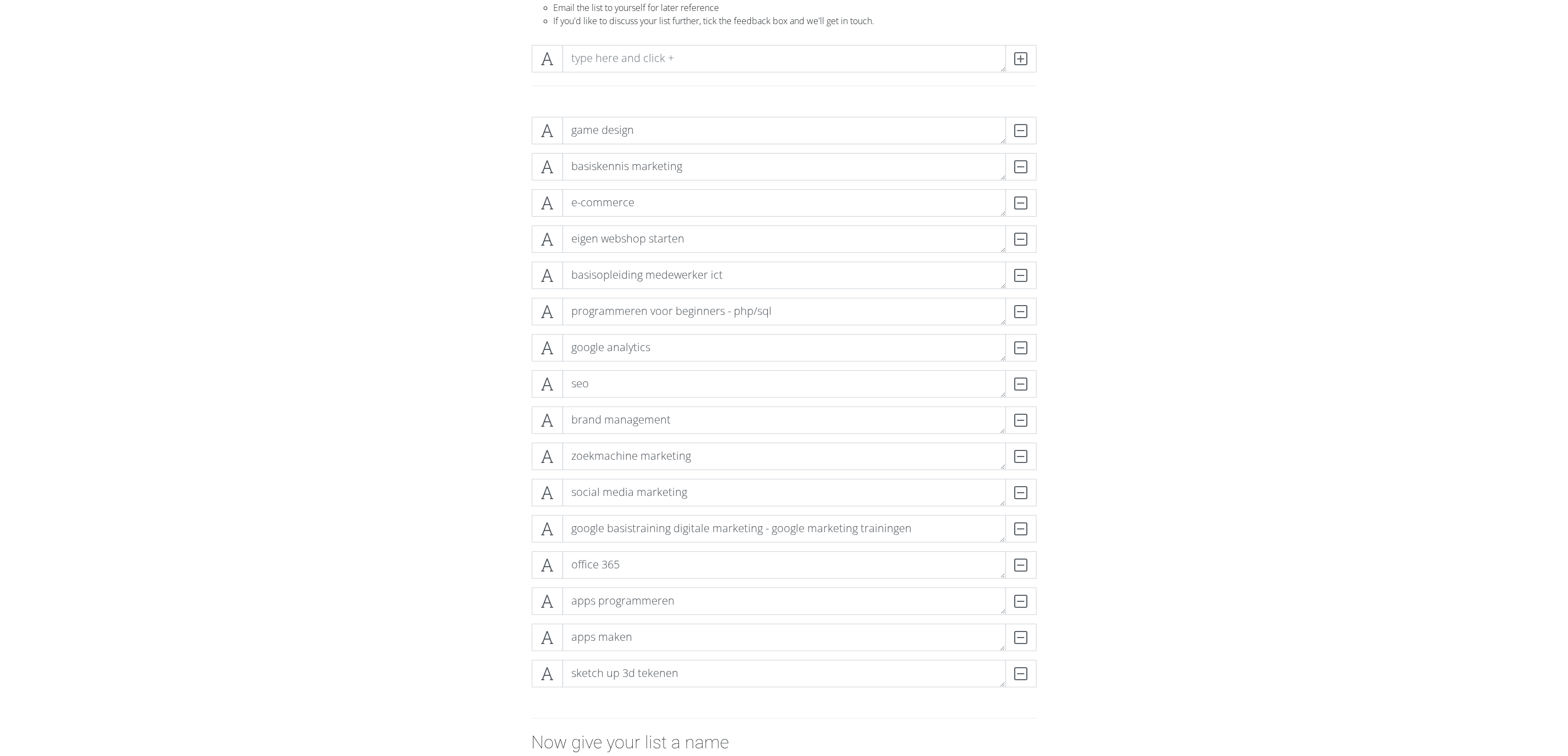
click at [411, 504] on form "game design DELETE basiskennis marketing DELETE e-commerce DELETE eigen webshop…" at bounding box center [784, 488] width 1568 height 761
click at [741, 468] on textarea "zoekmachine marketing" at bounding box center [784, 457] width 443 height 28
type textarea "zoekmachine marketing - seo"
click at [442, 393] on form "game design DELETE basiskennis marketing DELETE e-commerce DELETE eigen webshop…" at bounding box center [784, 488] width 1568 height 761
drag, startPoint x: 1019, startPoint y: 392, endPoint x: 1034, endPoint y: 389, distance: 15.3
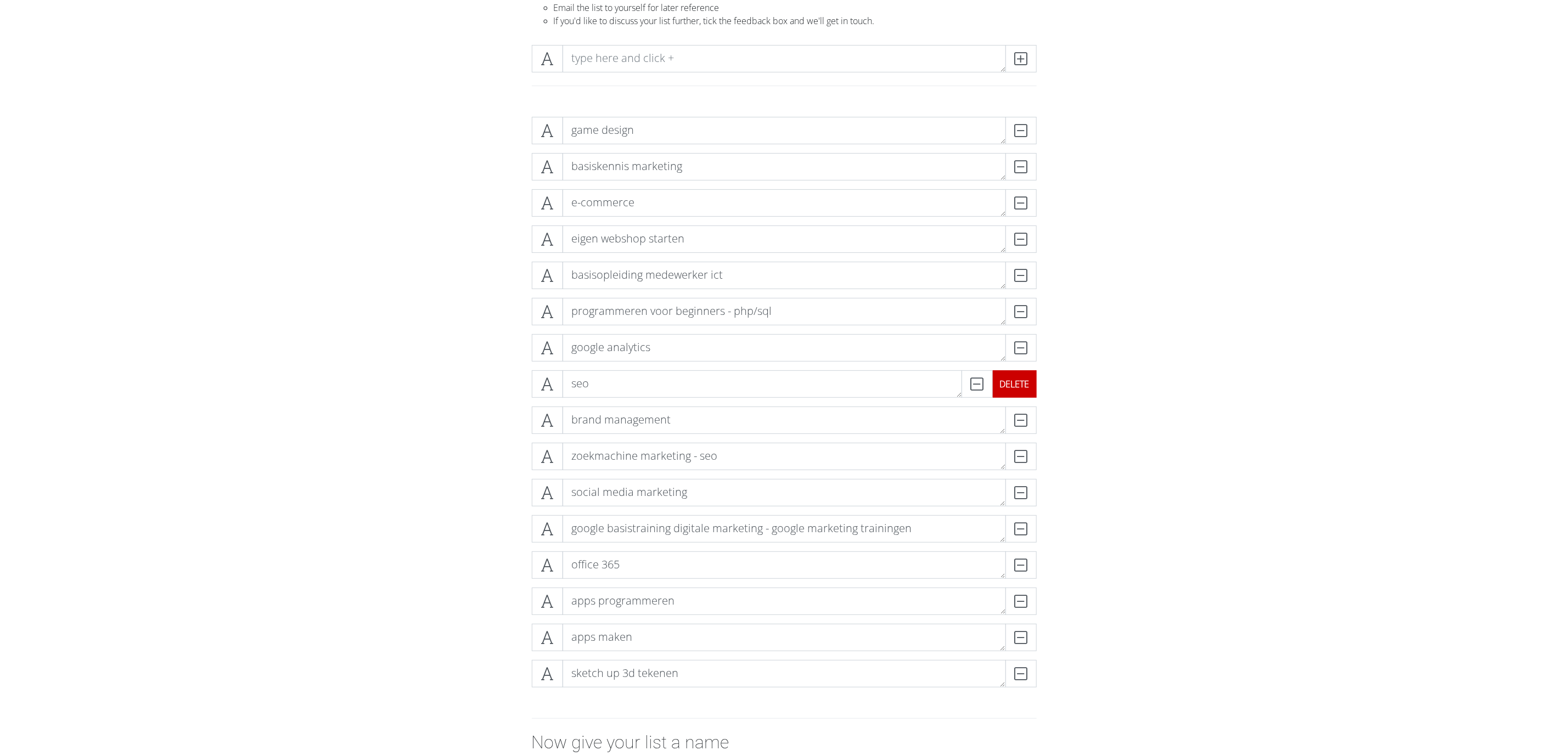
click at [1019, 392] on div "DELETE" at bounding box center [1014, 384] width 44 height 28
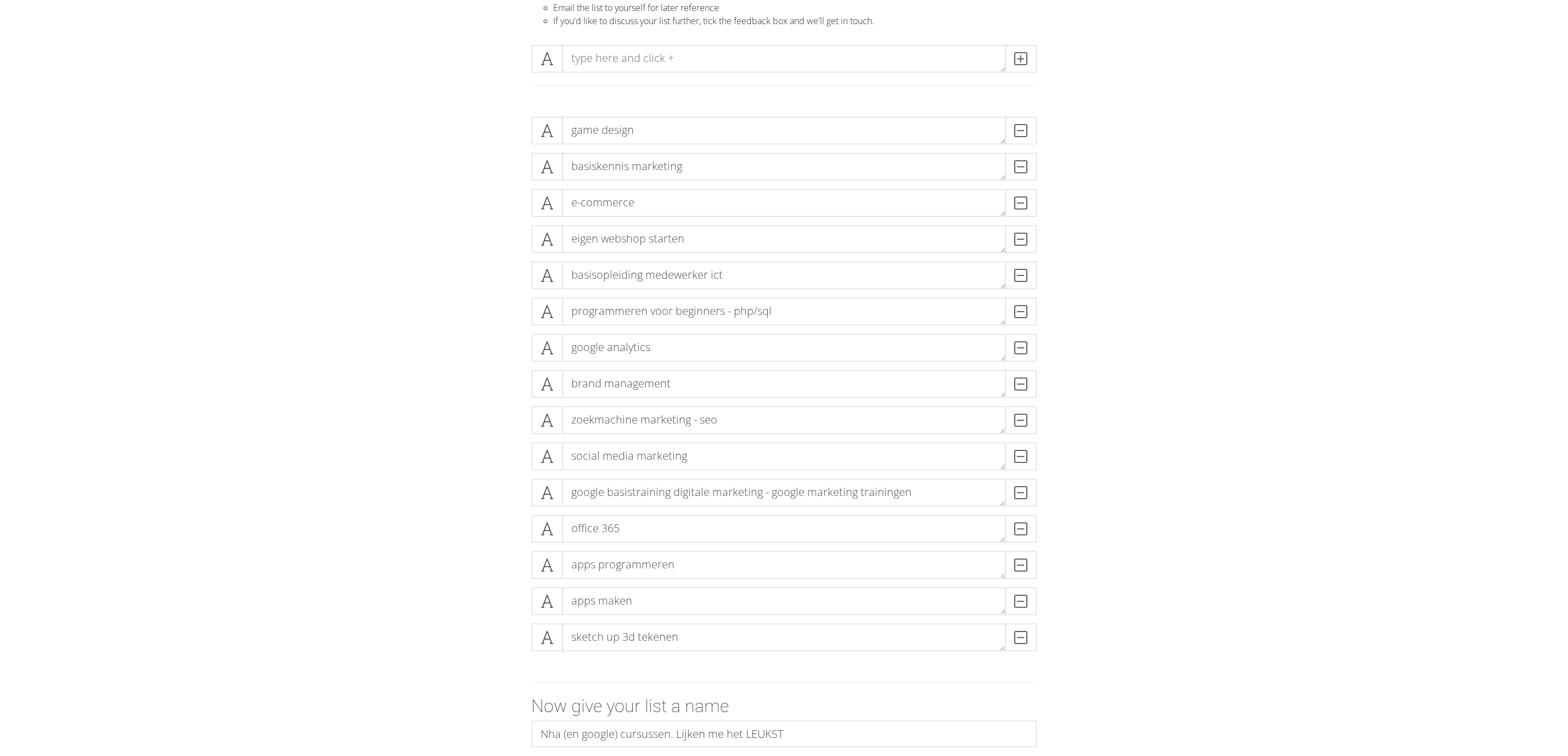
click at [1045, 380] on div "game design DELETE basiskennis marketing DELETE e-commerce DELETE eigen webshop…" at bounding box center [784, 388] width 626 height 561
click at [1045, 393] on div "game design DELETE basiskennis marketing DELETE e-commerce DELETE eigen webshop…" at bounding box center [784, 388] width 626 height 561
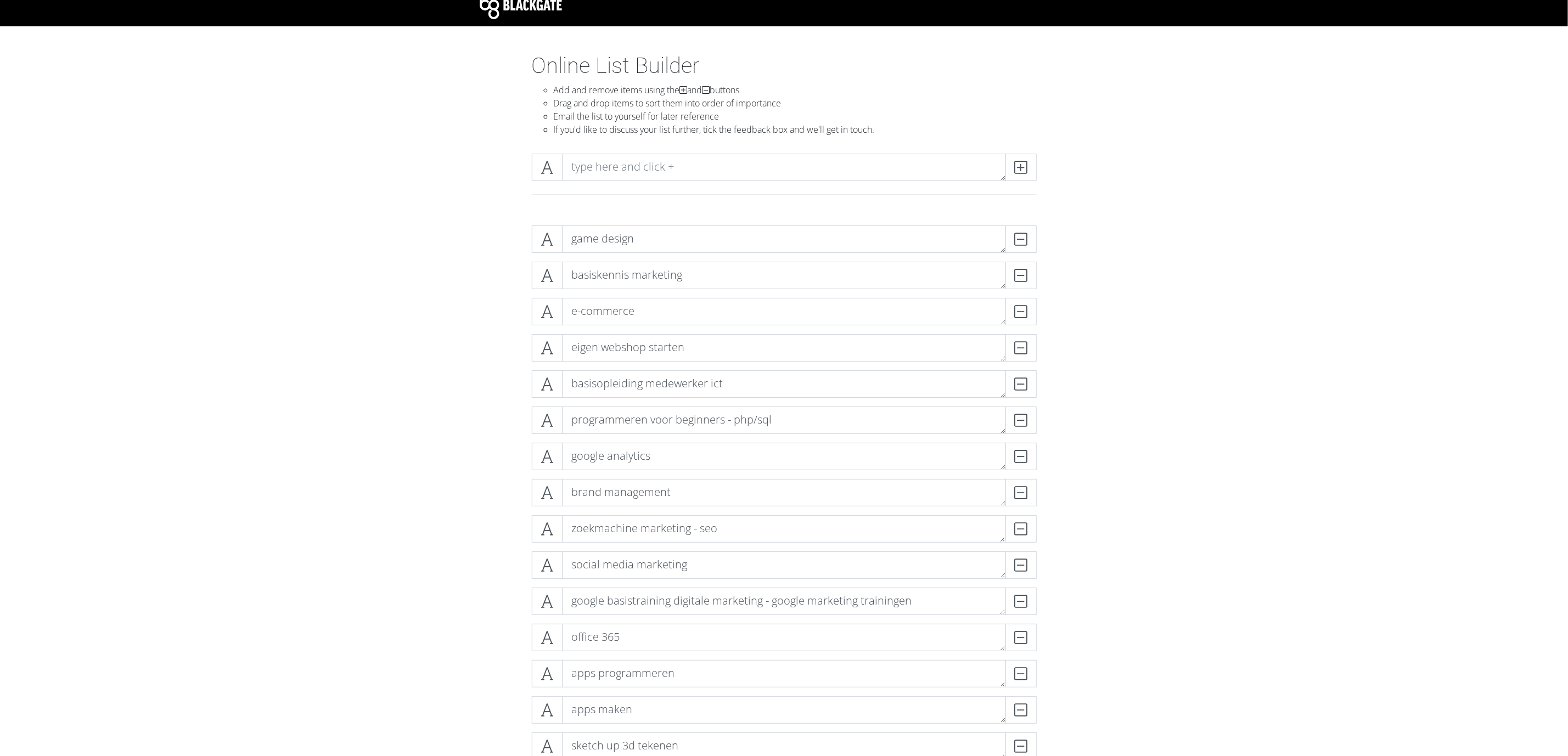
drag, startPoint x: 1057, startPoint y: 397, endPoint x: 1087, endPoint y: 340, distance: 64.4
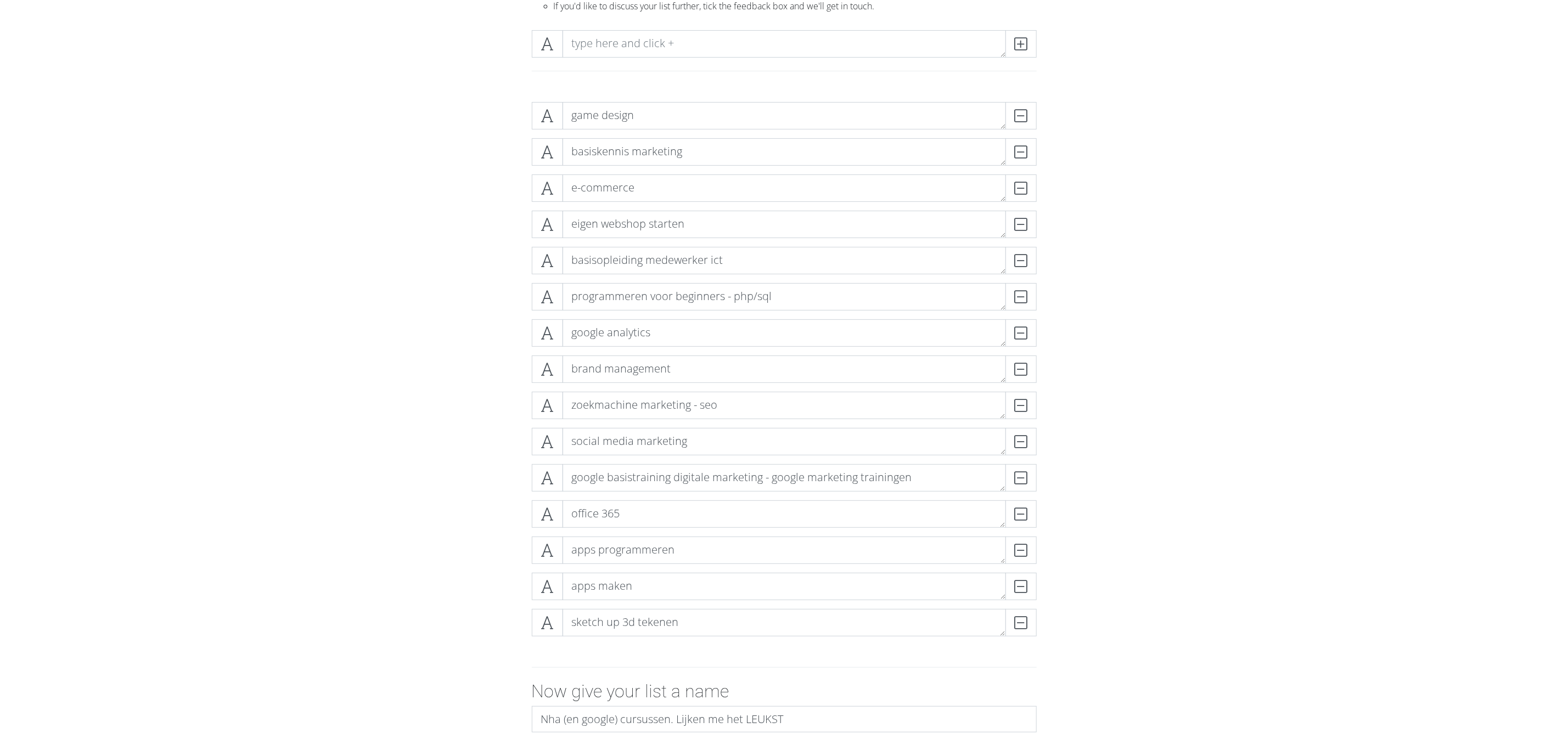
drag, startPoint x: 1087, startPoint y: 340, endPoint x: 1092, endPoint y: 401, distance: 61.2
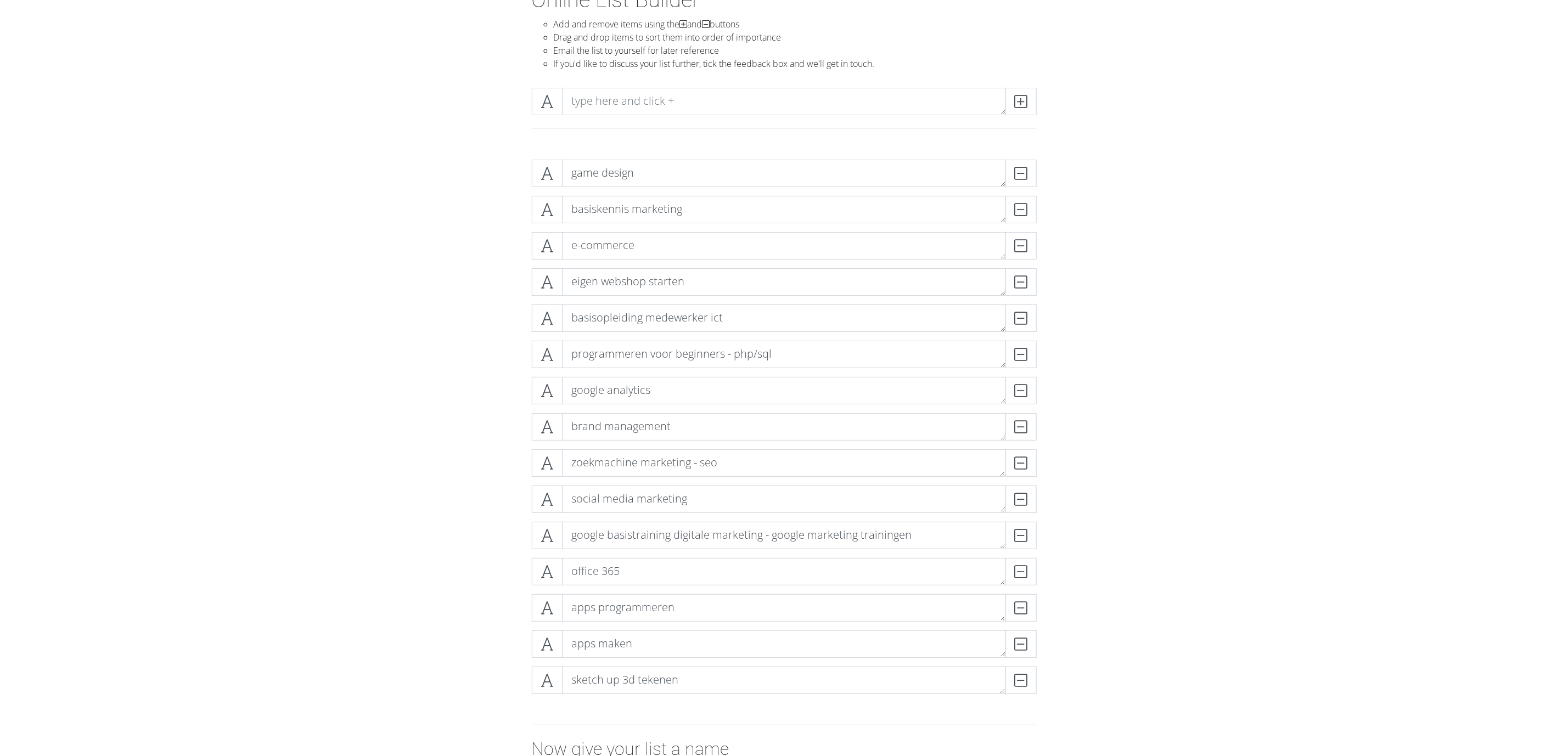
drag, startPoint x: 1107, startPoint y: 295, endPoint x: 1107, endPoint y: 265, distance: 30.0
drag, startPoint x: 1107, startPoint y: 265, endPoint x: 1105, endPoint y: 219, distance: 46.0
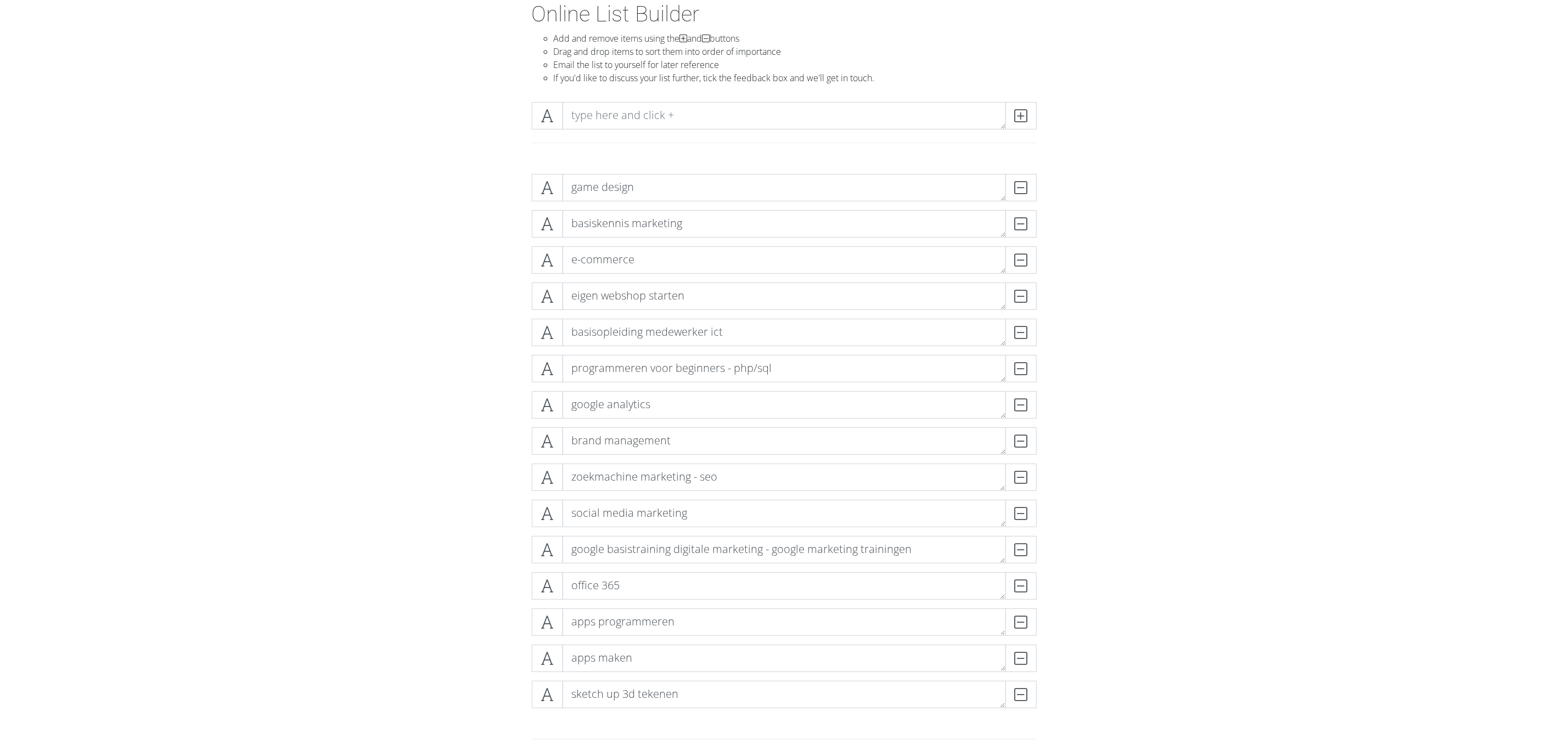
drag, startPoint x: 1114, startPoint y: 329, endPoint x: 1113, endPoint y: 239, distance: 90.0
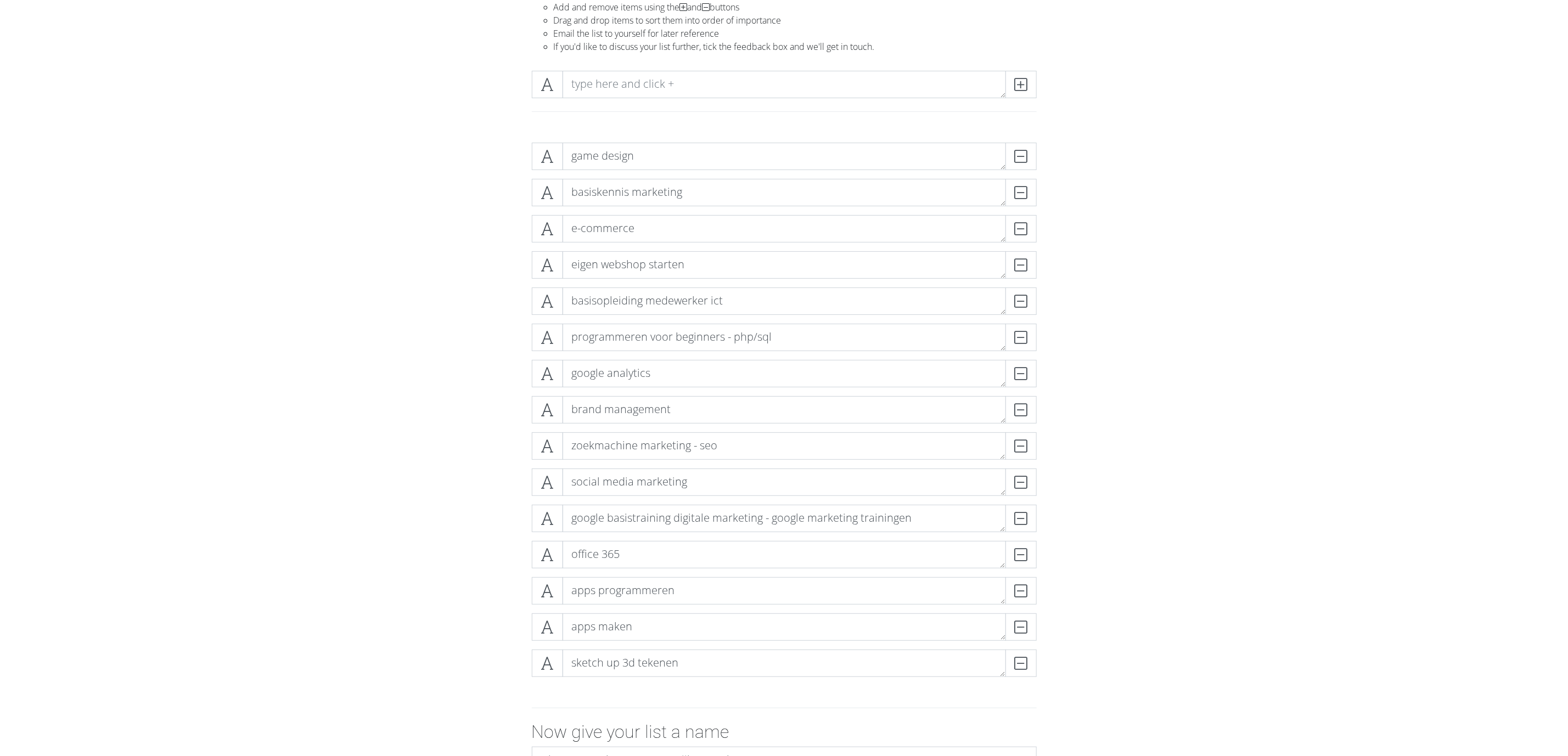
drag, startPoint x: 1119, startPoint y: 287, endPoint x: 1118, endPoint y: 354, distance: 67.0
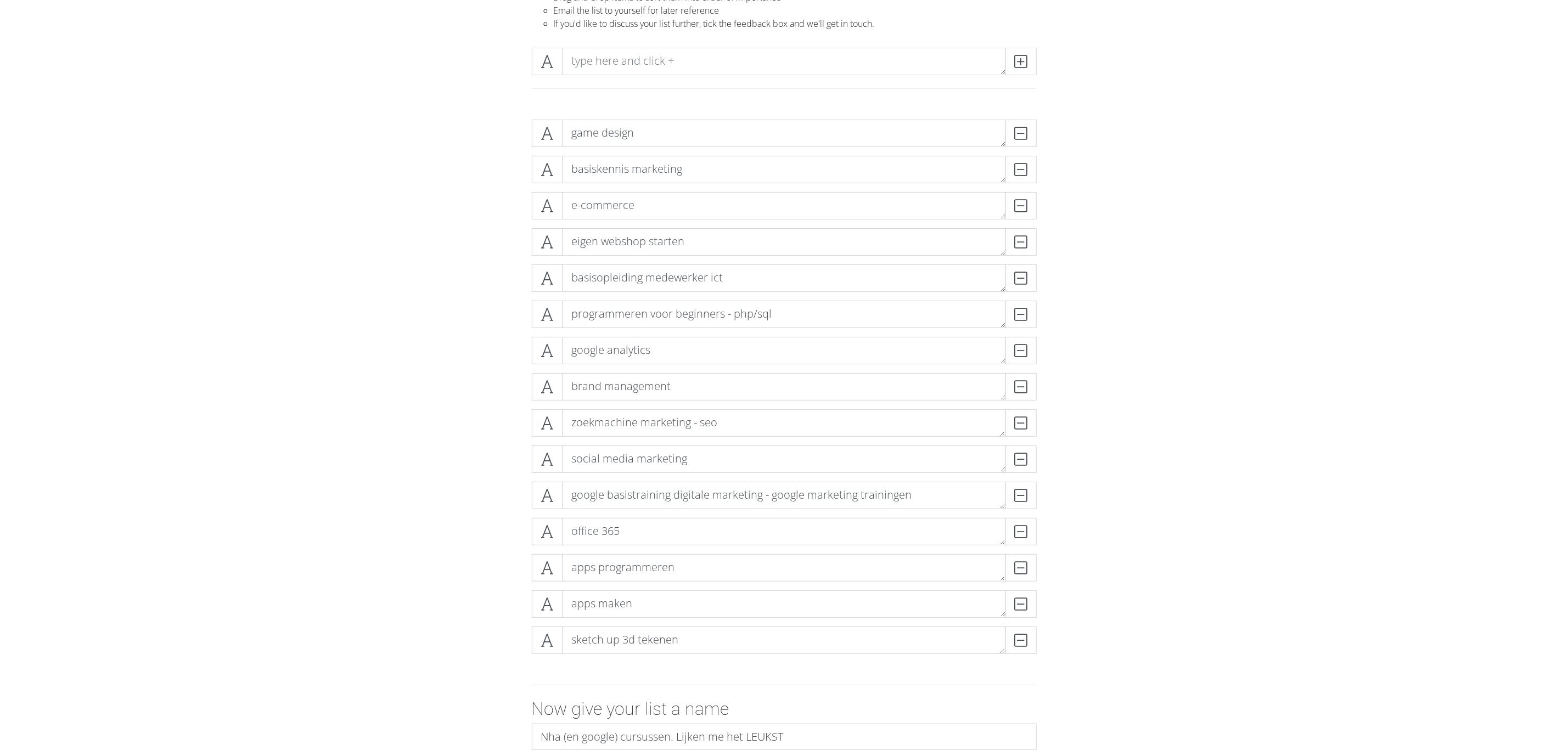
drag, startPoint x: 1118, startPoint y: 341, endPoint x: 1118, endPoint y: 251, distance: 90.0
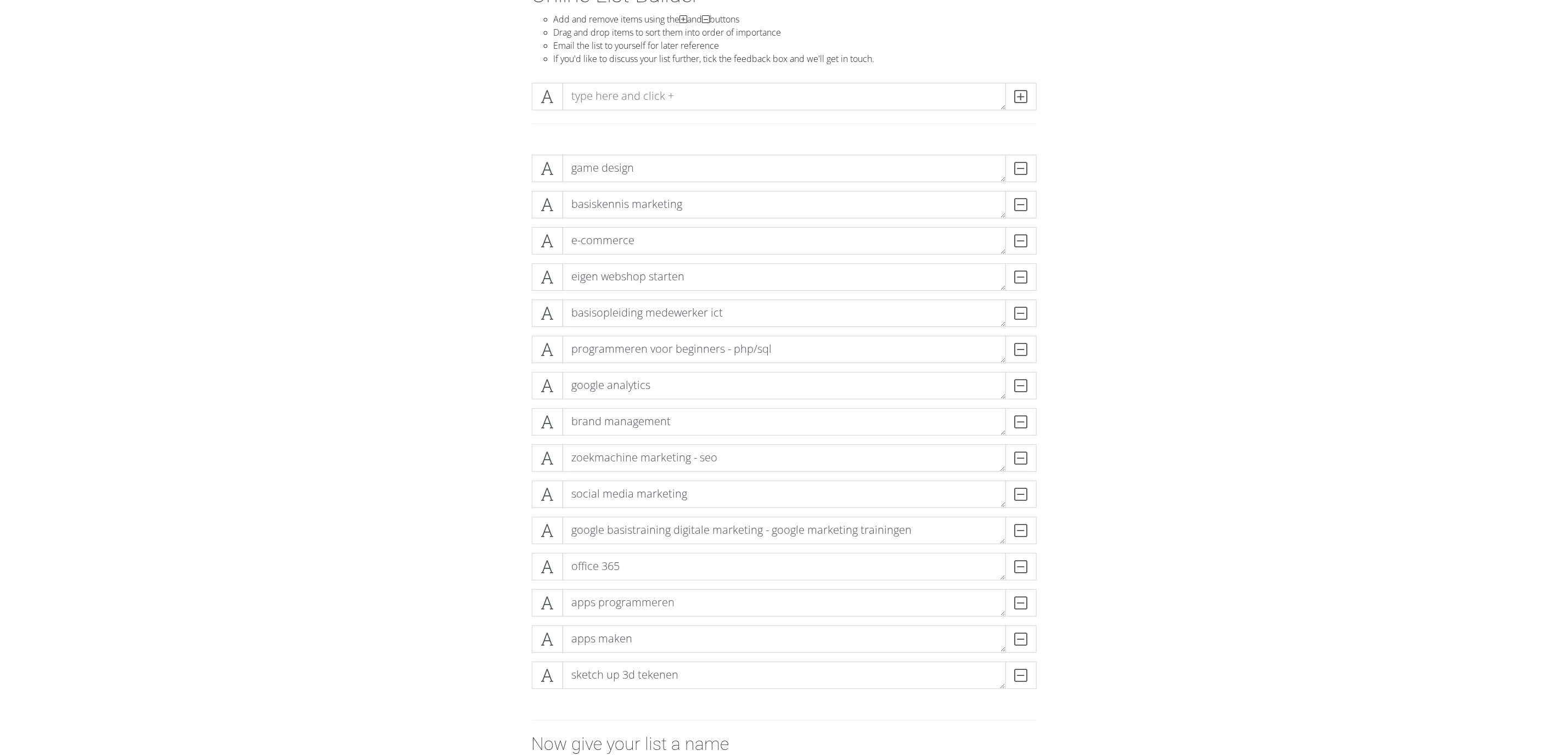
drag, startPoint x: 1120, startPoint y: 281, endPoint x: 1120, endPoint y: 255, distance: 26.0
drag, startPoint x: 1124, startPoint y: 320, endPoint x: 1120, endPoint y: 277, distance: 43.2
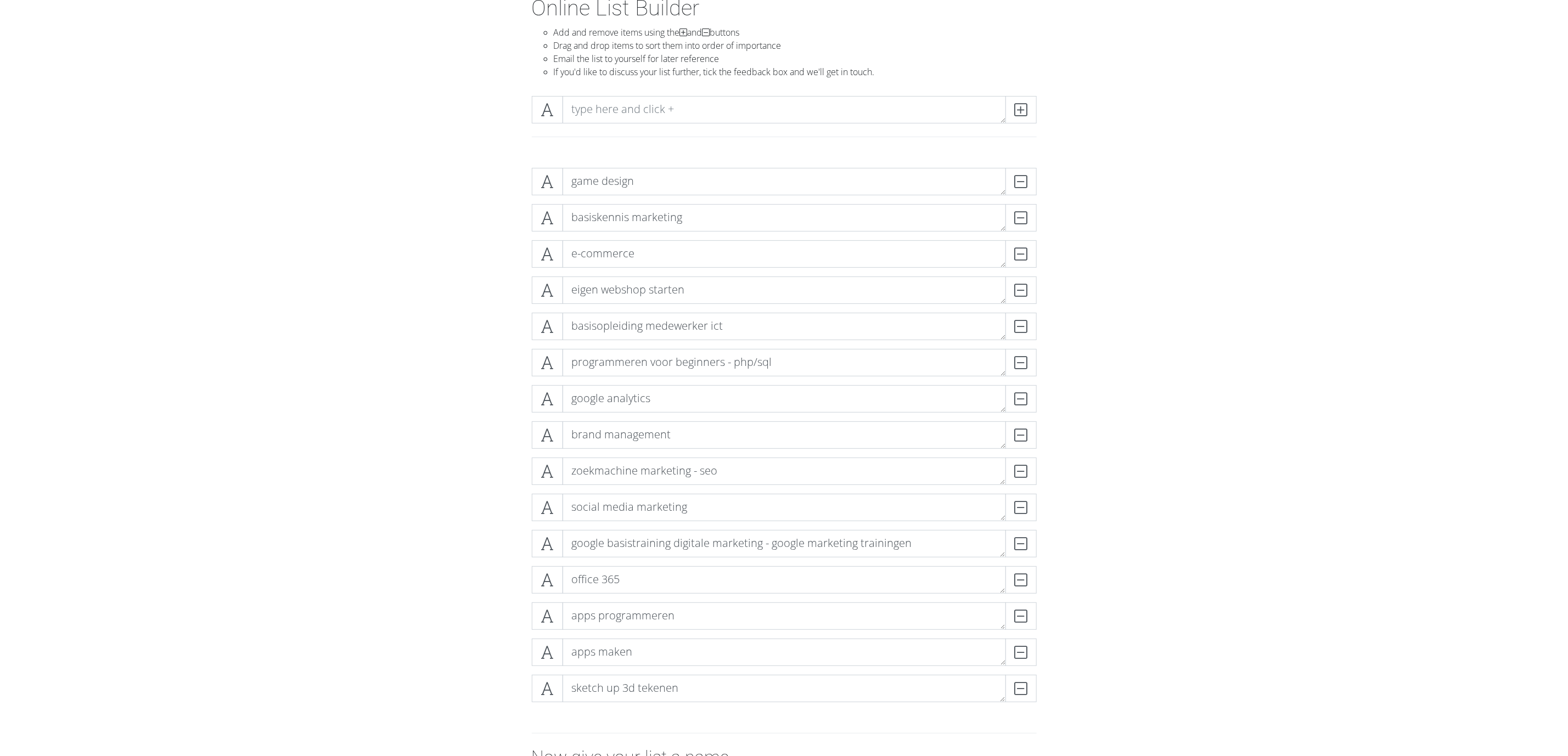
drag, startPoint x: 1112, startPoint y: 320, endPoint x: 1108, endPoint y: 277, distance: 43.2
drag, startPoint x: 1107, startPoint y: 307, endPoint x: 1097, endPoint y: 268, distance: 40.3
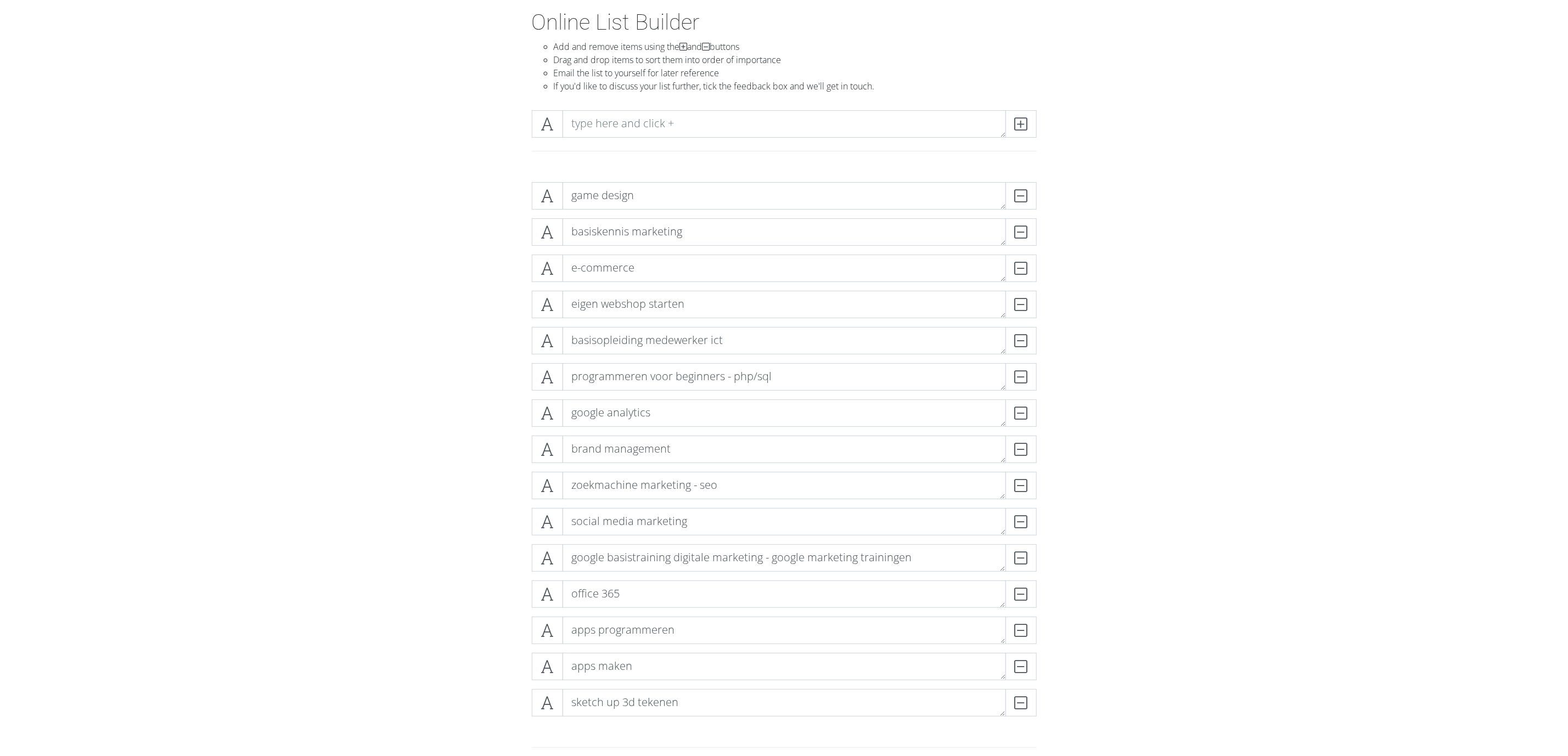
drag, startPoint x: 1098, startPoint y: 270, endPoint x: 1098, endPoint y: 320, distance: 50.0
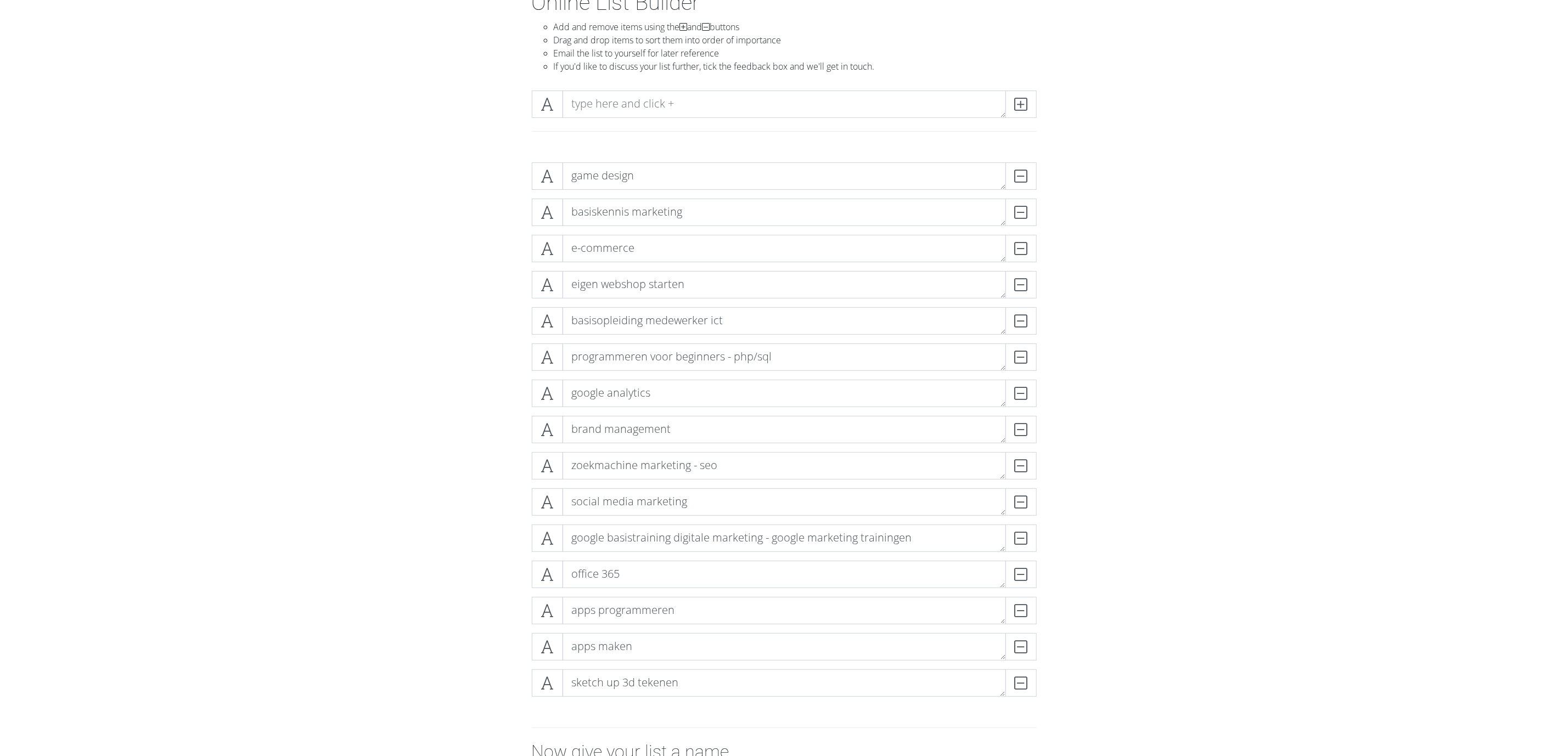
drag, startPoint x: 1098, startPoint y: 320, endPoint x: 1104, endPoint y: 249, distance: 71.3
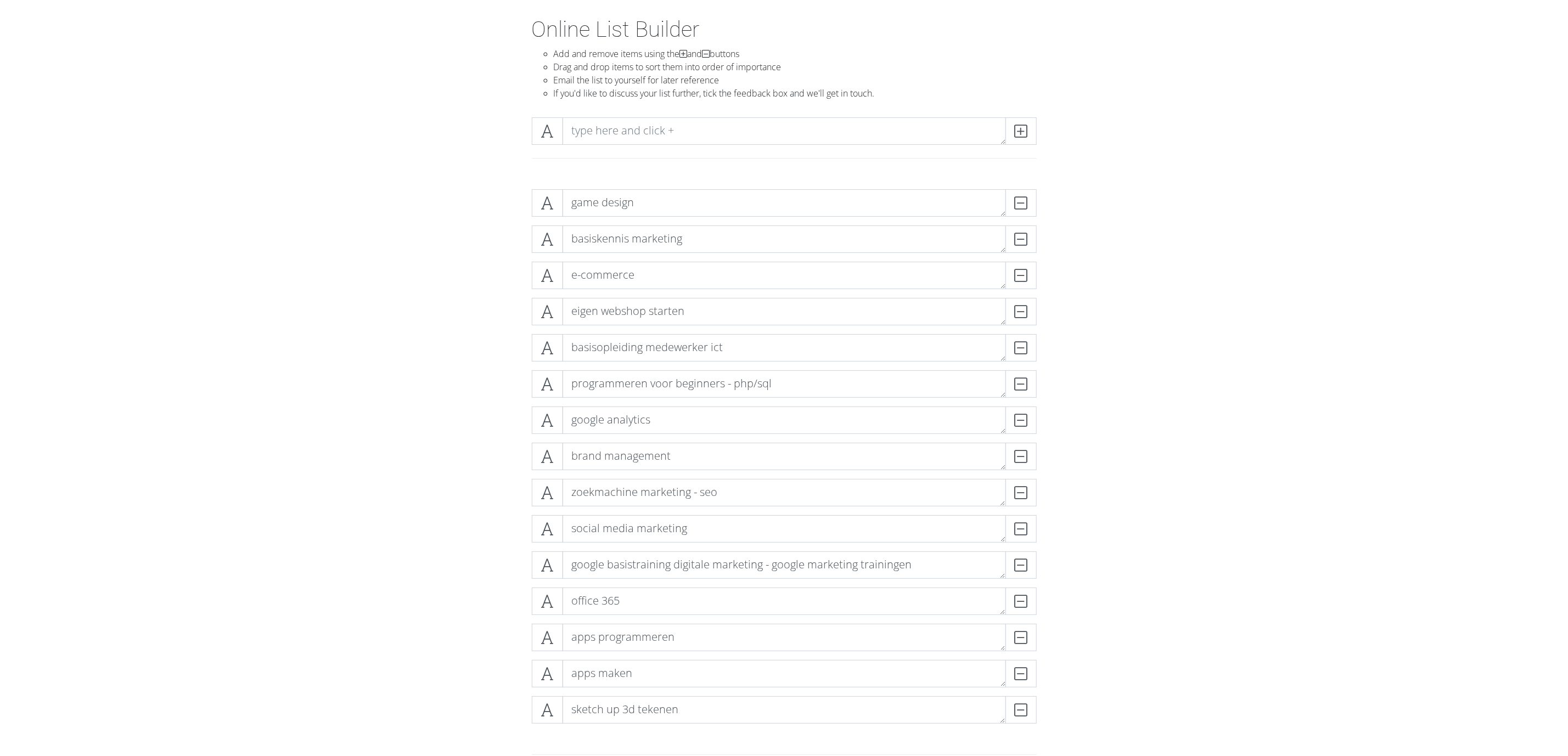
click at [1045, 349] on form "game design DELETE basiskennis marketing DELETE e-commerce DELETE eigen webshop…" at bounding box center [784, 543] width 1568 height 725
click at [438, 504] on form "game design DELETE basiskennis marketing DELETE e-commerce DELETE eigen webshop…" at bounding box center [784, 543] width 1568 height 725
click at [340, 504] on form "game design DELETE basiskennis marketing DELETE e-commerce DELETE eigen webshop…" at bounding box center [784, 543] width 1568 height 725
click at [472, 480] on div "game design DELETE basiskennis marketing DELETE e-commerce DELETE eigen webshop…" at bounding box center [784, 460] width 626 height 561
click at [704, 311] on textarea "e-commerce" at bounding box center [784, 311] width 443 height 28
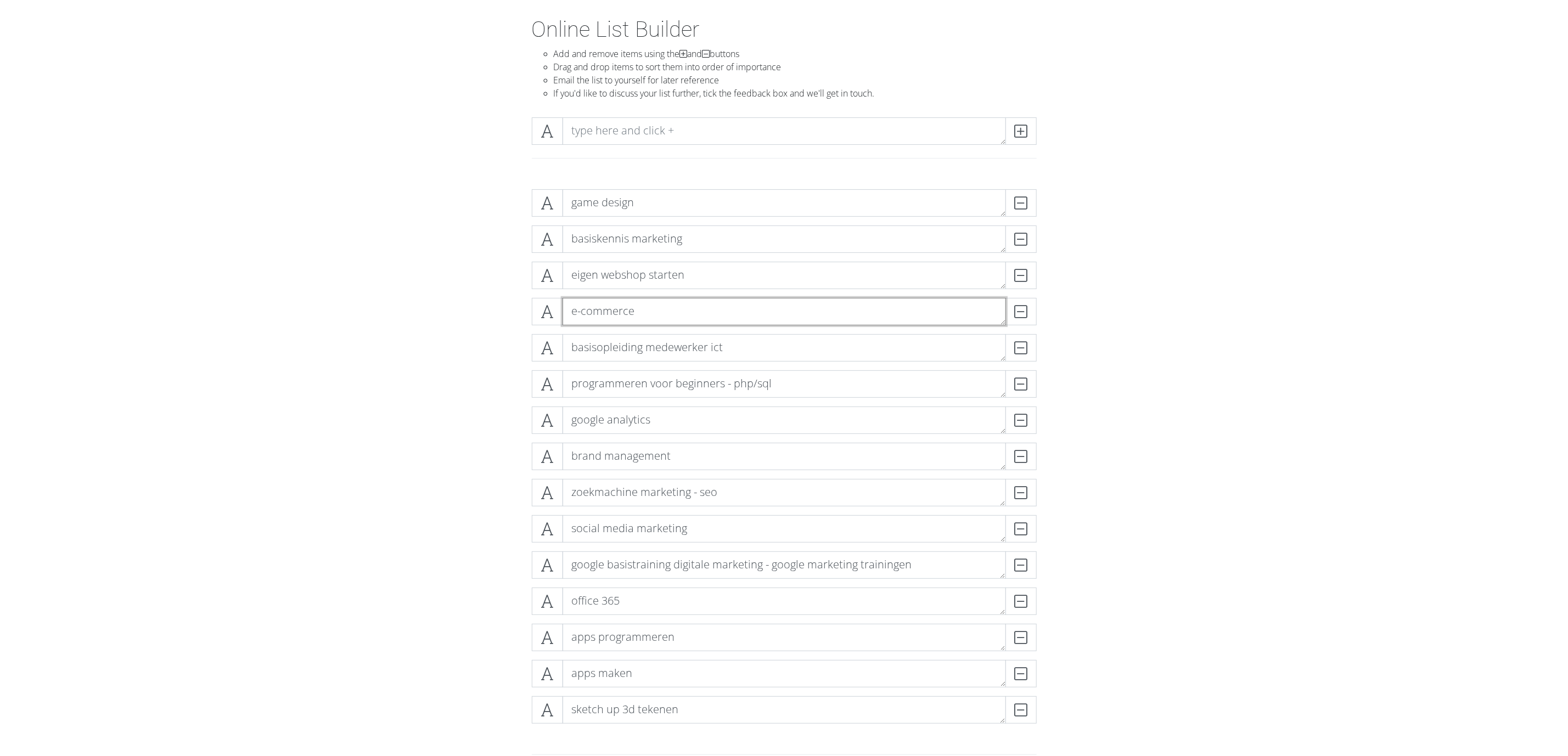
click at [704, 311] on textarea "e-commerce" at bounding box center [784, 311] width 443 height 28
click at [1045, 334] on form "game design DELETE basiskennis marketing DELETE eigen webshop starten DELETE DE…" at bounding box center [784, 543] width 1568 height 725
click at [1026, 311] on div "DELETE" at bounding box center [1014, 311] width 44 height 28
click at [858, 277] on textarea "eigen webshop starten" at bounding box center [784, 276] width 443 height 28
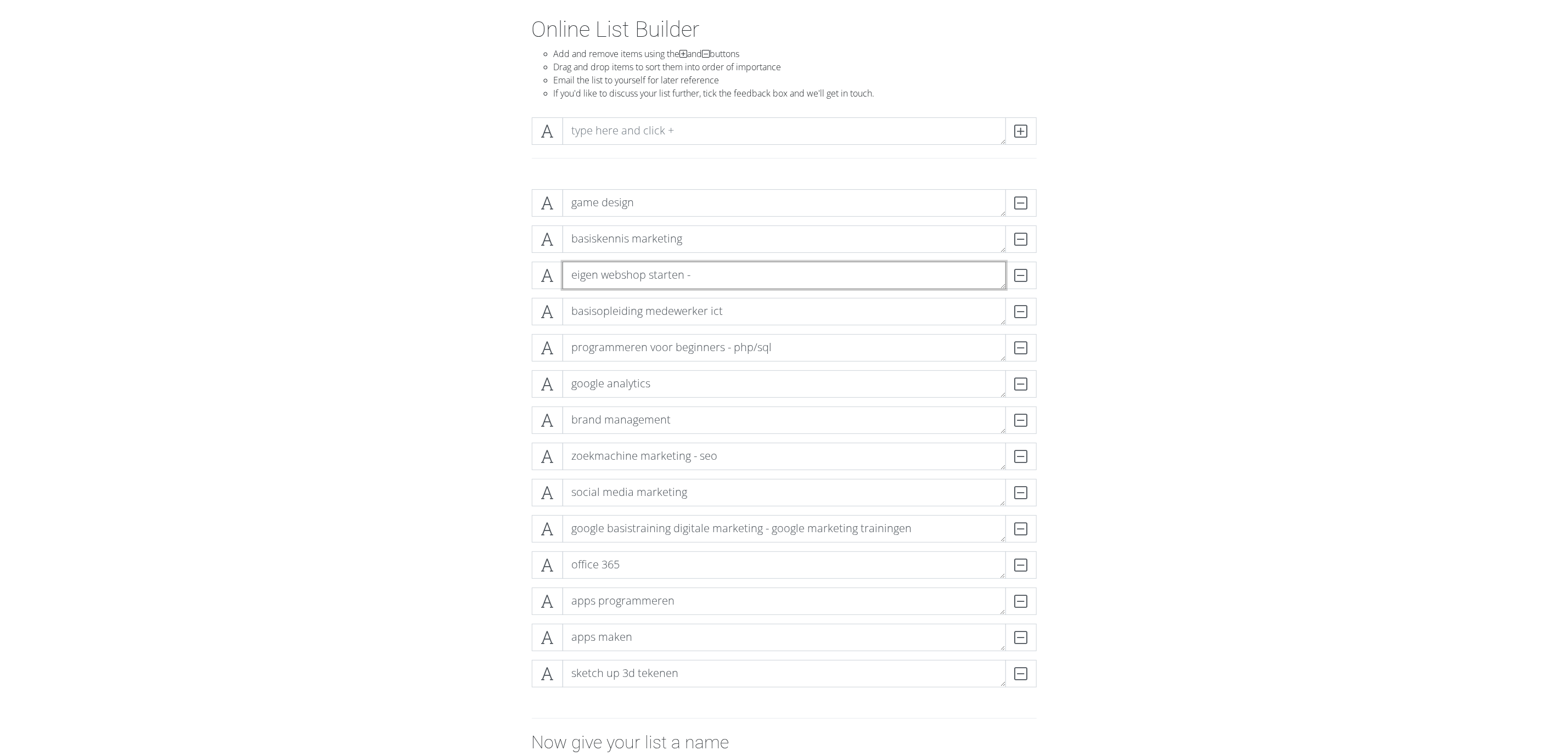
paste textarea "e-commerce"
type textarea "eigen webshop starten - e-commerce"
click at [427, 355] on form "game design DELETE basiskennis marketing DELETE eigen webshop starten - e-comme…" at bounding box center [784, 524] width 1568 height 689
drag, startPoint x: 480, startPoint y: 547, endPoint x: 506, endPoint y: 558, distance: 28.2
click at [481, 504] on div "game design DELETE basiskennis marketing DELETE eigen webshop starten - e-comme…" at bounding box center [784, 442] width 626 height 524
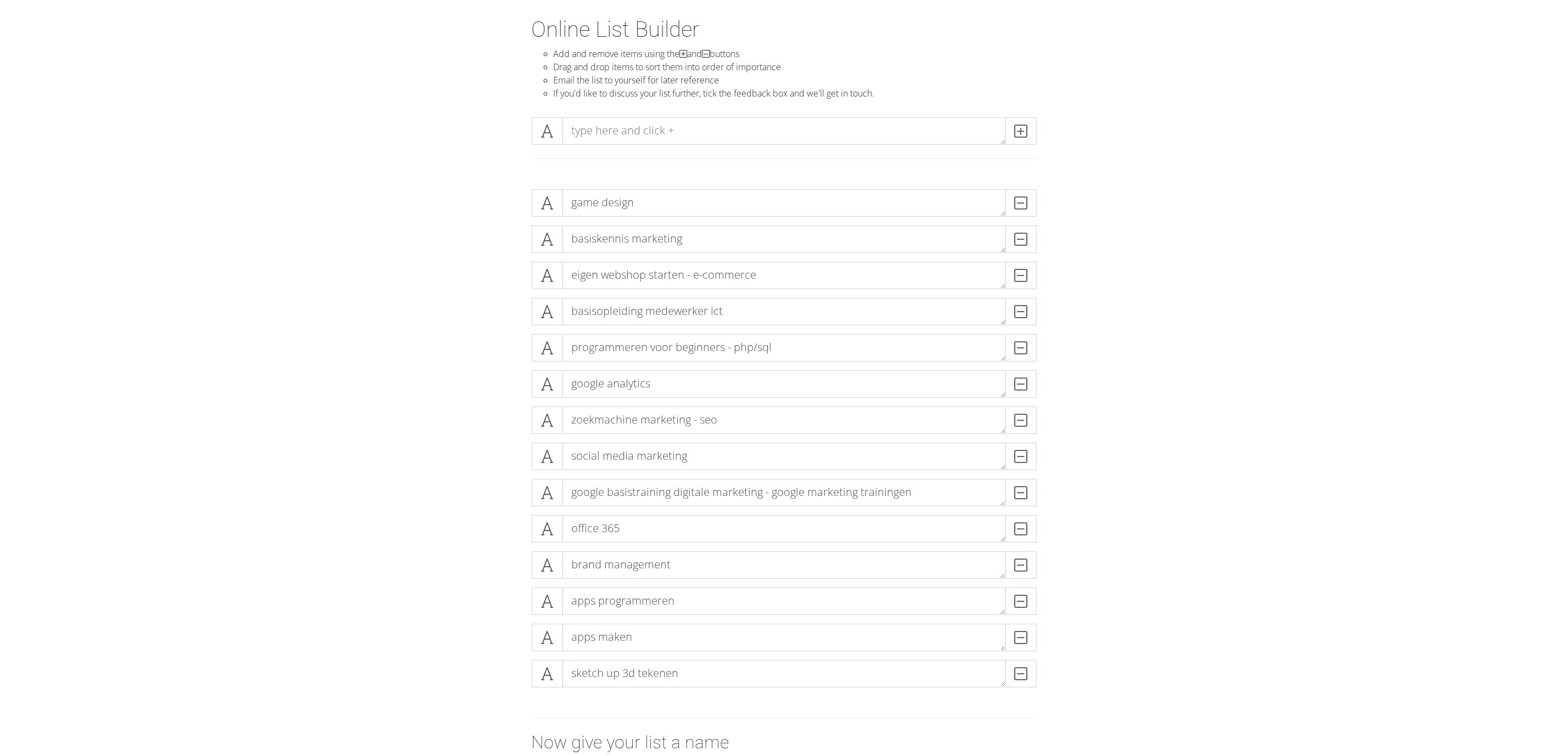
click at [435, 504] on form "game design DELETE basiskennis marketing DELETE eigen webshop starten - e-comme…" at bounding box center [784, 524] width 1568 height 689
click at [488, 504] on div "game design DELETE basiskennis marketing DELETE eigen webshop starten - e-comme…" at bounding box center [784, 442] width 626 height 524
click at [575, 402] on div "google analytics DELETE" at bounding box center [784, 388] width 510 height 37
click at [382, 419] on form "game design DELETE basiskennis marketing DELETE eigen webshop starten - e-comme…" at bounding box center [784, 524] width 1568 height 689
click at [340, 446] on form "game design DELETE basiskennis marketing DELETE eigen webshop starten - e-comme…" at bounding box center [784, 524] width 1568 height 689
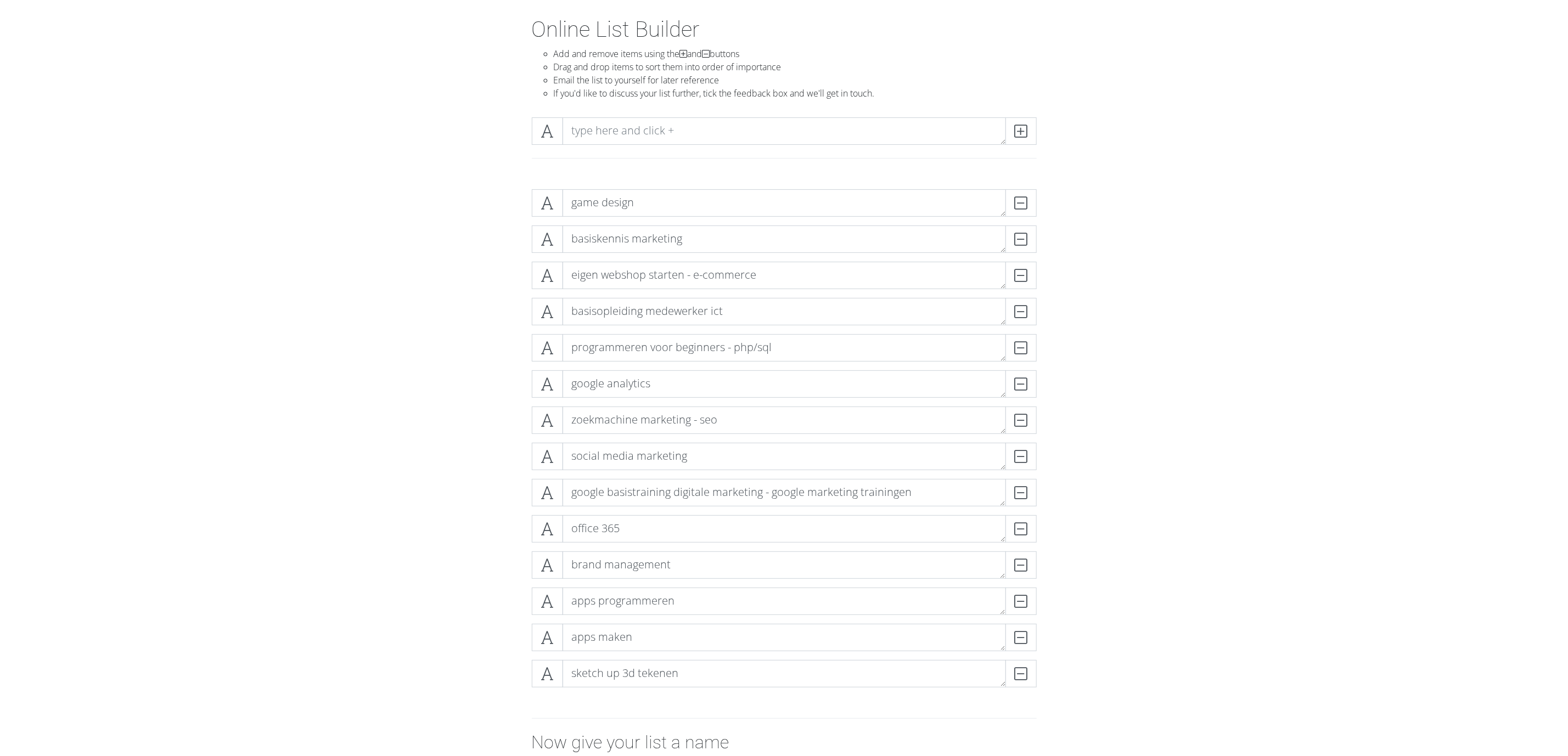
click at [1045, 443] on form "game design DELETE basiskennis marketing DELETE eigen webshop starten - e-comme…" at bounding box center [784, 524] width 1568 height 689
click at [234, 312] on form "game design DELETE basiskennis marketing DELETE eigen webshop starten - e-comme…" at bounding box center [784, 524] width 1568 height 689
drag, startPoint x: 428, startPoint y: 389, endPoint x: 445, endPoint y: 467, distance: 79.8
click at [432, 401] on form "game design DELETE basiskennis marketing DELETE eigen webshop starten - e-comme…" at bounding box center [784, 524] width 1568 height 689
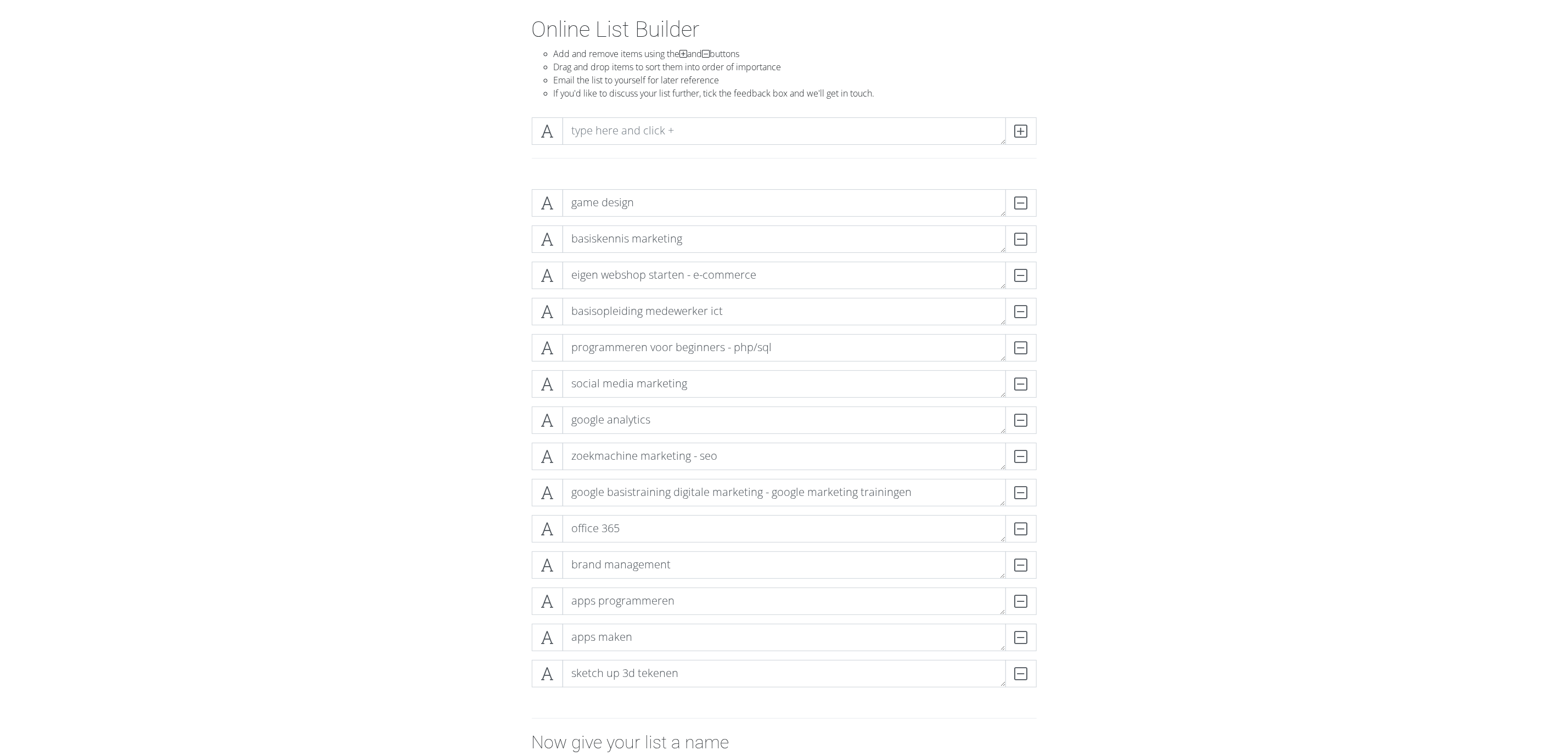
click at [463, 487] on form "game design DELETE basiskennis marketing DELETE eigen webshop starten - e-comme…" at bounding box center [784, 524] width 1568 height 689
drag, startPoint x: 459, startPoint y: 473, endPoint x: 496, endPoint y: 521, distance: 60.6
click at [459, 475] on form "game design DELETE basiskennis marketing DELETE eigen webshop starten - e-comme…" at bounding box center [784, 524] width 1568 height 689
click at [406, 432] on form "game design DELETE basiskennis marketing DELETE eigen webshop starten - e-comme…" at bounding box center [784, 524] width 1568 height 689
click at [463, 373] on form "game design DELETE basiskennis marketing DELETE eigen webshop starten - e-comme…" at bounding box center [784, 524] width 1568 height 689
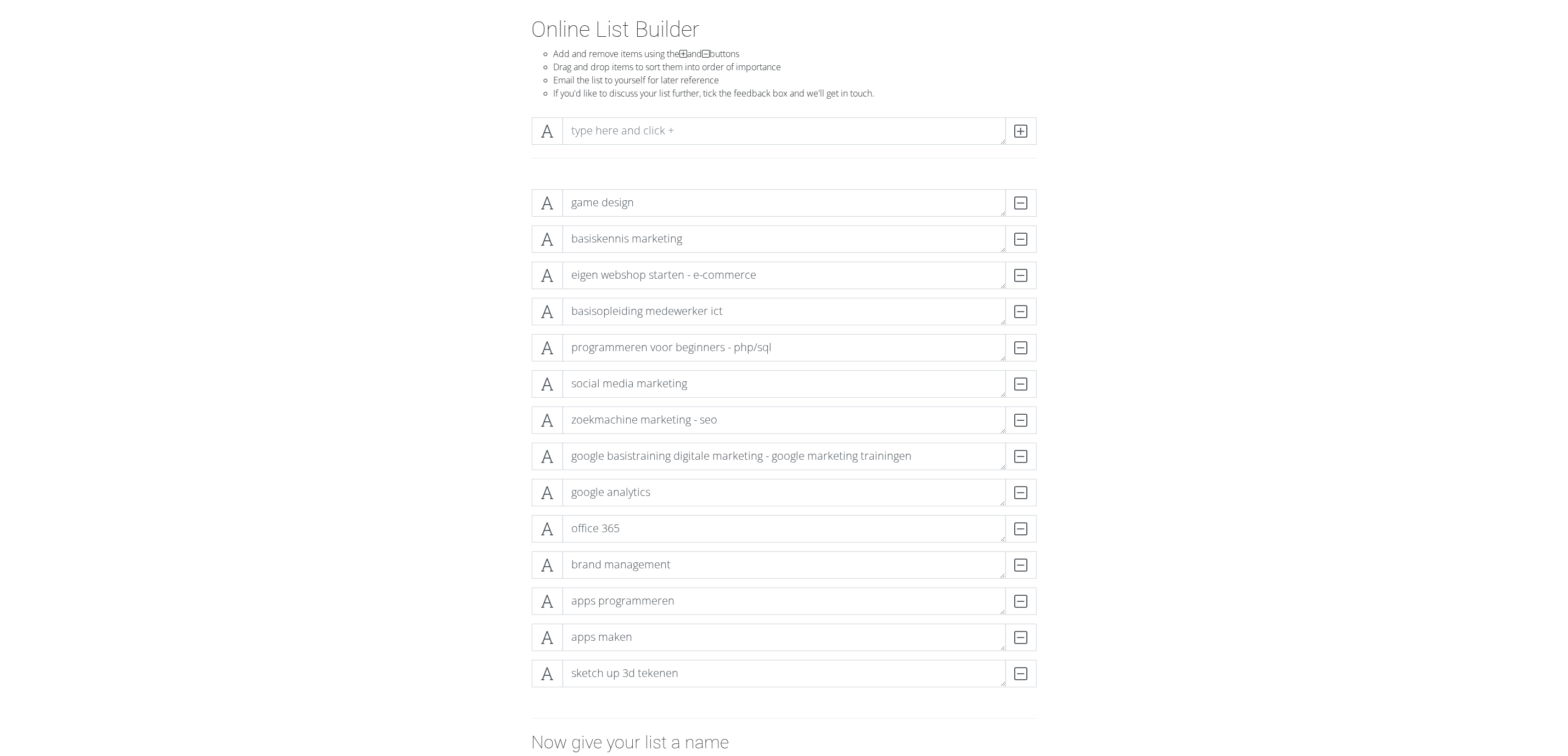
click at [476, 385] on div "game design DELETE basiskennis marketing DELETE eigen webshop starten - e-comme…" at bounding box center [784, 442] width 626 height 524
click at [488, 254] on div "game design DELETE eigen webshop starten - e-commerce DELETE basiskennis market…" at bounding box center [784, 442] width 626 height 524
click at [275, 291] on form "game design DELETE basiskennis marketing DELETE eigen webshop starten - e-comme…" at bounding box center [784, 524] width 1568 height 689
click at [321, 504] on form "game design DELETE basiskennis marketing DELETE eigen webshop starten - e-comme…" at bounding box center [784, 524] width 1568 height 689
drag, startPoint x: 358, startPoint y: 497, endPoint x: 366, endPoint y: 489, distance: 11.3
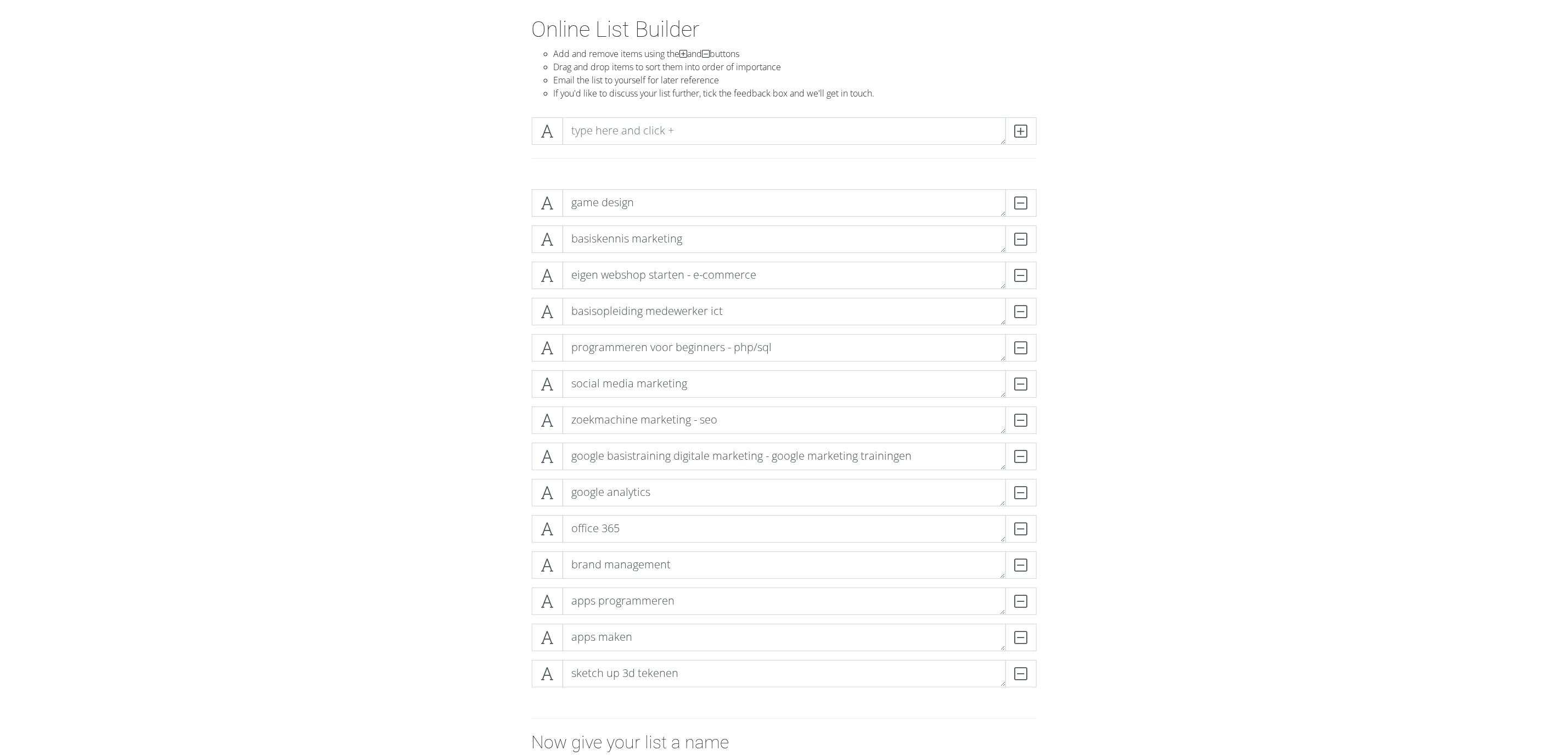
drag, startPoint x: 422, startPoint y: 556, endPoint x: 440, endPoint y: 586, distance: 35.0
click at [422, 504] on form "game design DELETE basiskennis marketing DELETE eigen webshop starten - e-comme…" at bounding box center [784, 524] width 1568 height 689
click at [394, 445] on form "game design DELETE basiskennis marketing DELETE eigen webshop starten - e-comme…" at bounding box center [784, 524] width 1568 height 689
click at [476, 504] on div "game design DELETE basiskennis marketing DELETE eigen webshop starten - e-comme…" at bounding box center [784, 442] width 626 height 524
click at [491, 304] on div "game design DELETE basiskennis marketing DELETE eigen webshop starten - e-comme…" at bounding box center [784, 442] width 626 height 524
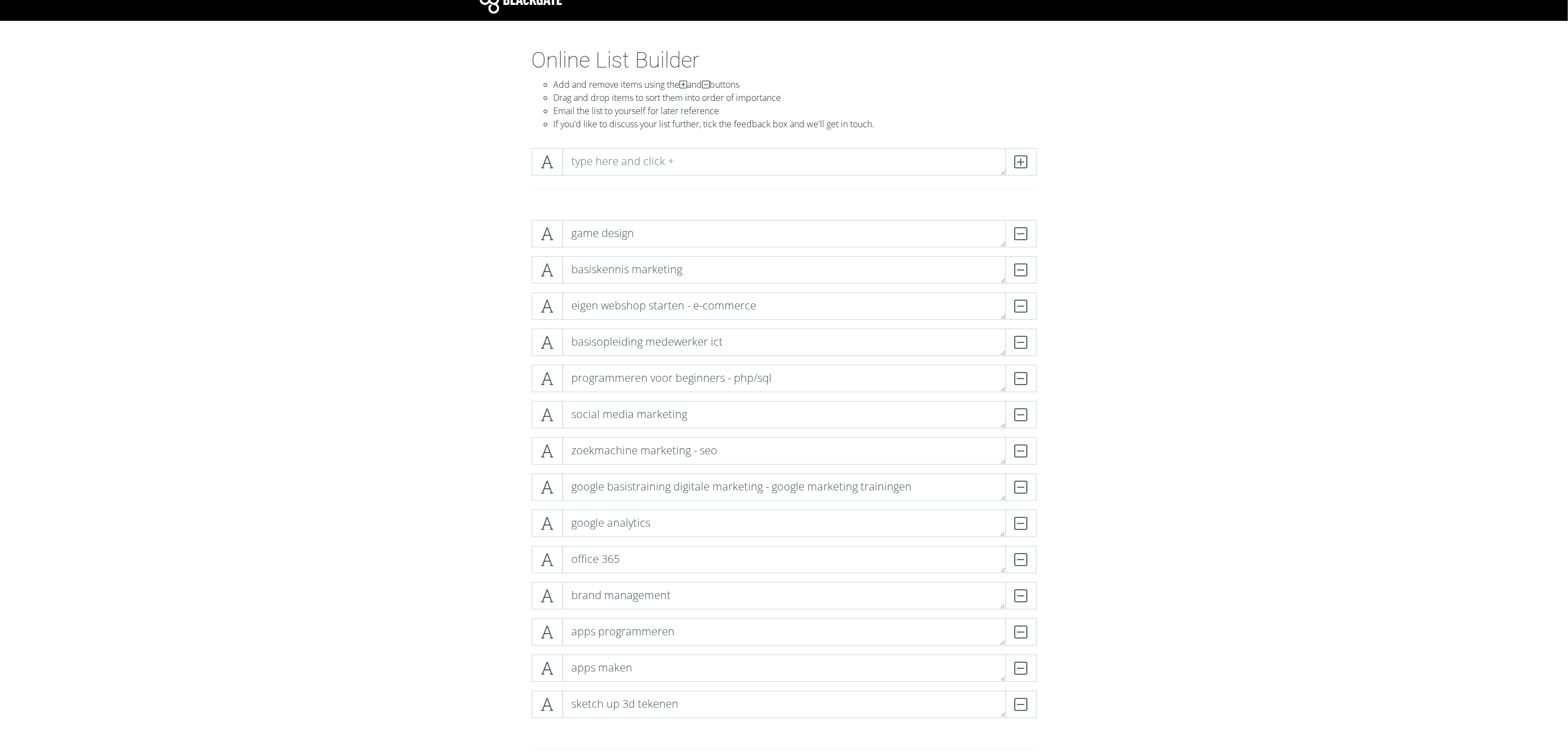
scroll to position [0, 0]
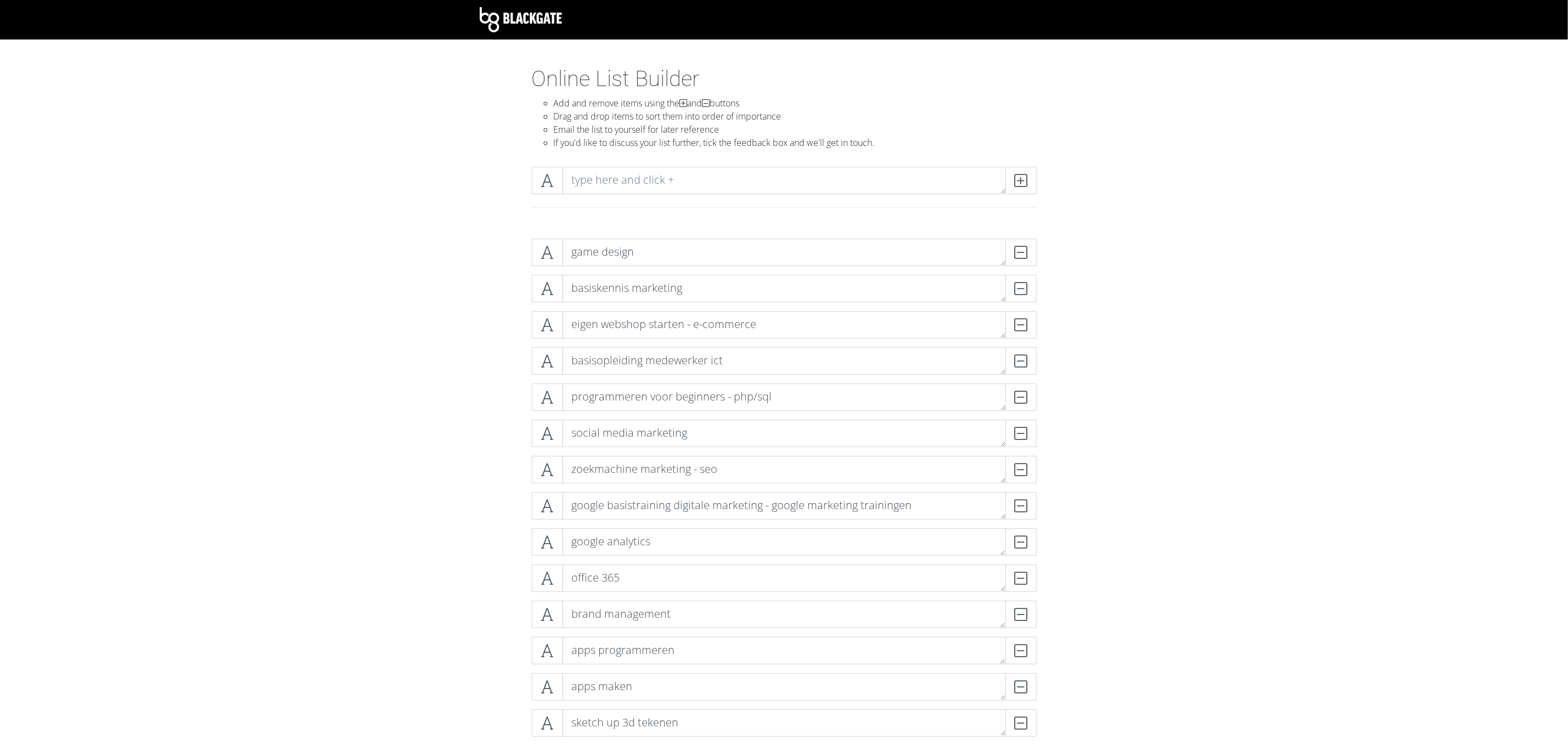
click at [504, 247] on div "game design DELETE basiskennis marketing DELETE eigen webshop starten - e-comme…" at bounding box center [784, 492] width 626 height 524
click at [351, 291] on form "game design DELETE basiskennis marketing DELETE eigen webshop starten - e-comme…" at bounding box center [784, 573] width 1568 height 689
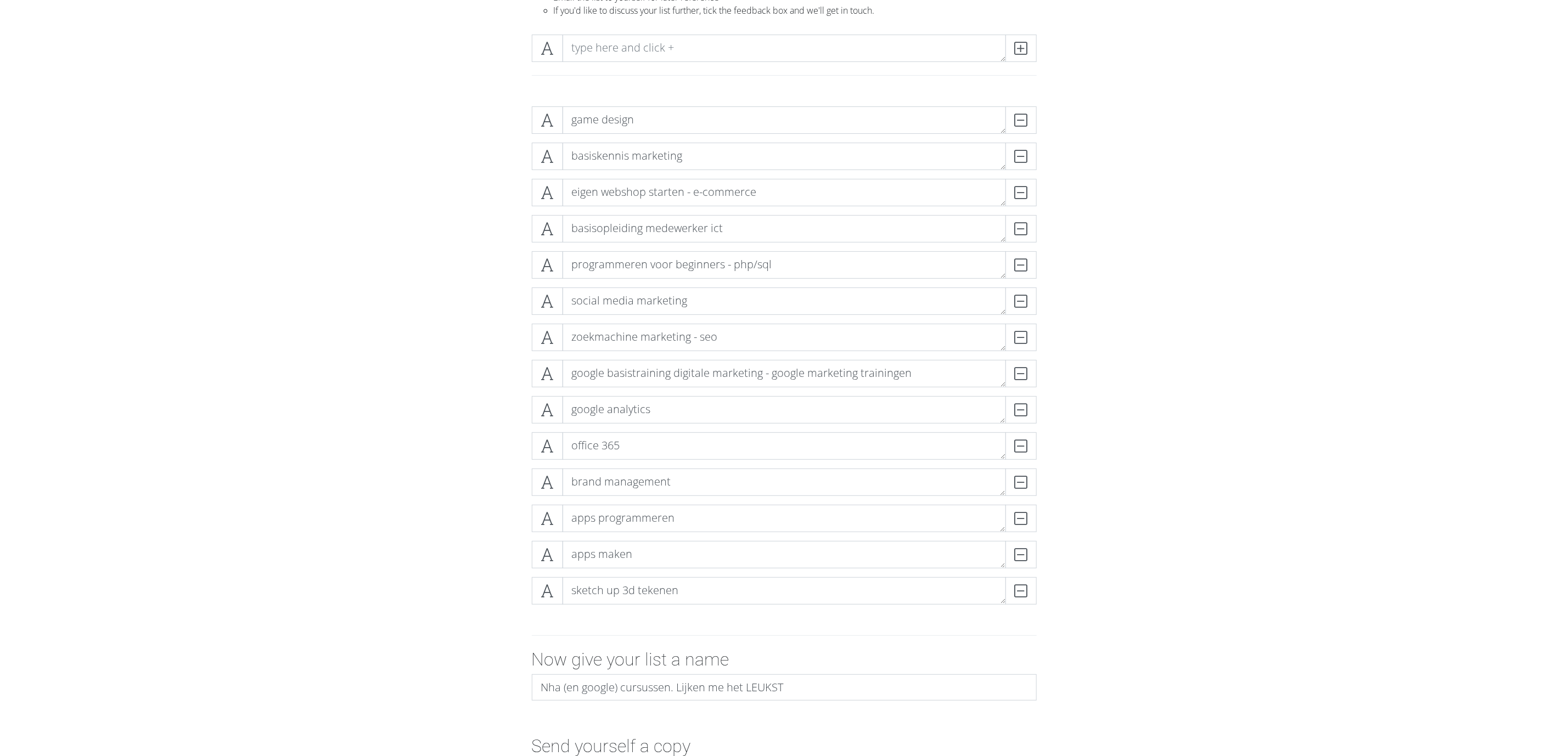
drag, startPoint x: 438, startPoint y: 371, endPoint x: 438, endPoint y: 377, distance: 6.0
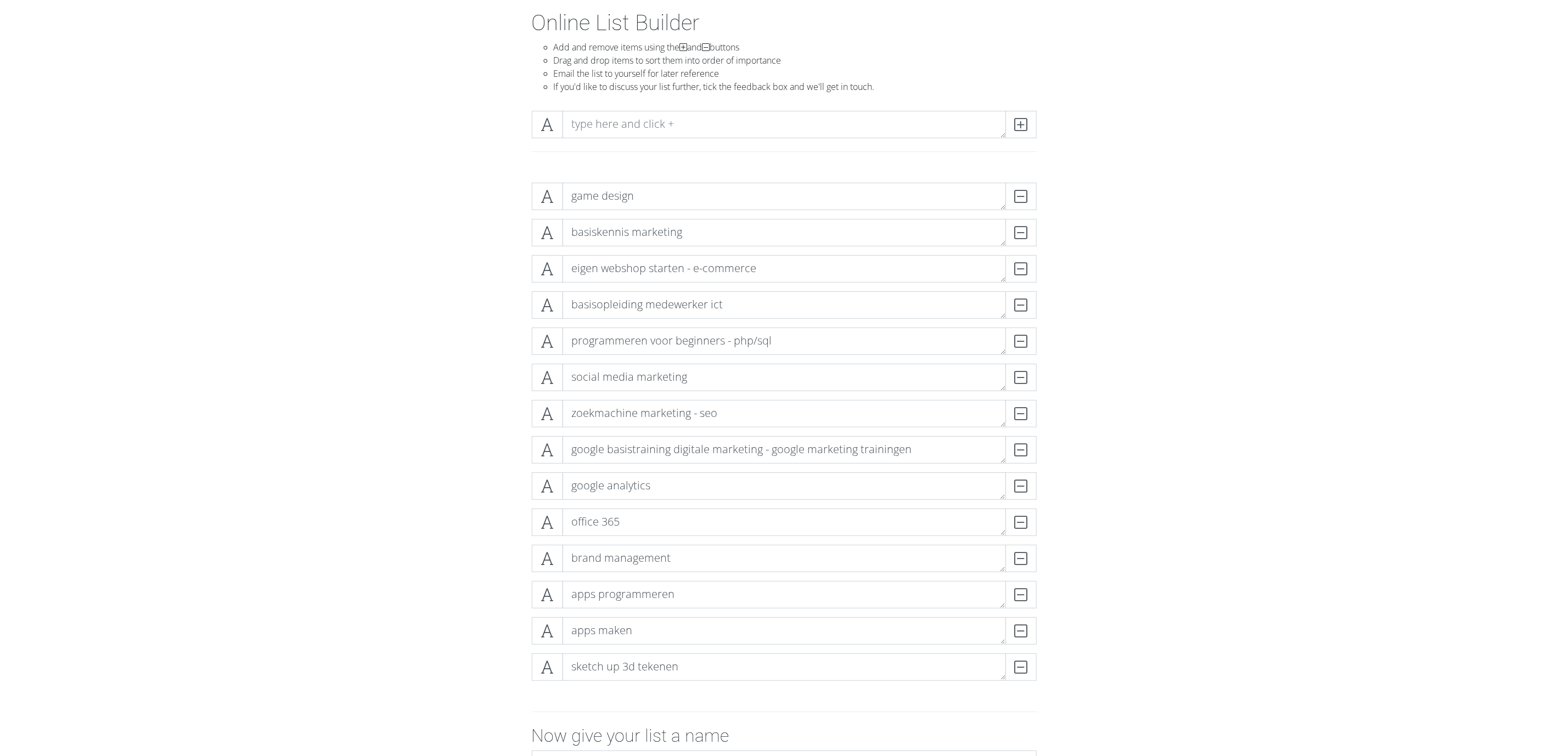
drag, startPoint x: 438, startPoint y: 377, endPoint x: 433, endPoint y: 356, distance: 21.6
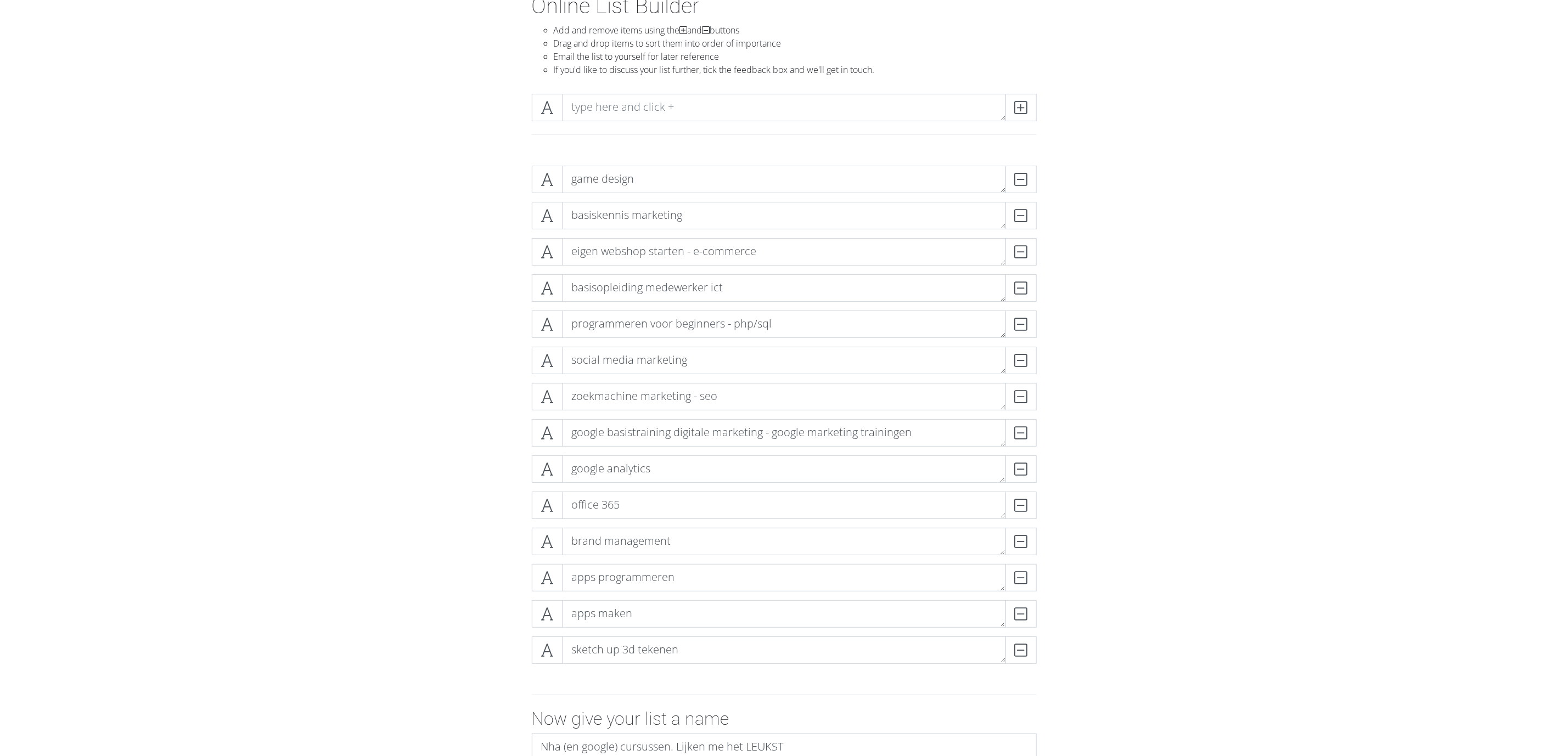
drag, startPoint x: 433, startPoint y: 356, endPoint x: 432, endPoint y: 380, distance: 24.0
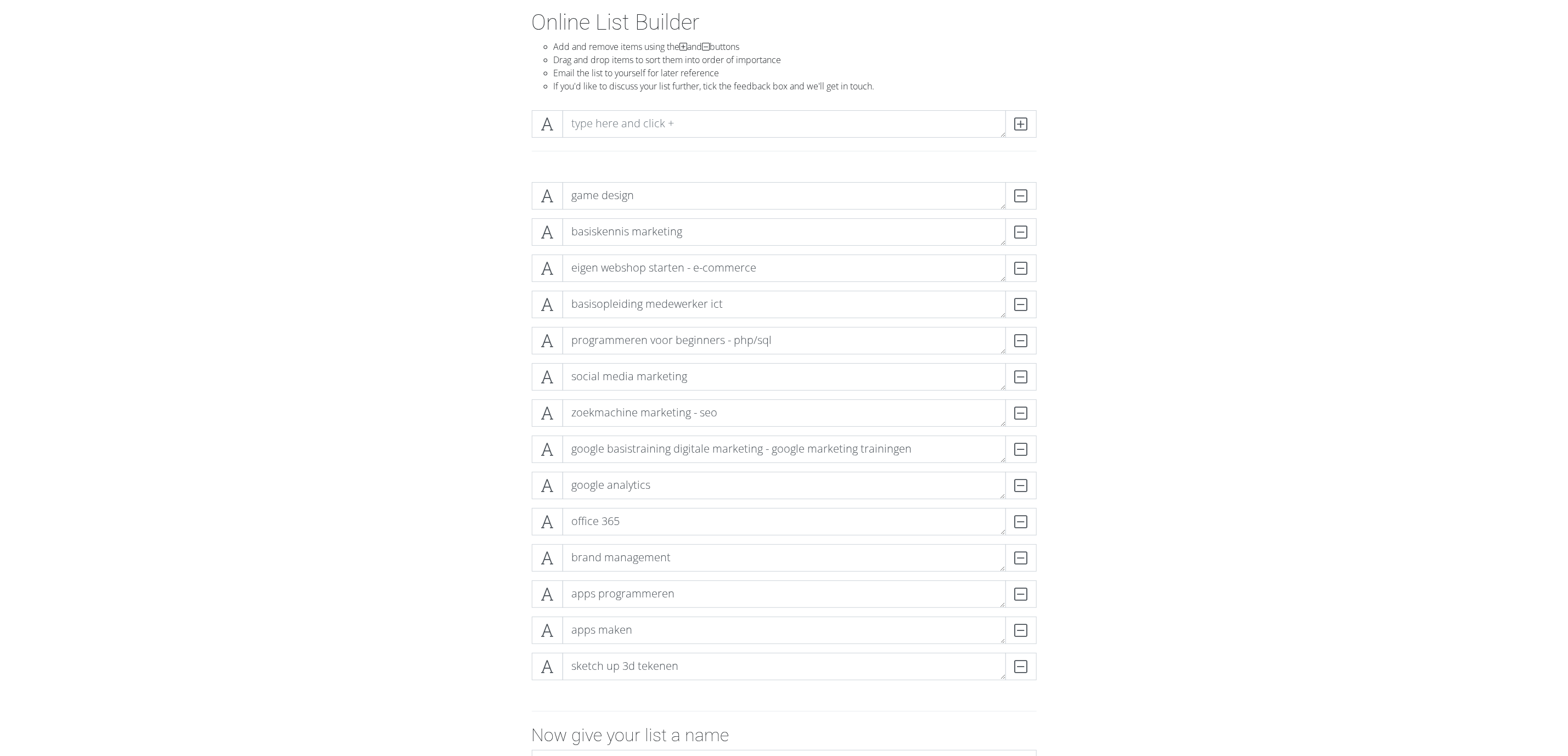
drag, startPoint x: 434, startPoint y: 371, endPoint x: 434, endPoint y: 334, distance: 37.0
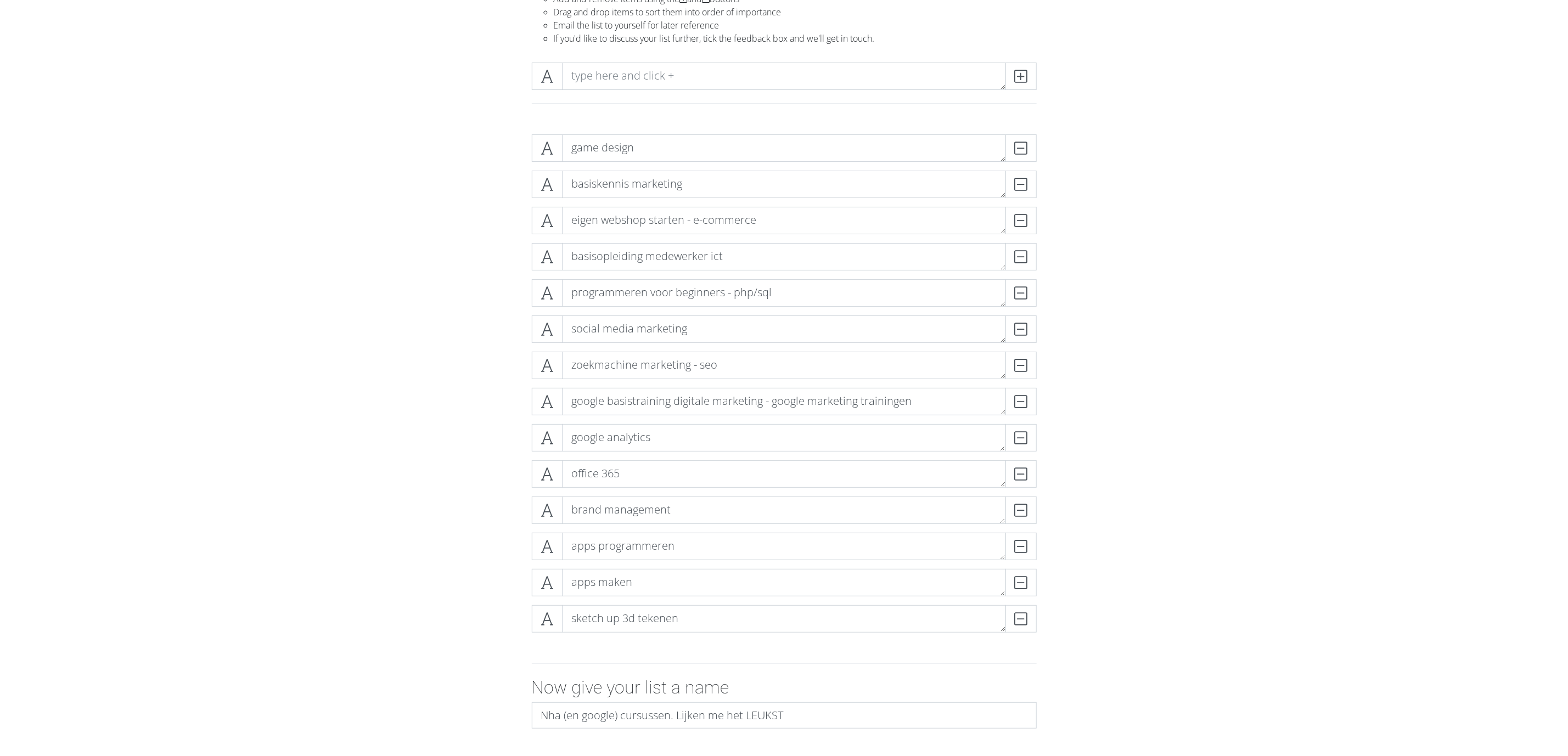
drag, startPoint x: 434, startPoint y: 334, endPoint x: 448, endPoint y: 390, distance: 57.7
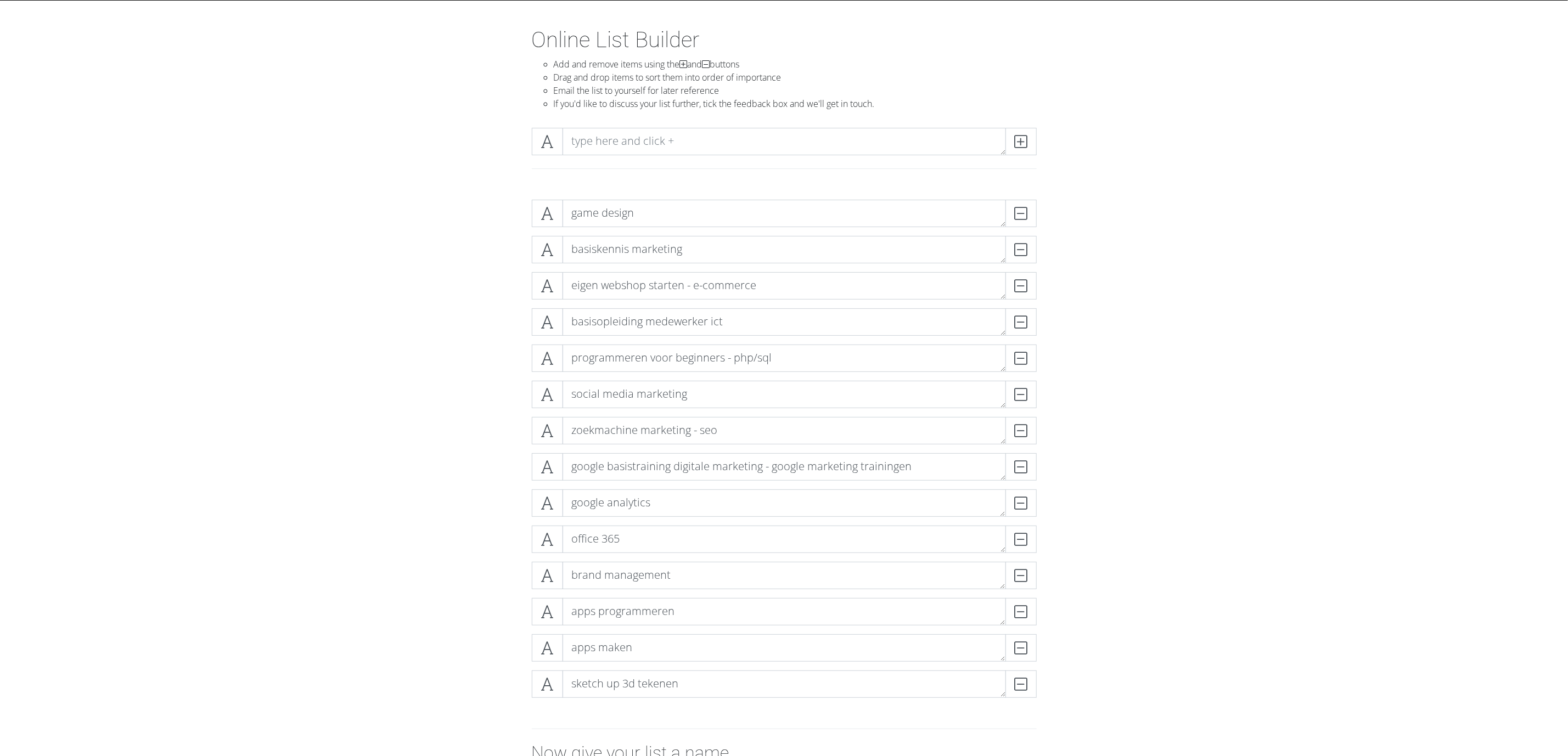
drag, startPoint x: 448, startPoint y: 390, endPoint x: 446, endPoint y: 290, distance: 100.0
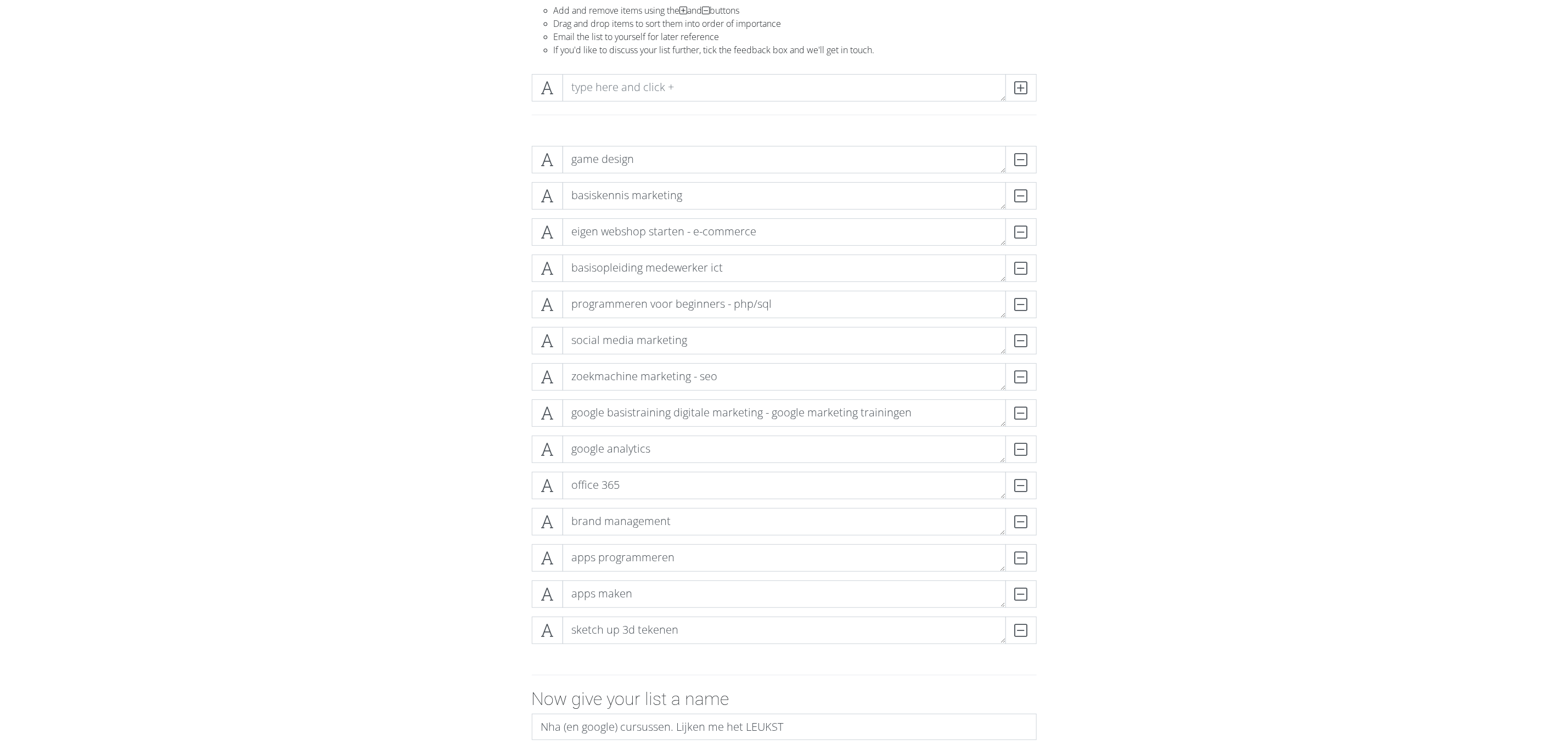
drag, startPoint x: 454, startPoint y: 347, endPoint x: 460, endPoint y: 303, distance: 44.4
drag, startPoint x: 463, startPoint y: 296, endPoint x: 459, endPoint y: 264, distance: 32.2
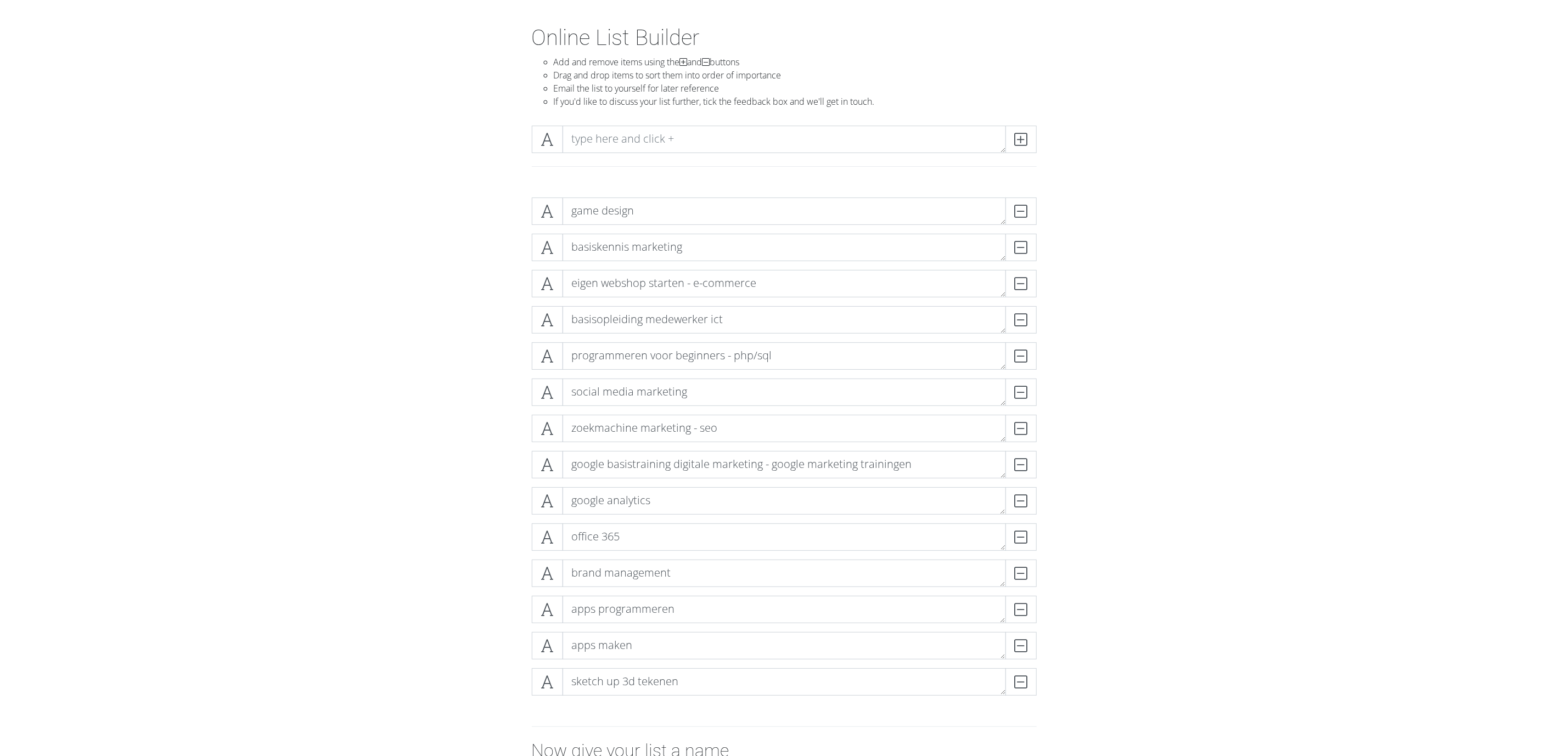
drag, startPoint x: 459, startPoint y: 264, endPoint x: 454, endPoint y: 234, distance: 30.4
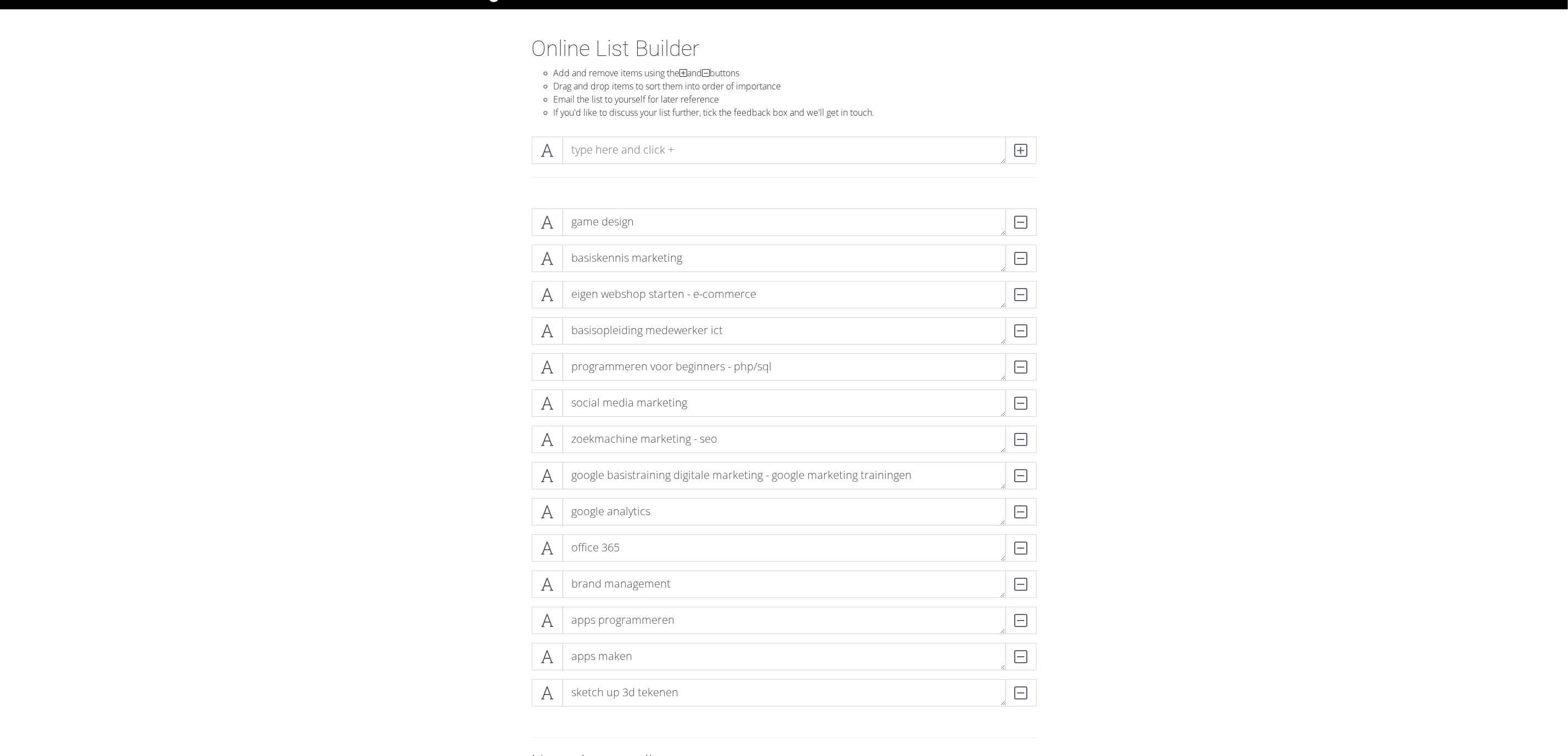
drag, startPoint x: 462, startPoint y: 319, endPoint x: 459, endPoint y: 299, distance: 20.2
drag, startPoint x: 502, startPoint y: 410, endPoint x: 792, endPoint y: 404, distance: 290.1
click at [502, 410] on div "game design DELETE basiskennis marketing DELETE eigen webshop starten - e-comme…" at bounding box center [784, 462] width 626 height 524
click at [1045, 385] on form "game design DELETE basiskennis marketing DELETE eigen webshop starten - e-comme…" at bounding box center [784, 543] width 1568 height 689
click at [483, 504] on div "game design DELETE basiskennis marketing DELETE eigen webshop starten - e-comme…" at bounding box center [784, 462] width 626 height 524
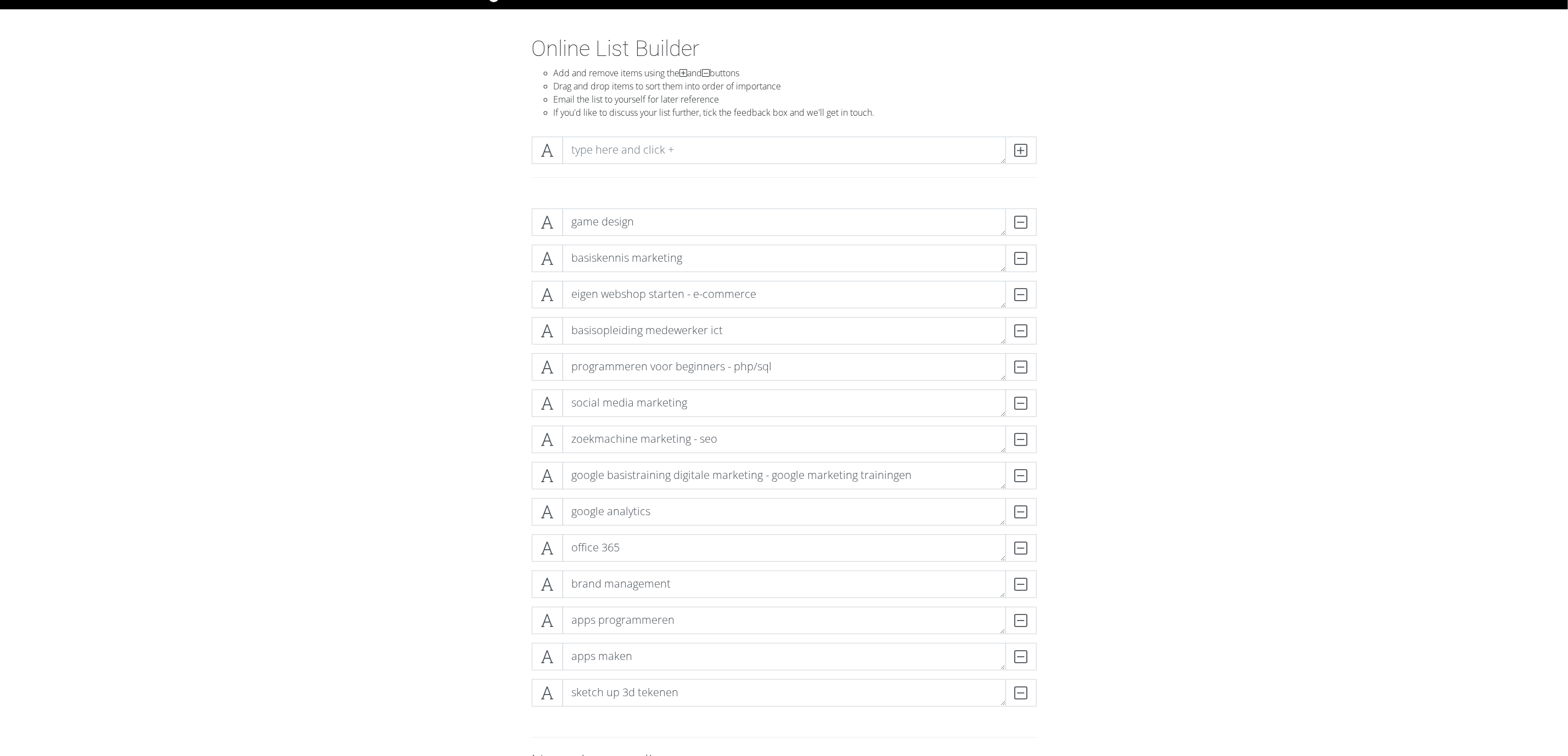
click at [1045, 214] on form "game design DELETE basiskennis marketing DELETE eigen webshop starten - e-comme…" at bounding box center [784, 543] width 1568 height 689
click at [258, 395] on form "game design DELETE basiskennis marketing DELETE eigen webshop starten - e-comme…" at bounding box center [784, 543] width 1568 height 689
